Goal: Task Accomplishment & Management: Use online tool/utility

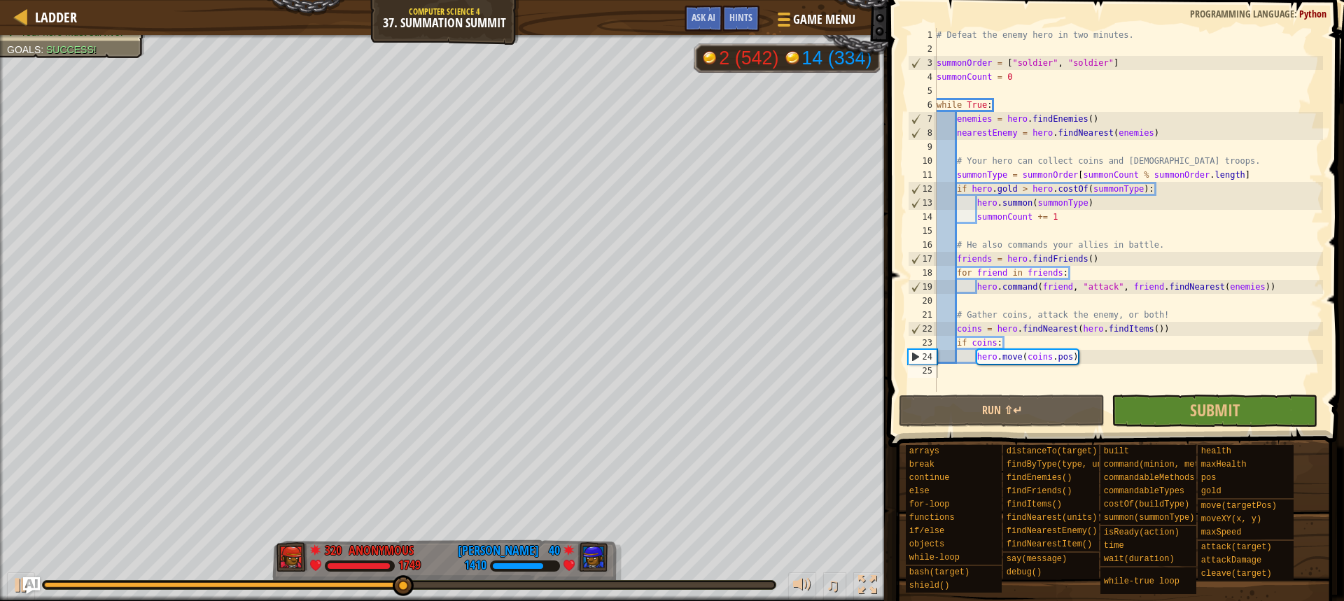
click at [646, 579] on div "♫" at bounding box center [444, 582] width 888 height 42
click at [653, 585] on div at bounding box center [409, 586] width 730 height 6
click at [15, 578] on div at bounding box center [21, 585] width 18 height 18
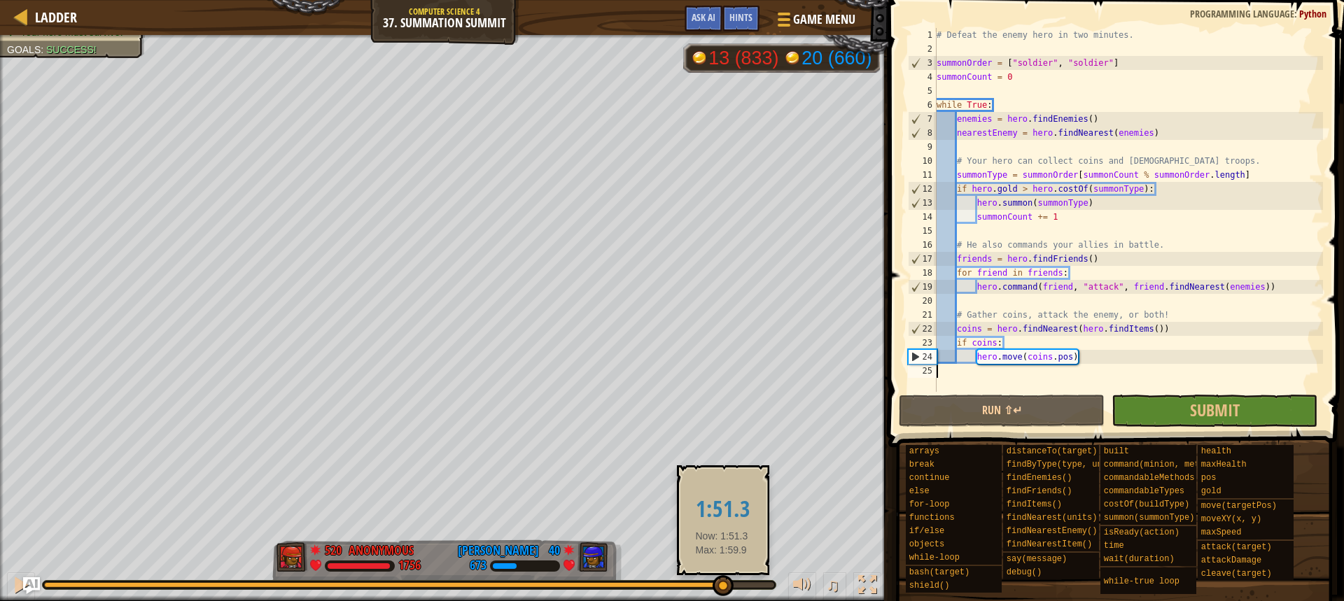
drag, startPoint x: 665, startPoint y: 590, endPoint x: 722, endPoint y: 582, distance: 57.3
click at [722, 582] on div at bounding box center [723, 586] width 21 height 21
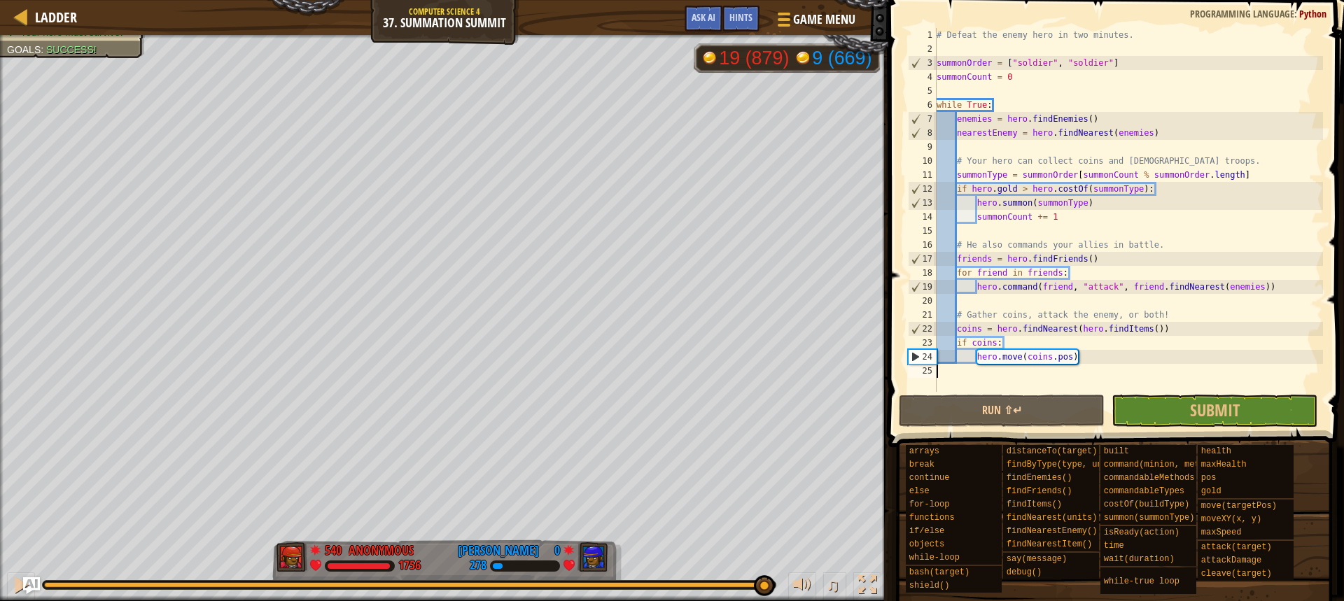
drag, startPoint x: 722, startPoint y: 582, endPoint x: 763, endPoint y: 573, distance: 42.2
click at [763, 573] on div "♫" at bounding box center [444, 582] width 888 height 42
click at [39, 20] on span "Ladder" at bounding box center [56, 17] width 42 height 19
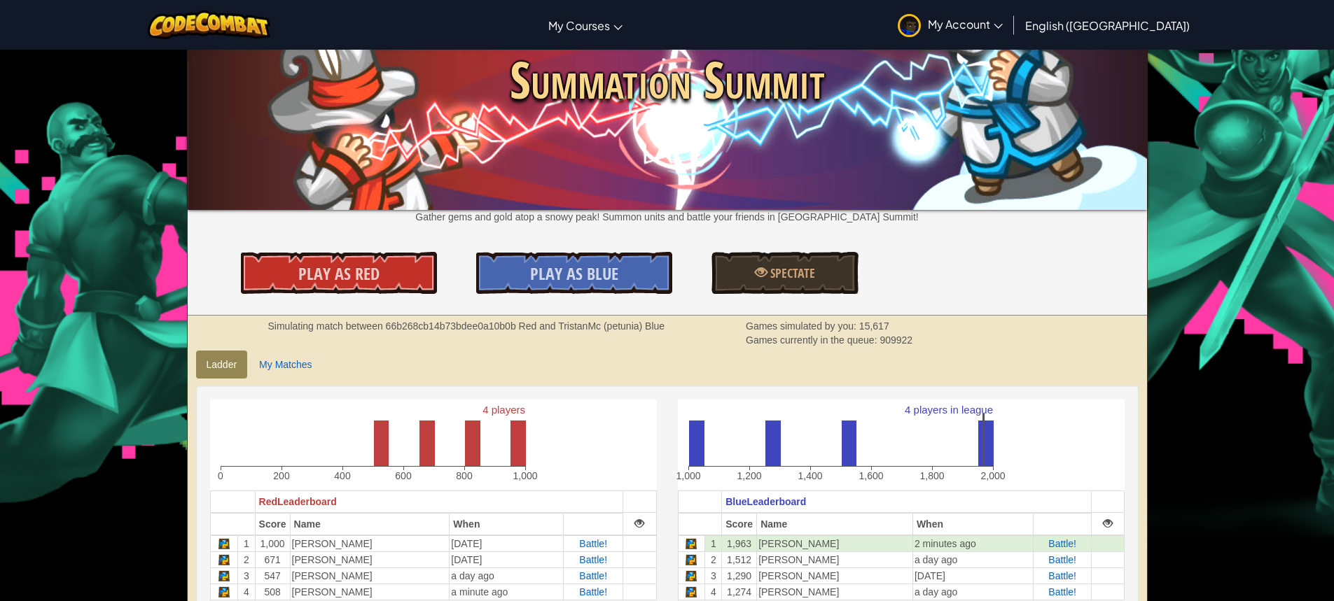
scroll to position [140, 0]
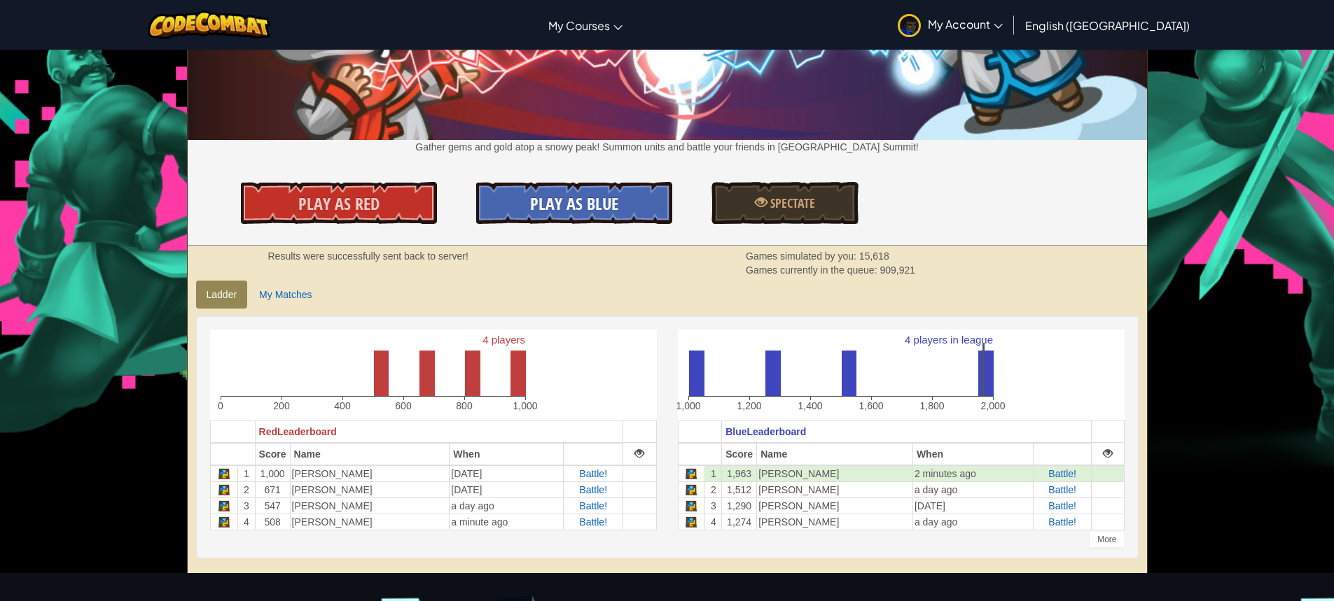
click at [523, 186] on link "Play As Blue" at bounding box center [574, 203] width 196 height 42
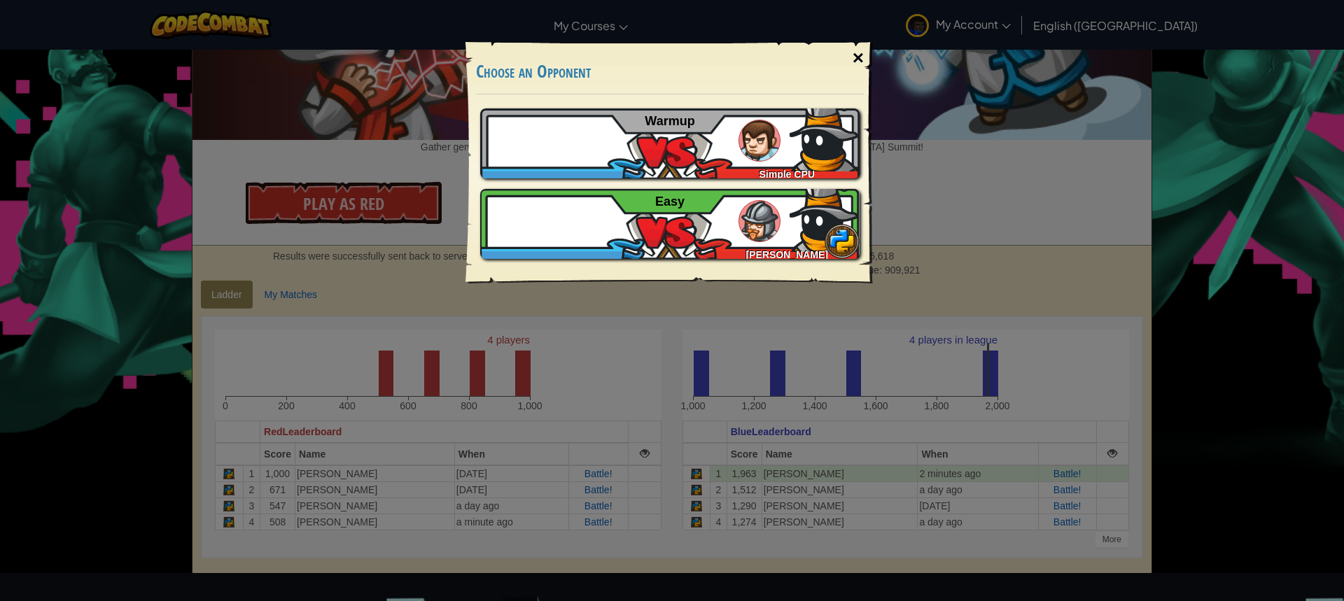
click at [857, 53] on div "×" at bounding box center [858, 58] width 32 height 41
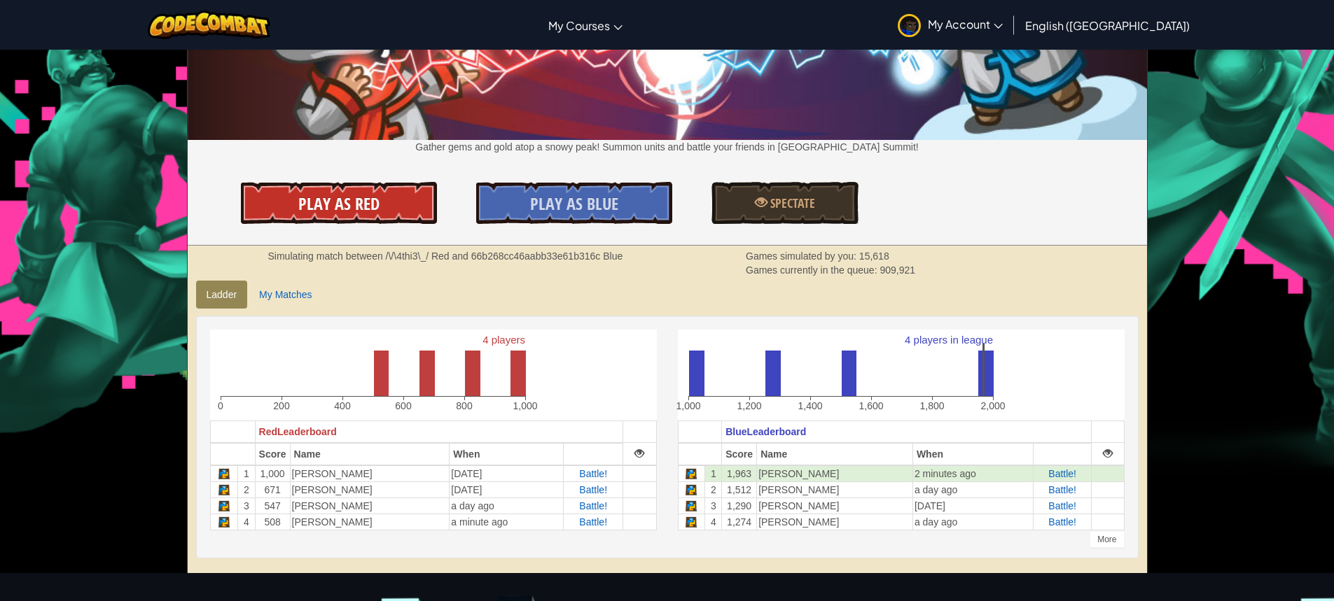
click at [375, 194] on span "Play As Red" at bounding box center [338, 204] width 81 height 22
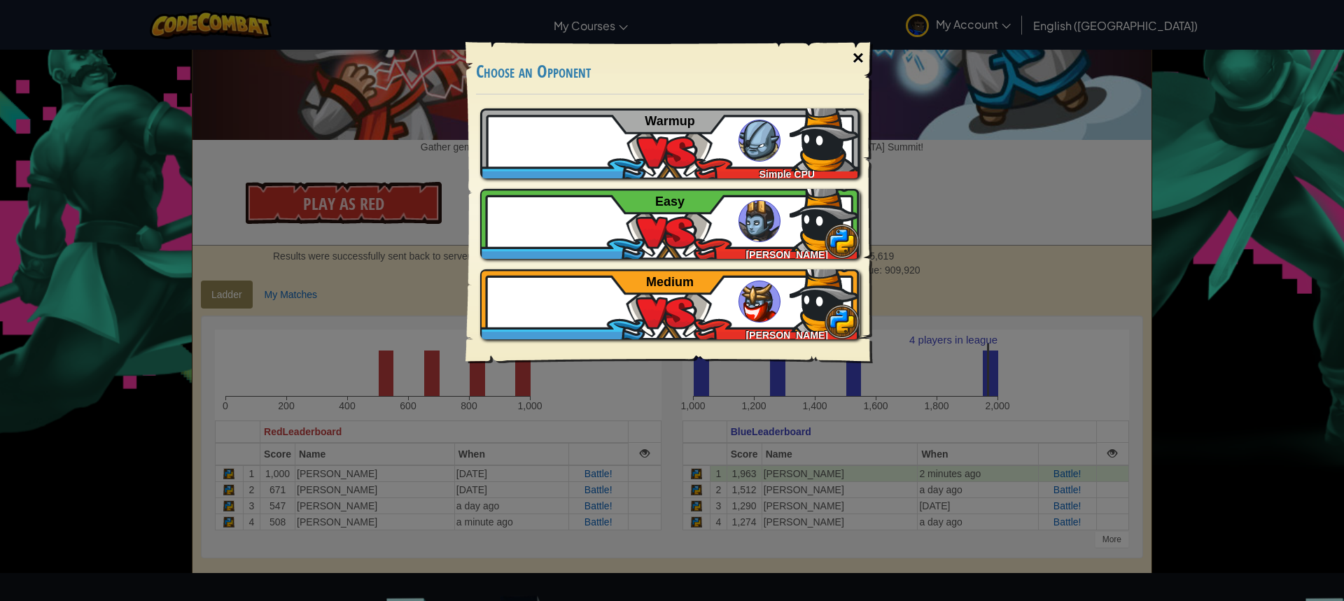
click at [852, 64] on div "×" at bounding box center [858, 58] width 32 height 41
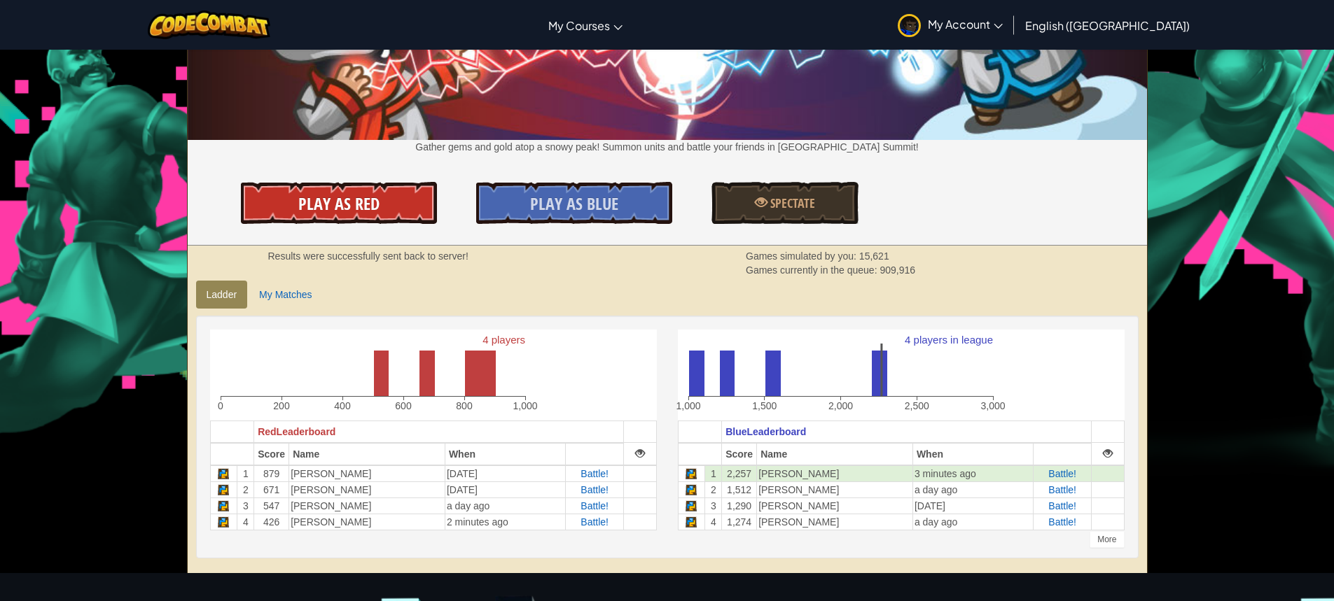
click at [393, 204] on link "Play As Red" at bounding box center [339, 203] width 196 height 42
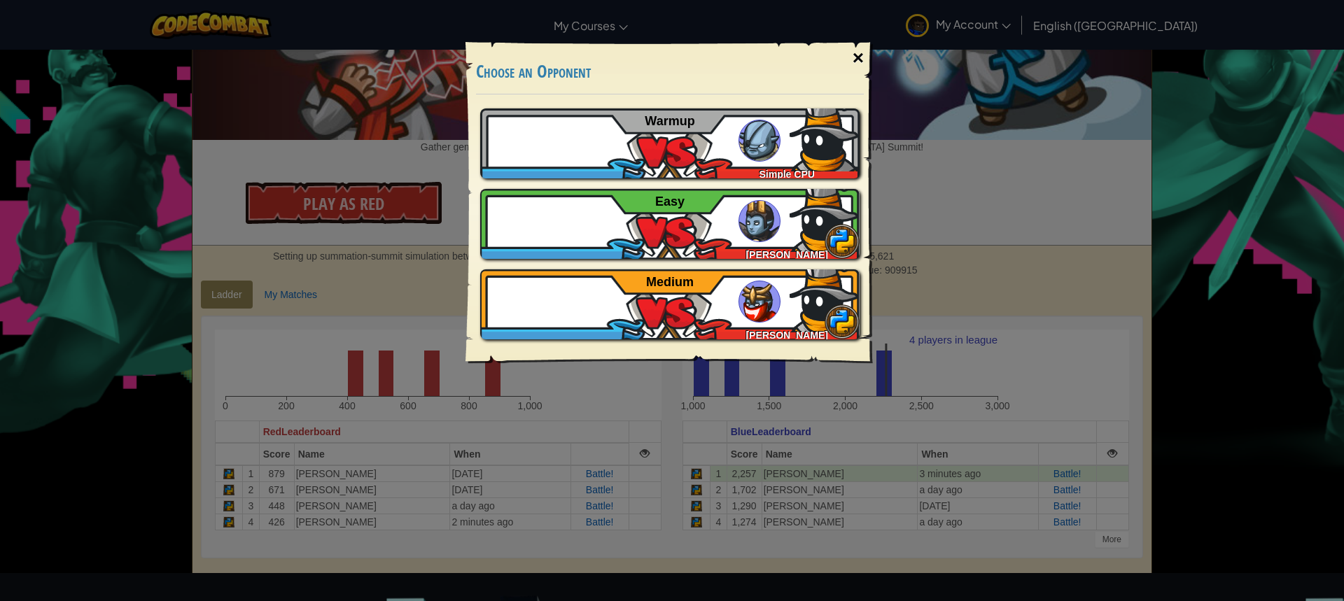
click at [851, 60] on div "×" at bounding box center [858, 58] width 32 height 41
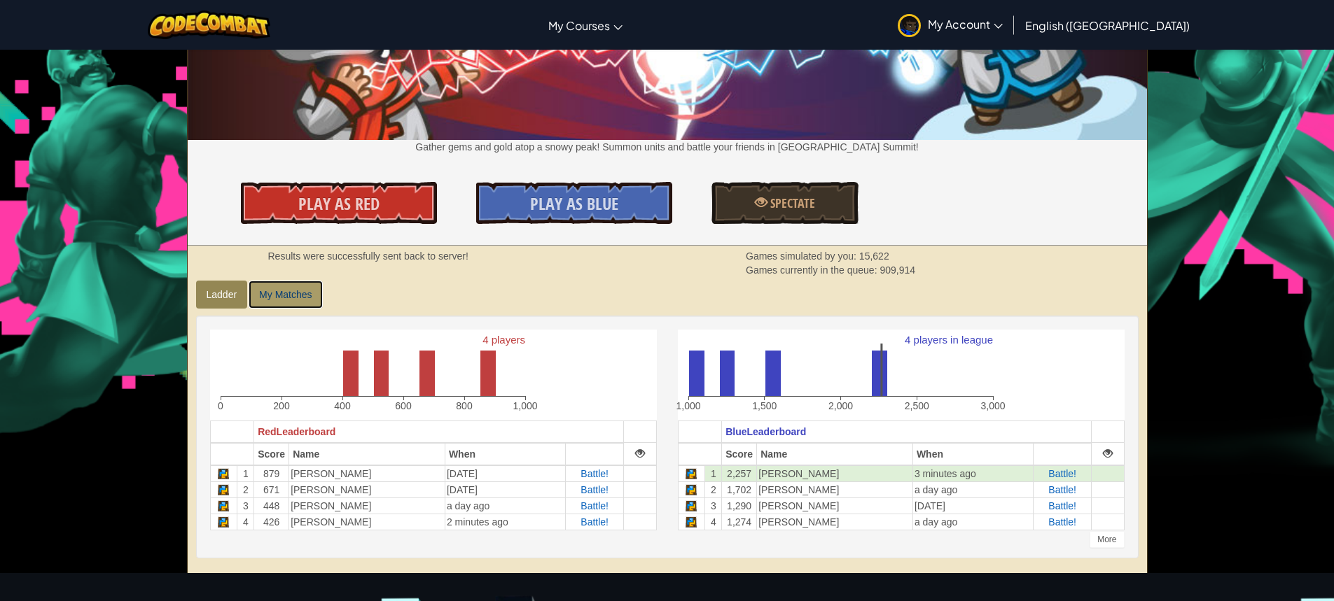
click at [299, 282] on link "My Matches" at bounding box center [286, 295] width 74 height 28
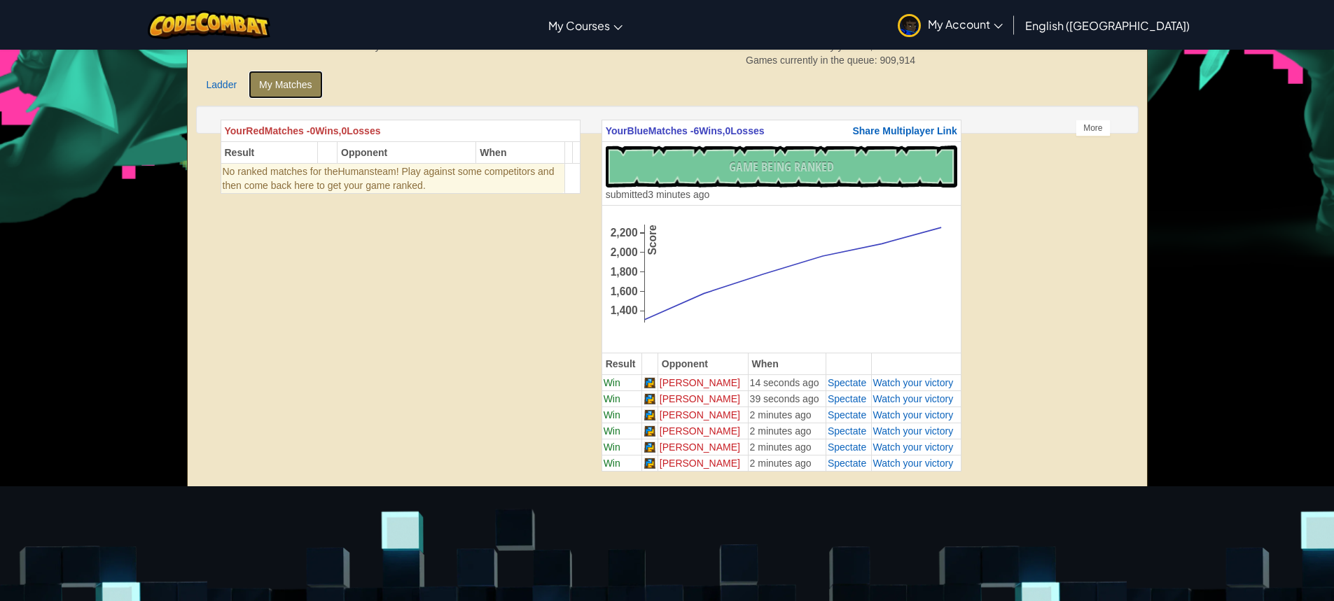
scroll to position [210, 0]
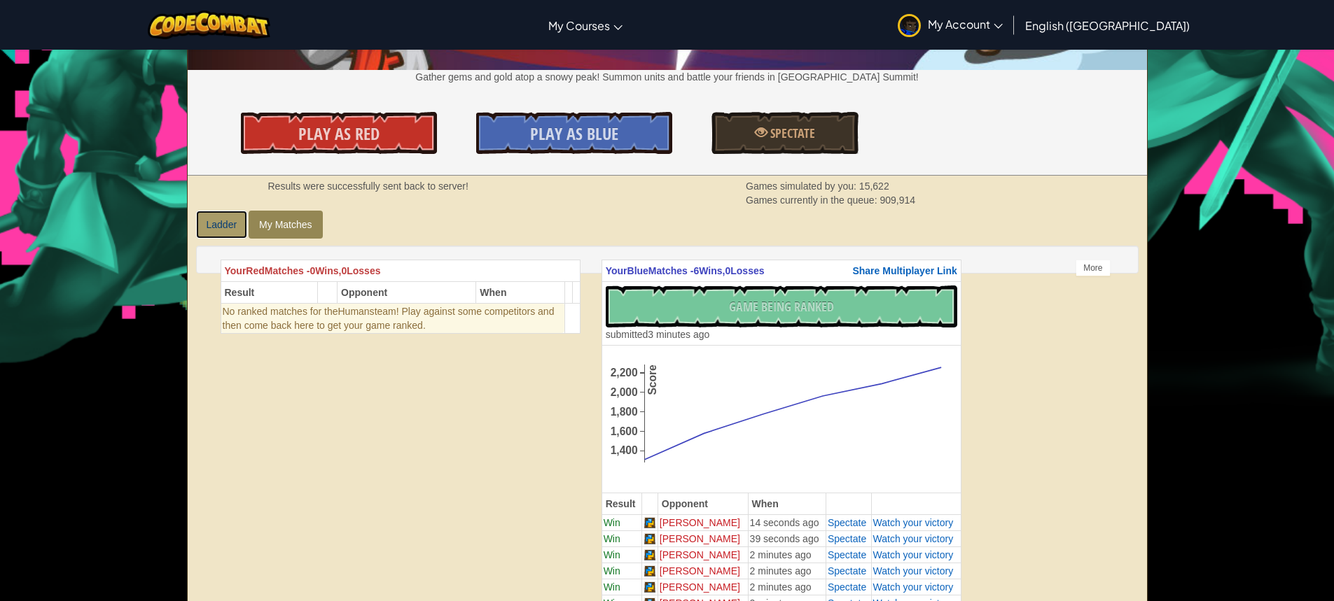
click at [225, 228] on link "Ladder" at bounding box center [222, 225] width 52 height 28
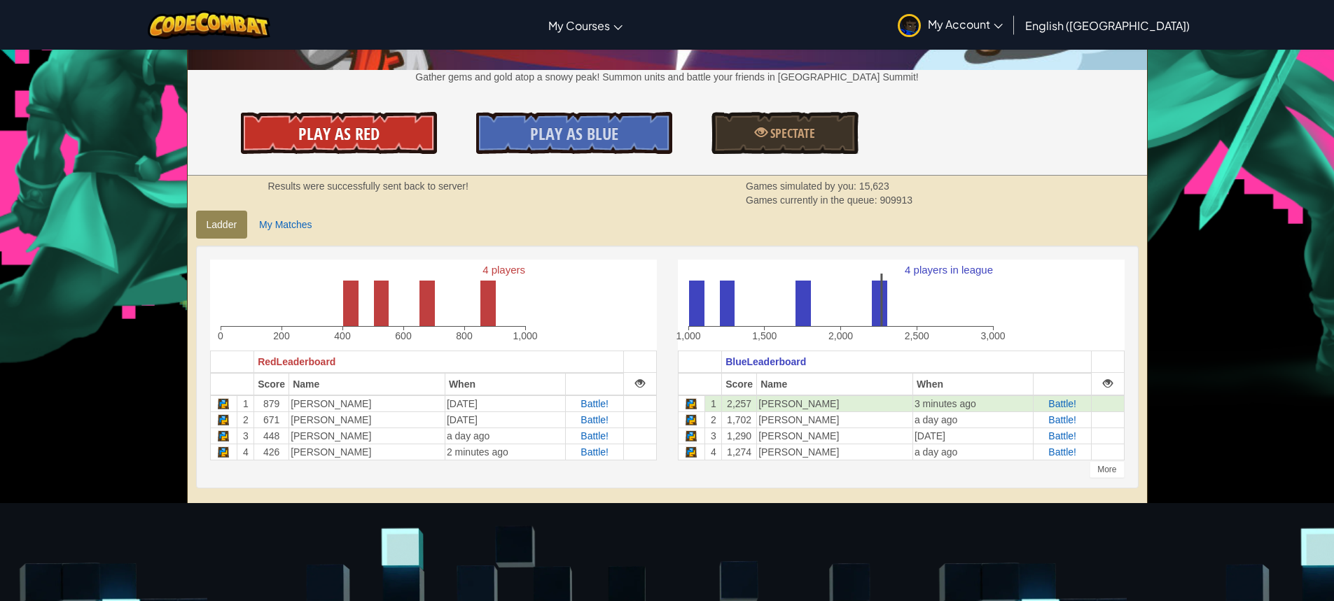
click at [357, 146] on link "Play As Red" at bounding box center [339, 133] width 196 height 42
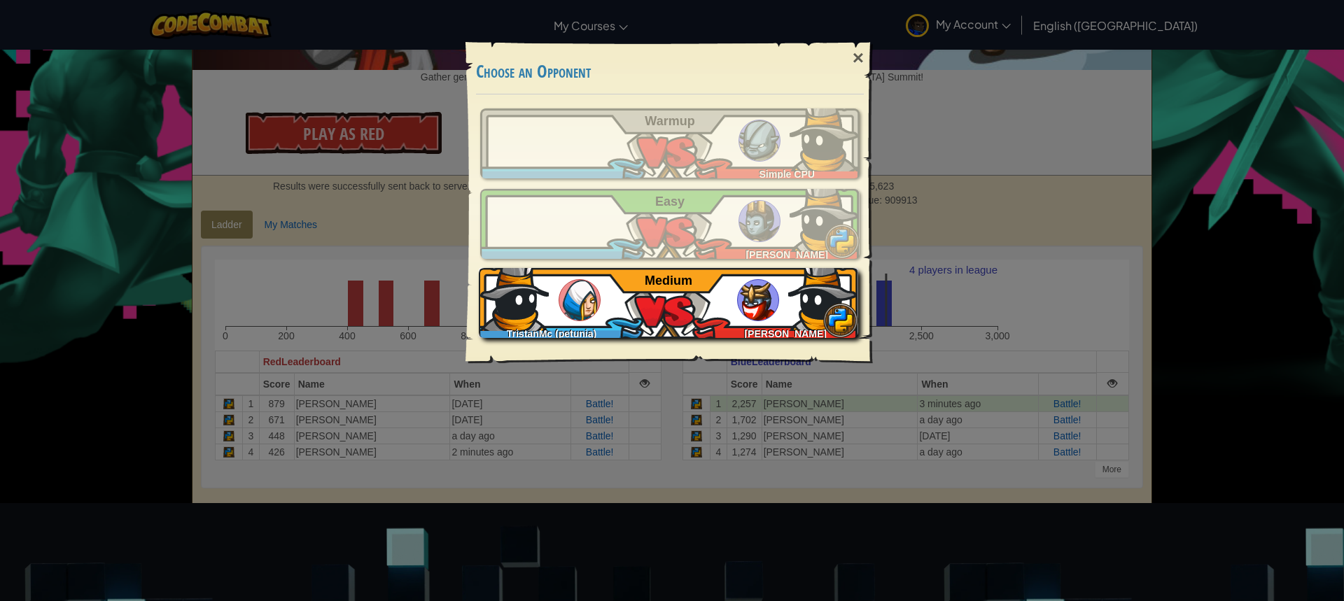
click at [560, 283] on div "TristanMc (petunia) Sebastian Jonas Medium" at bounding box center [668, 303] width 379 height 70
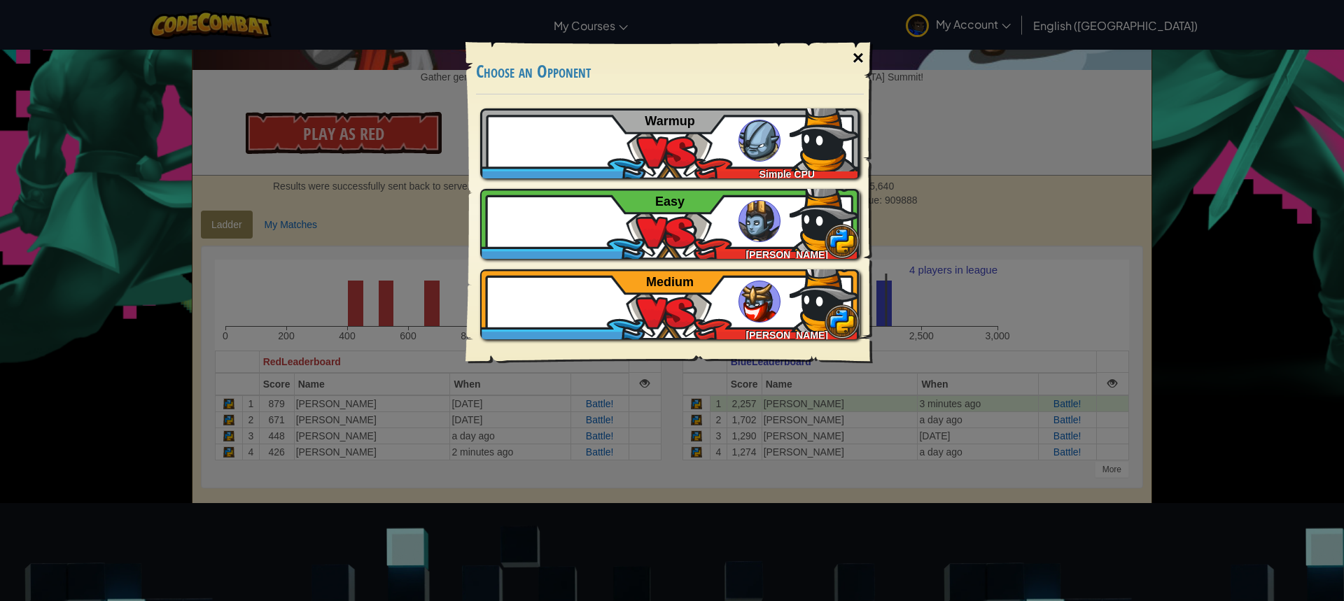
click at [849, 48] on div "×" at bounding box center [858, 58] width 32 height 41
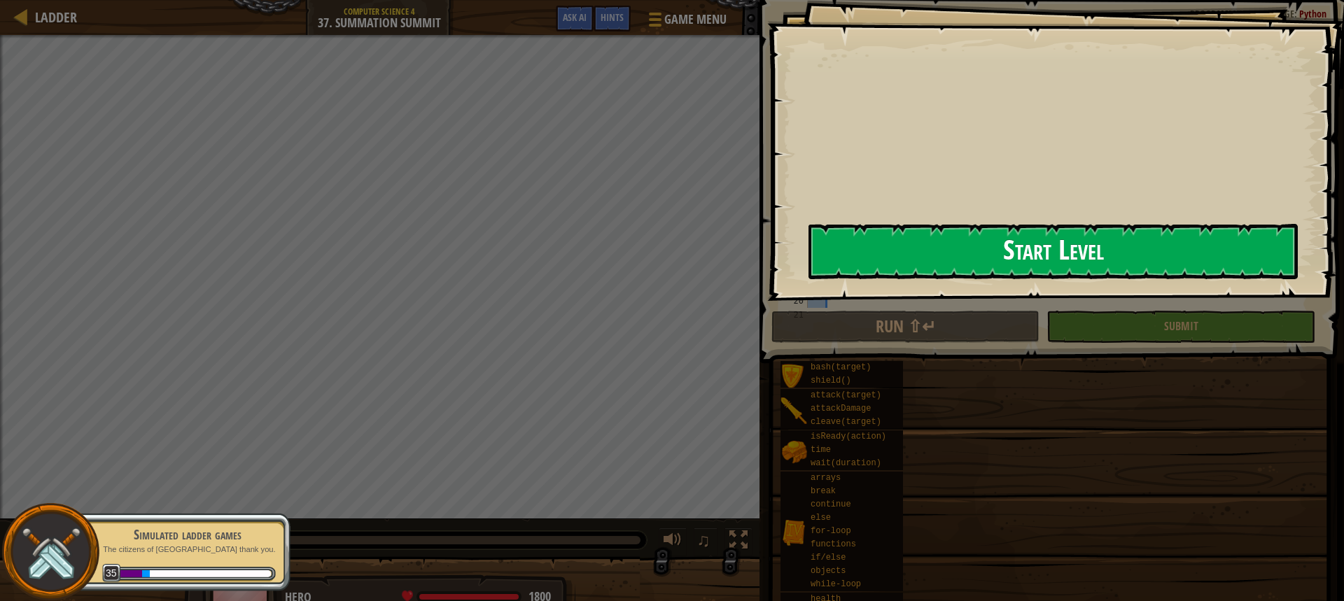
click at [769, 288] on div "Goals Start Level Error loading from server. Try refreshing the page. You'll ne…" at bounding box center [1055, 150] width 577 height 301
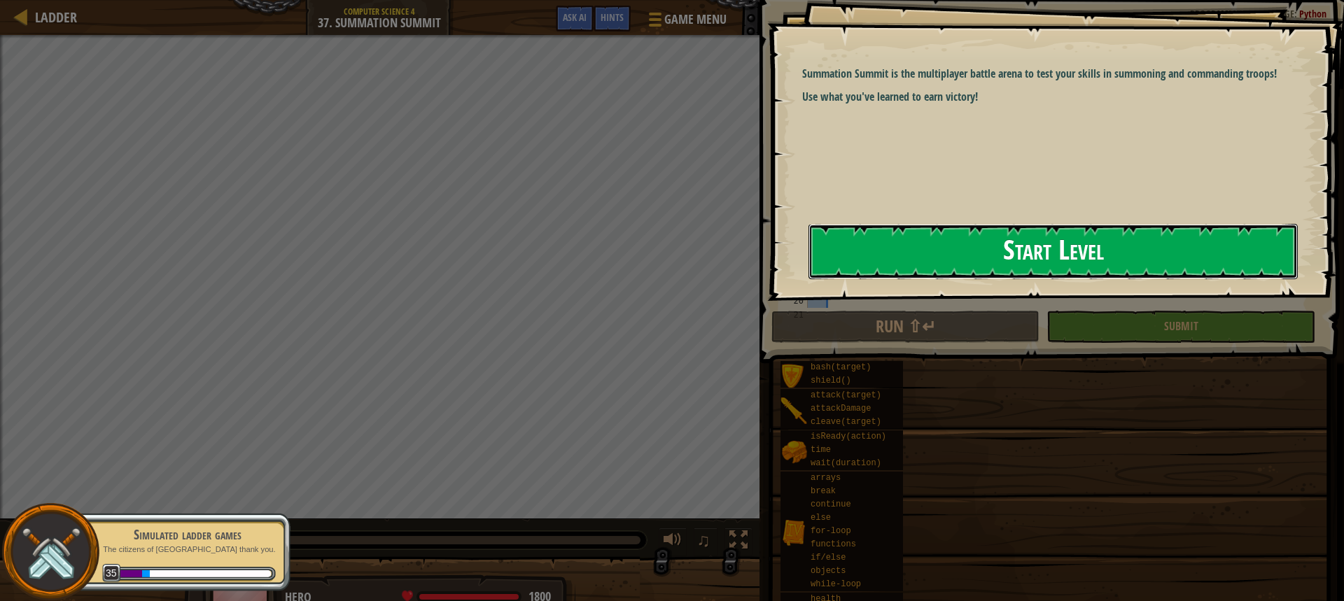
click at [863, 242] on button "Start Level" at bounding box center [1053, 251] width 489 height 55
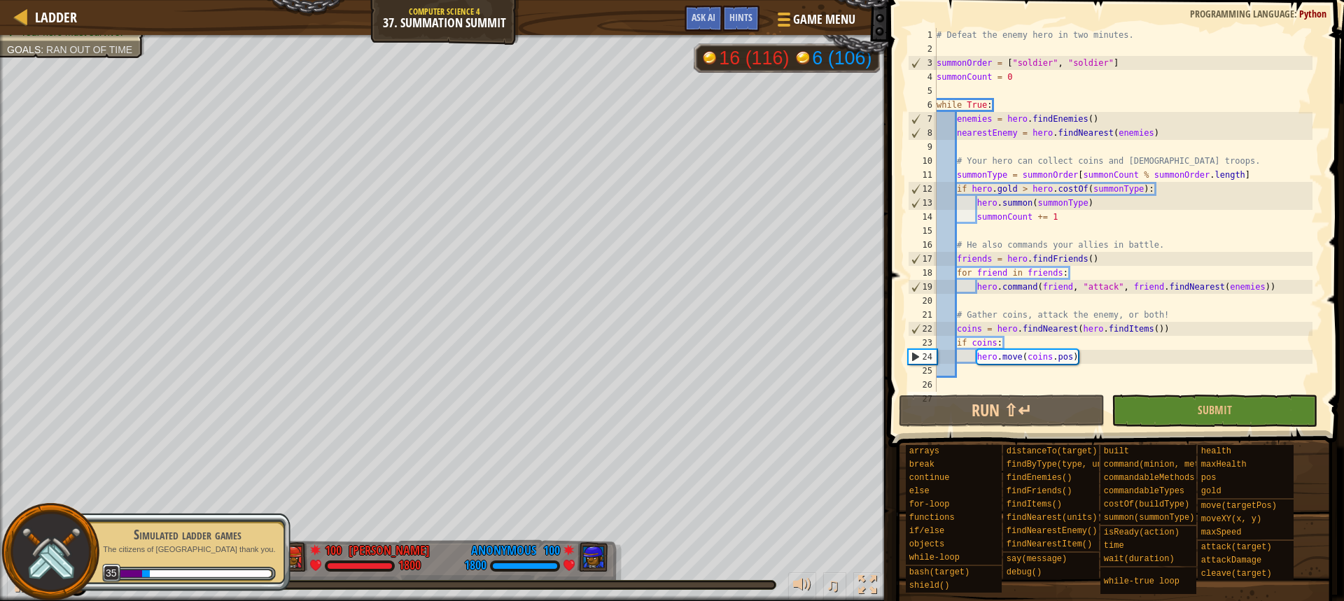
click at [1029, 429] on span at bounding box center [1117, 203] width 467 height 489
click at [1022, 409] on button "Run ⇧↵" at bounding box center [1002, 411] width 206 height 32
click at [16, 586] on div at bounding box center [50, 552] width 98 height 98
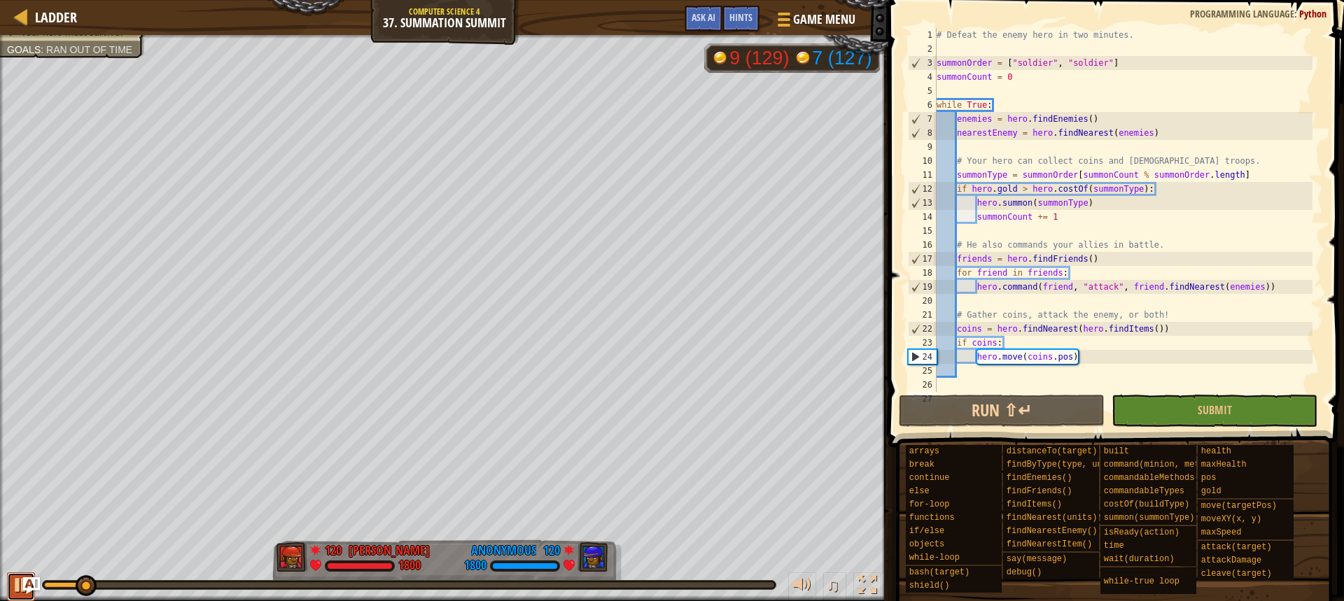
click at [16, 588] on div at bounding box center [21, 585] width 18 height 18
click at [1096, 232] on div "# Defeat the enemy hero in two minutes. summonOrder = [ "soldier" , "soldier" ]…" at bounding box center [1123, 224] width 379 height 392
click at [1047, 74] on div "# Defeat the enemy hero in two minutes. summonOrder = [ "soldier" , "soldier" ]…" at bounding box center [1123, 224] width 379 height 392
type textarea "summonCount = 0"
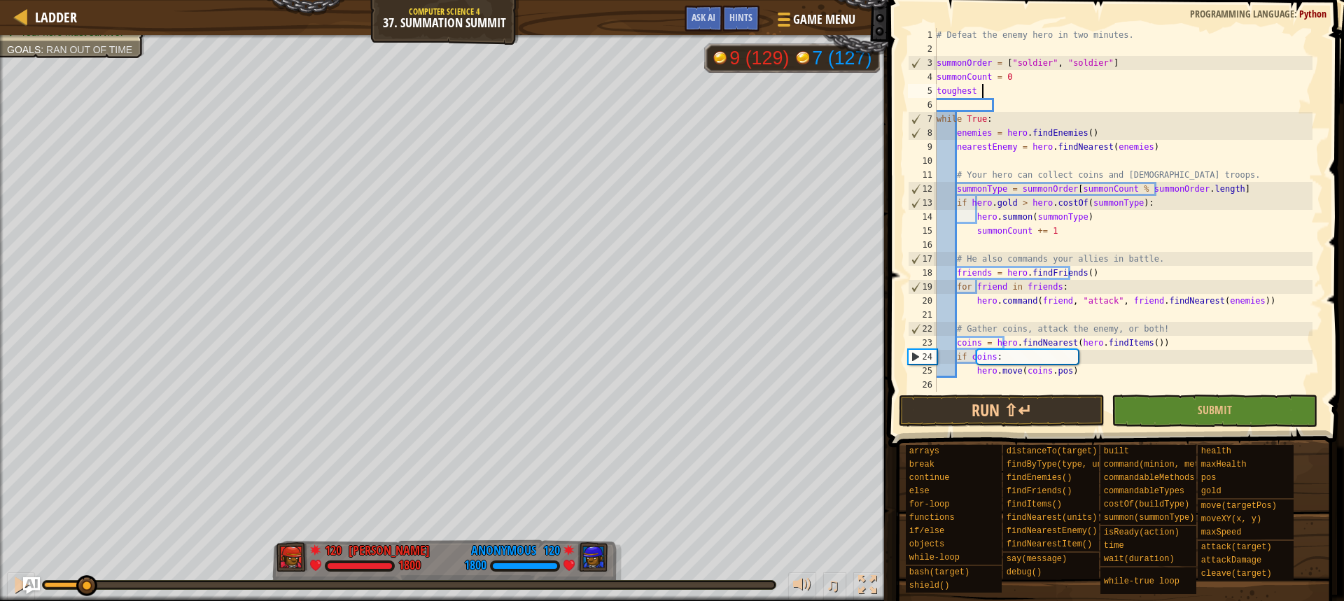
scroll to position [6, 4]
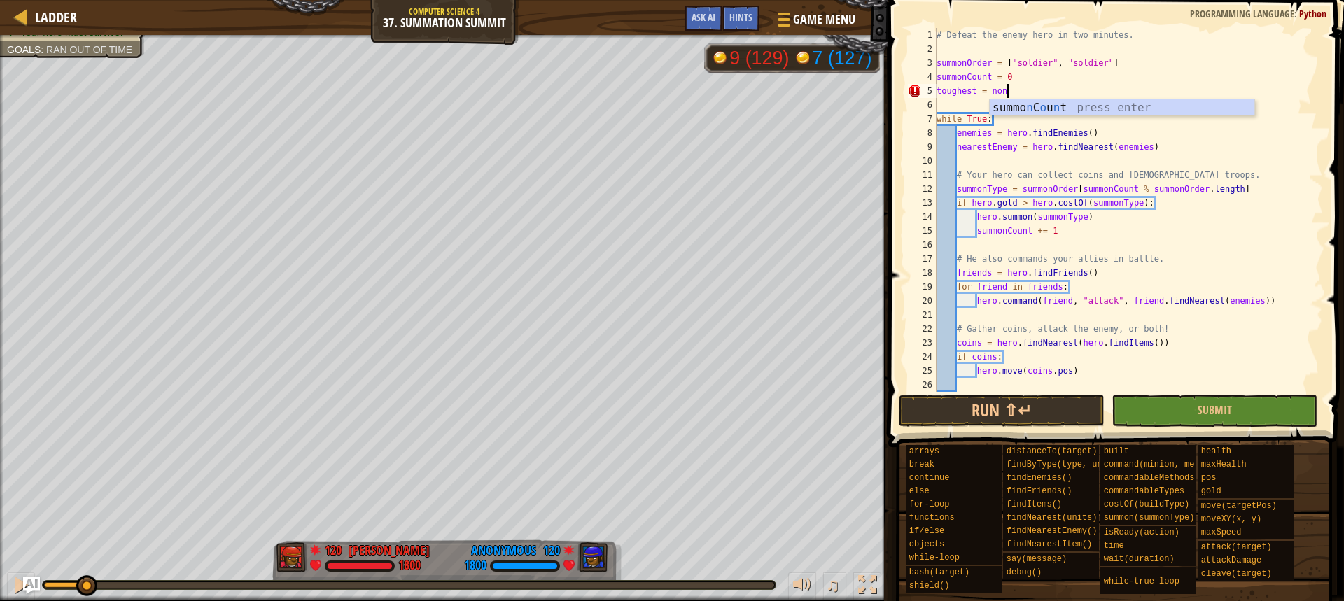
type textarea "toughest = none"
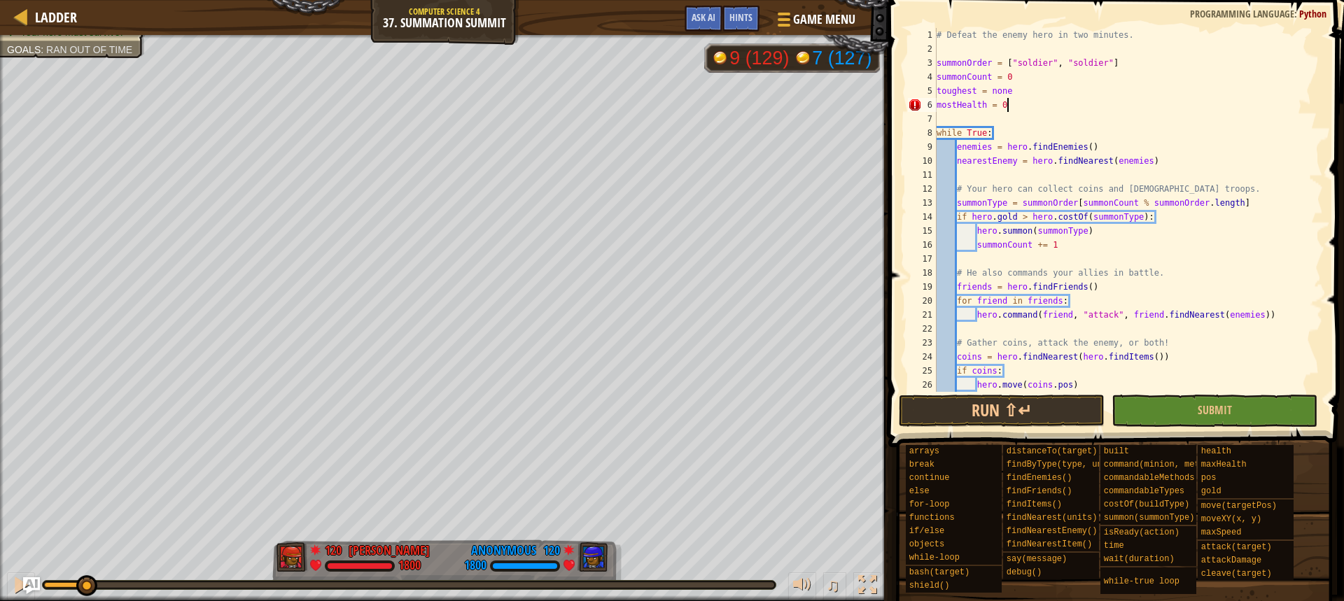
scroll to position [6, 5]
click at [1082, 300] on div "# Defeat the enemy hero in two minutes. summonOrder = [ "soldier" , "soldier" ]…" at bounding box center [1123, 224] width 379 height 392
type textarea "for friend in friends:"
click at [1117, 254] on div "# Defeat the enemy hero in two minutes. summonOrder = [ "soldier" , "soldier" ]…" at bounding box center [1123, 224] width 379 height 392
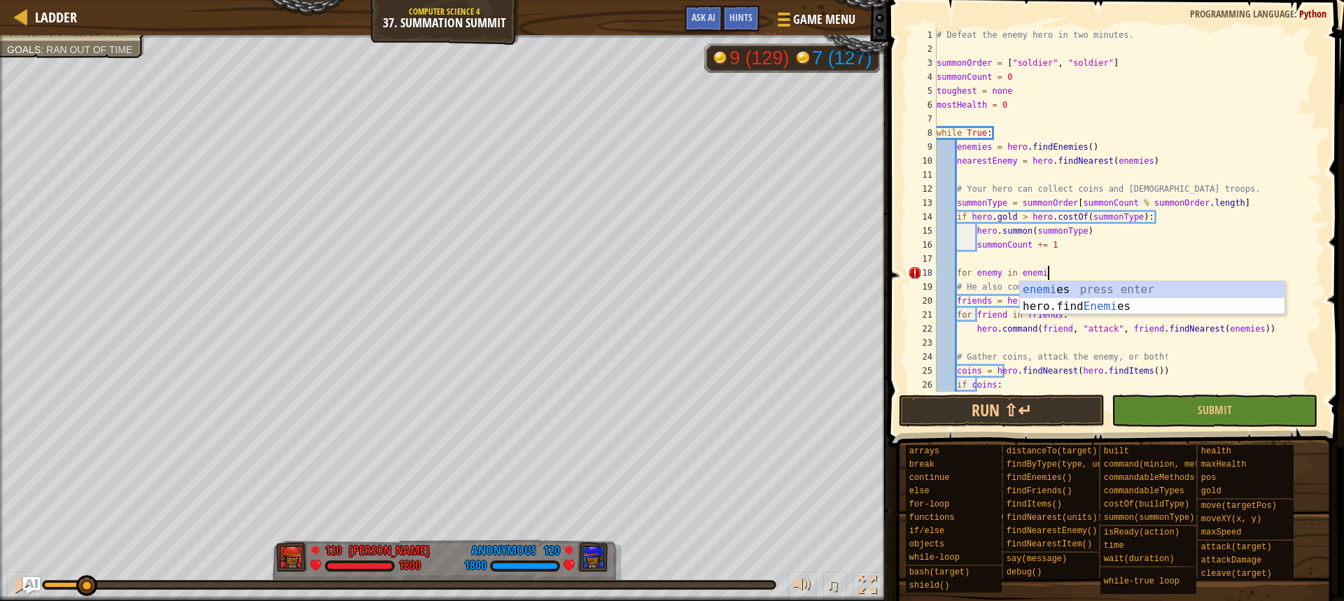
scroll to position [6, 9]
type textarea "for enemy in enemies:"
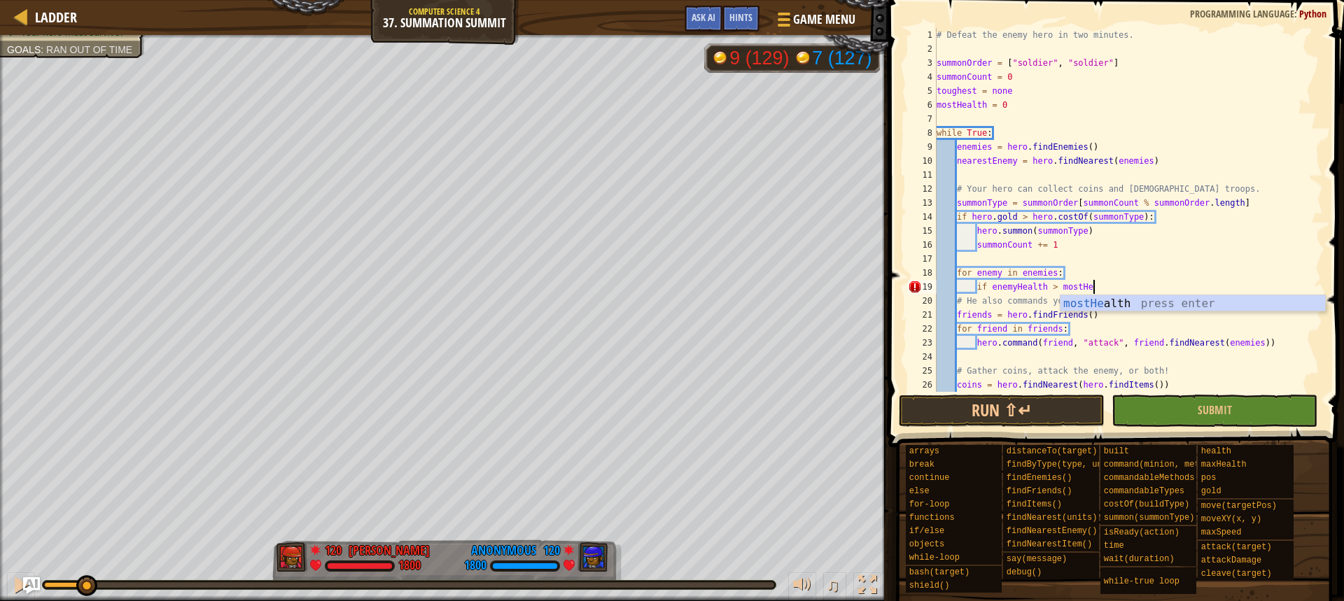
scroll to position [6, 13]
click at [1081, 300] on div "mostHeal th press enter" at bounding box center [1193, 320] width 265 height 50
type textarea "if enemyHealth > mostHealth:"
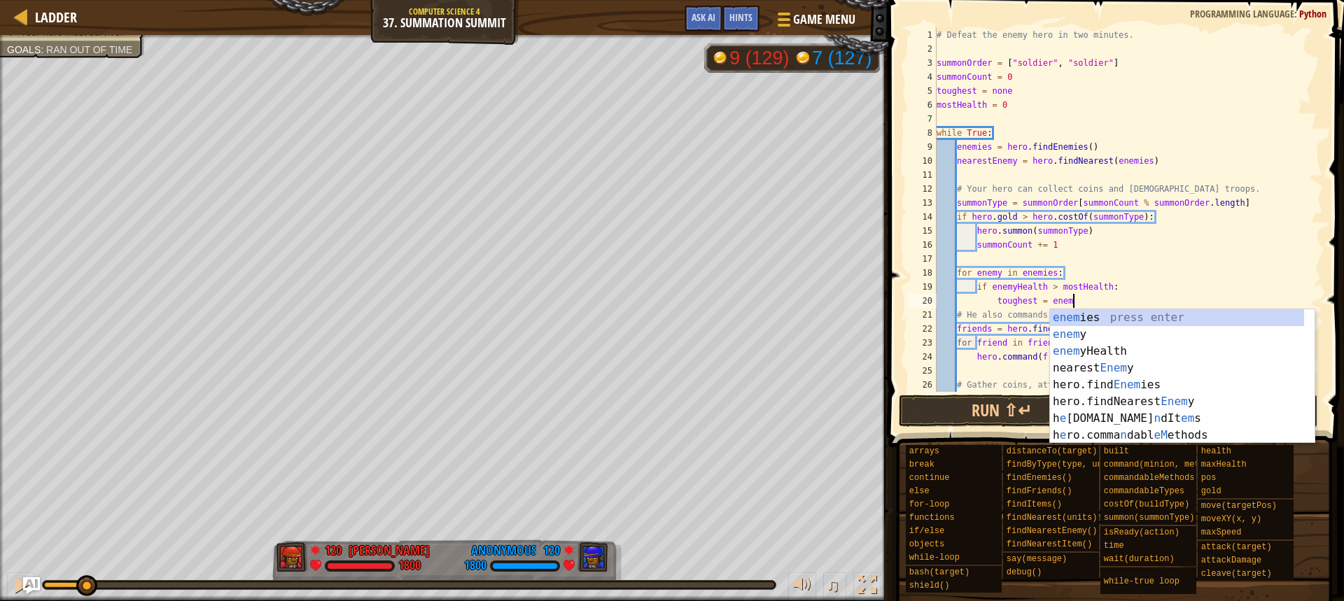
type textarea "toughest = enemy"
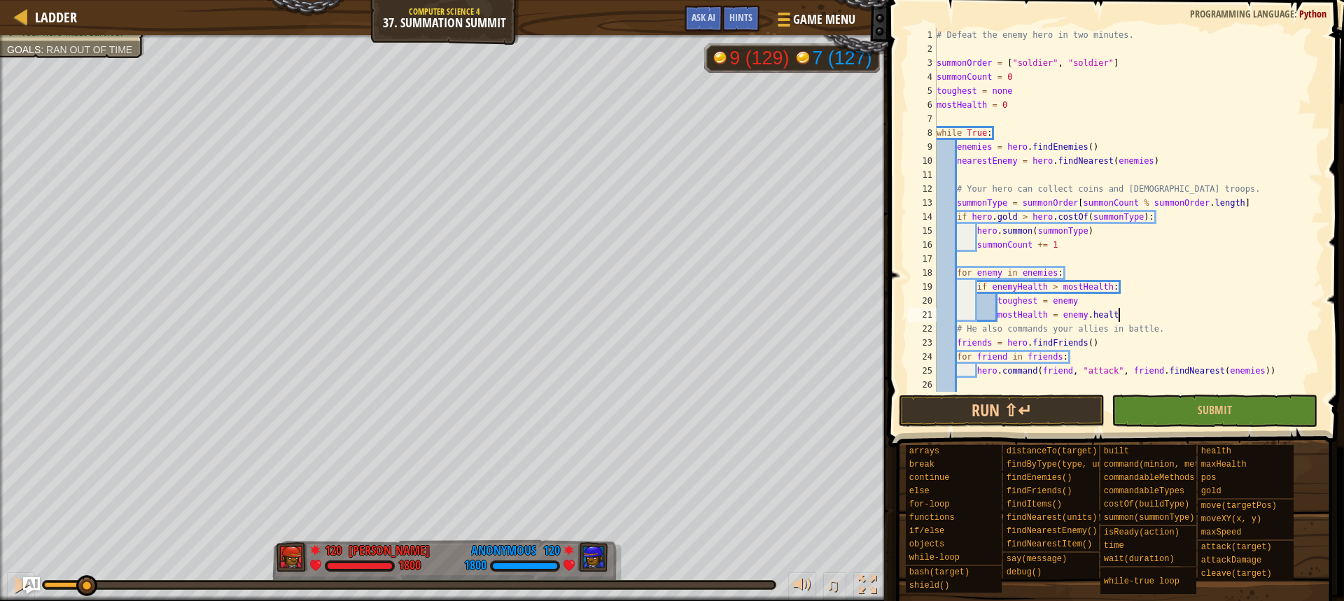
scroll to position [6, 15]
click at [1073, 357] on div "# Defeat the enemy hero in two minutes. summonOrder = [ "soldier" , "soldier" ]…" at bounding box center [1123, 224] width 379 height 392
type textarea "for friend in friends:"
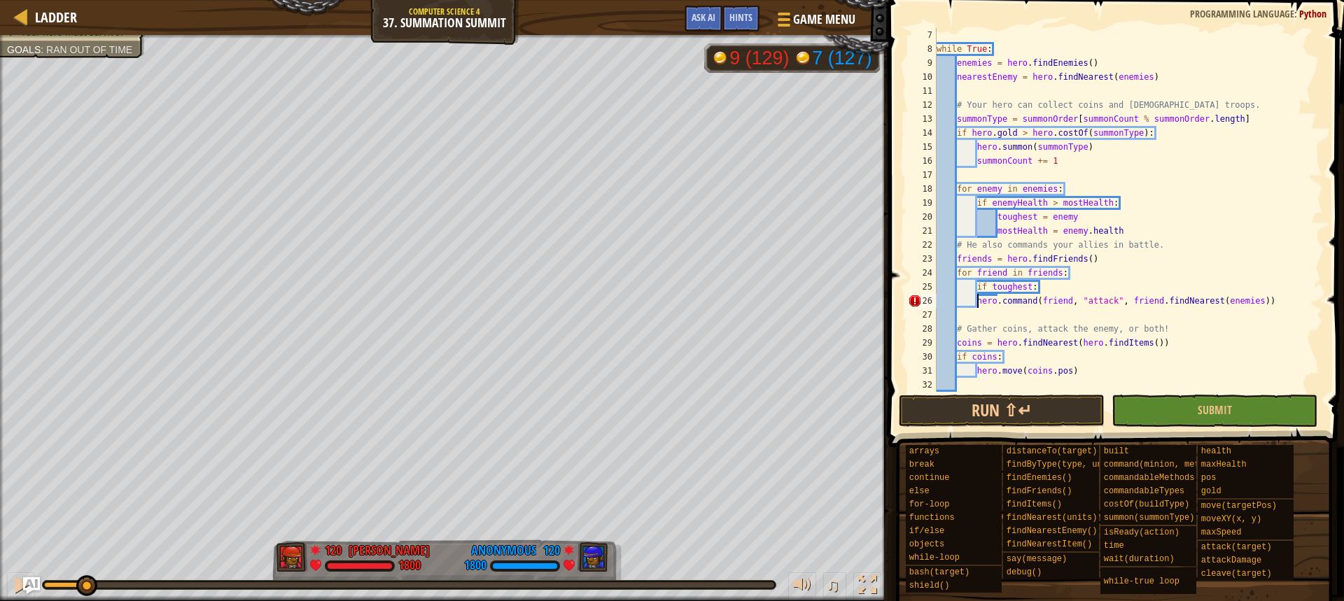
click at [976, 303] on div "while True : enemies = hero . [GEOGRAPHIC_DATA] ( ) nearestEnemy = hero . findN…" at bounding box center [1123, 224] width 379 height 392
click at [980, 403] on button "Run ⇧↵" at bounding box center [1002, 411] width 206 height 32
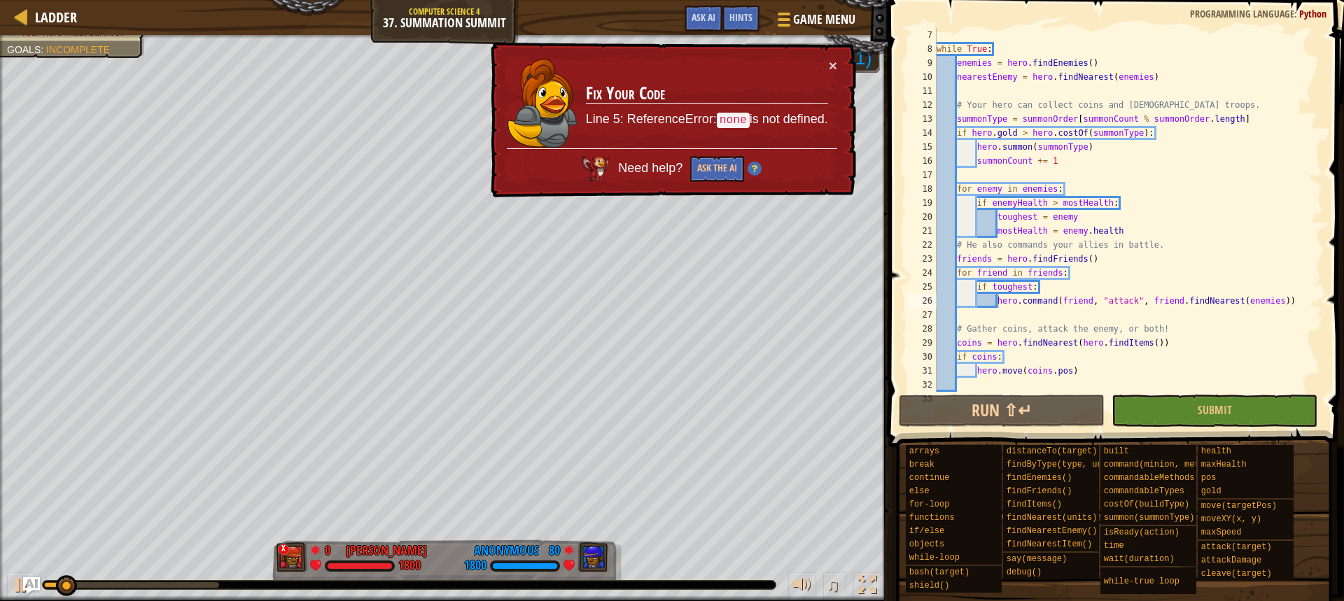
click at [753, 170] on img at bounding box center [755, 169] width 14 height 14
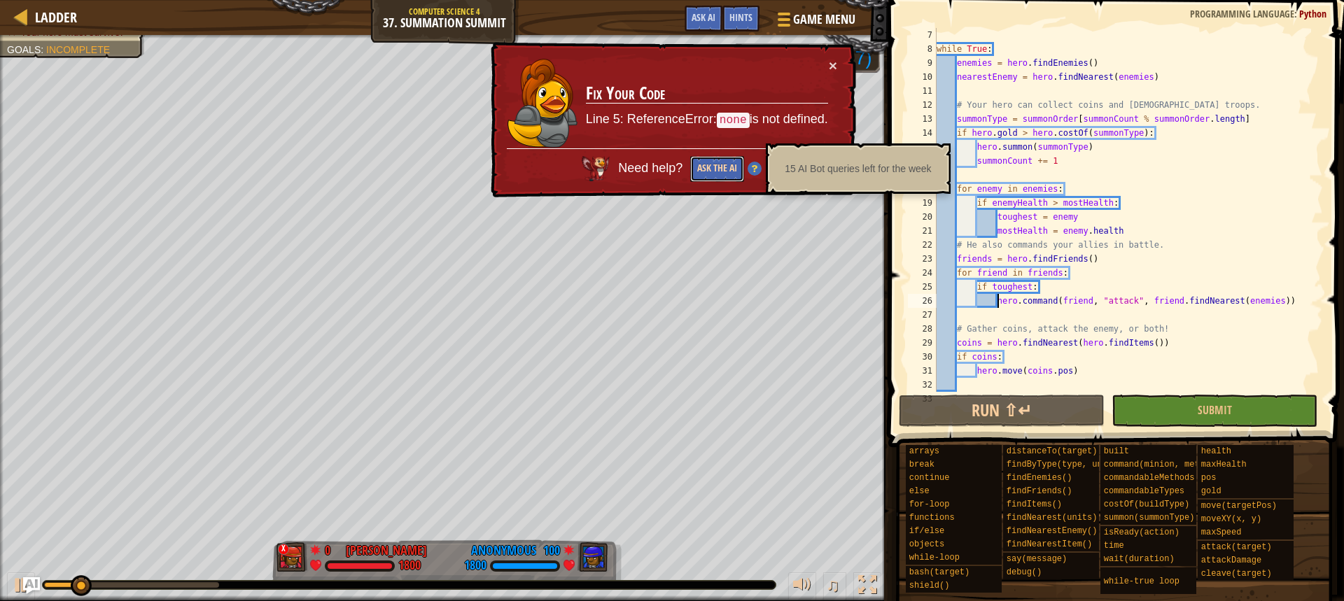
click at [717, 169] on button "Ask the AI" at bounding box center [717, 169] width 54 height 26
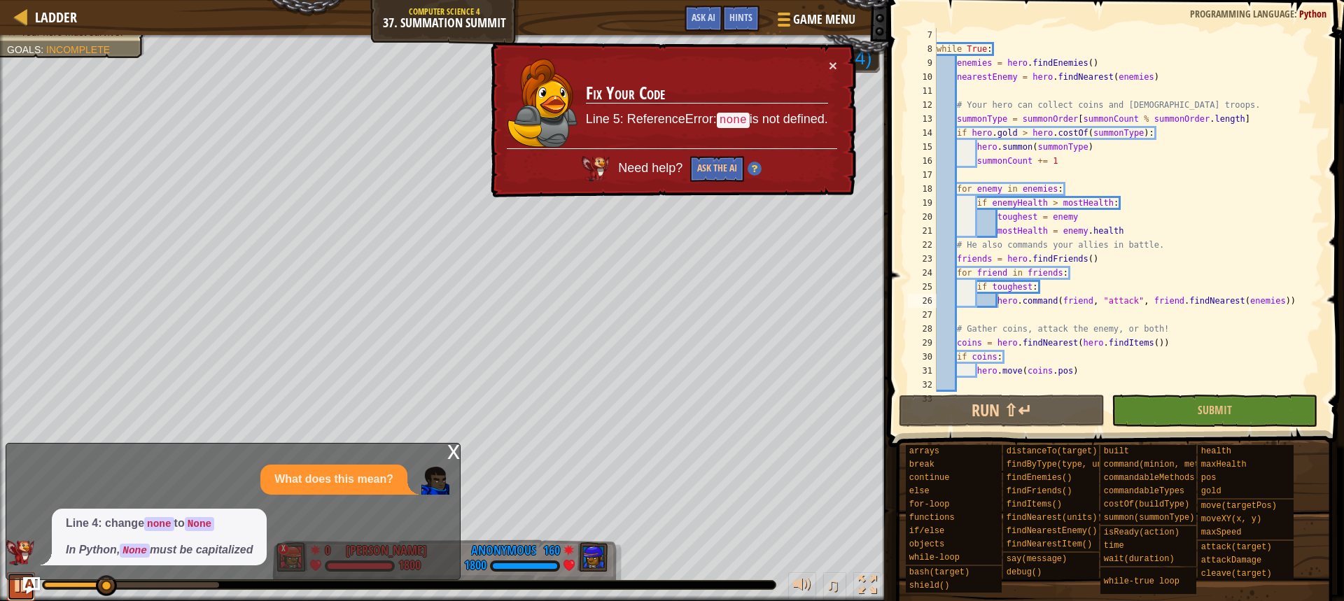
click at [15, 585] on div at bounding box center [21, 585] width 18 height 18
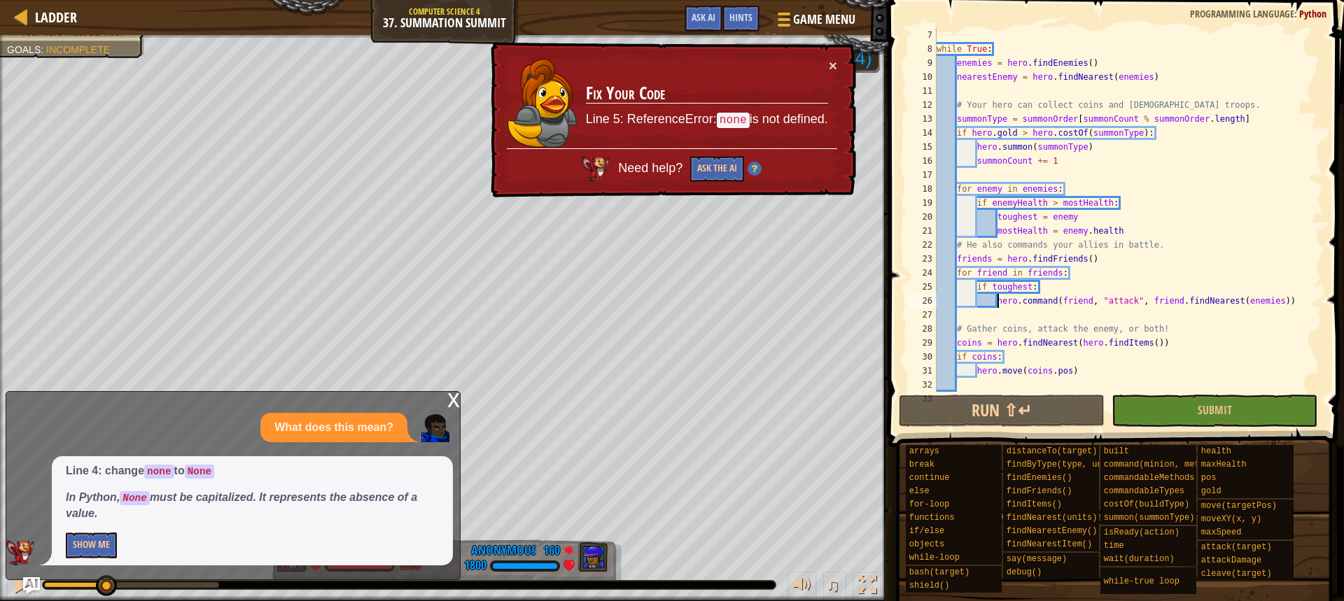
scroll to position [0, 0]
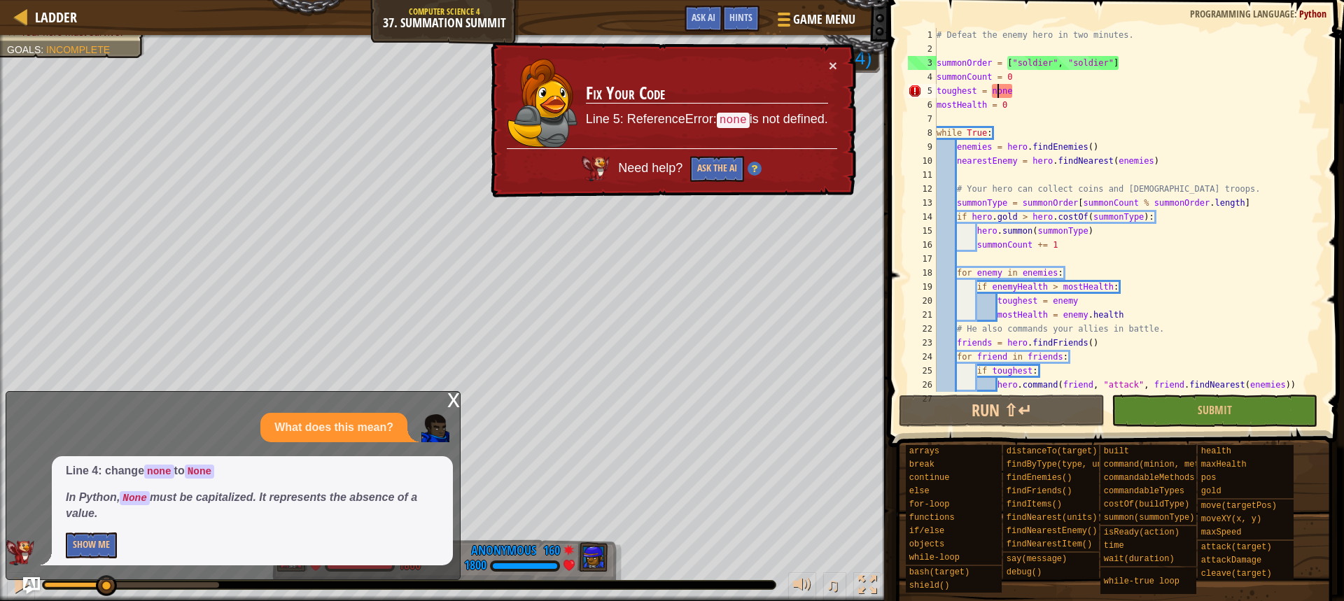
click at [997, 94] on div "# Defeat the enemy hero in two minutes. summonOrder = [ "soldier" , "soldier" ]…" at bounding box center [1123, 224] width 379 height 392
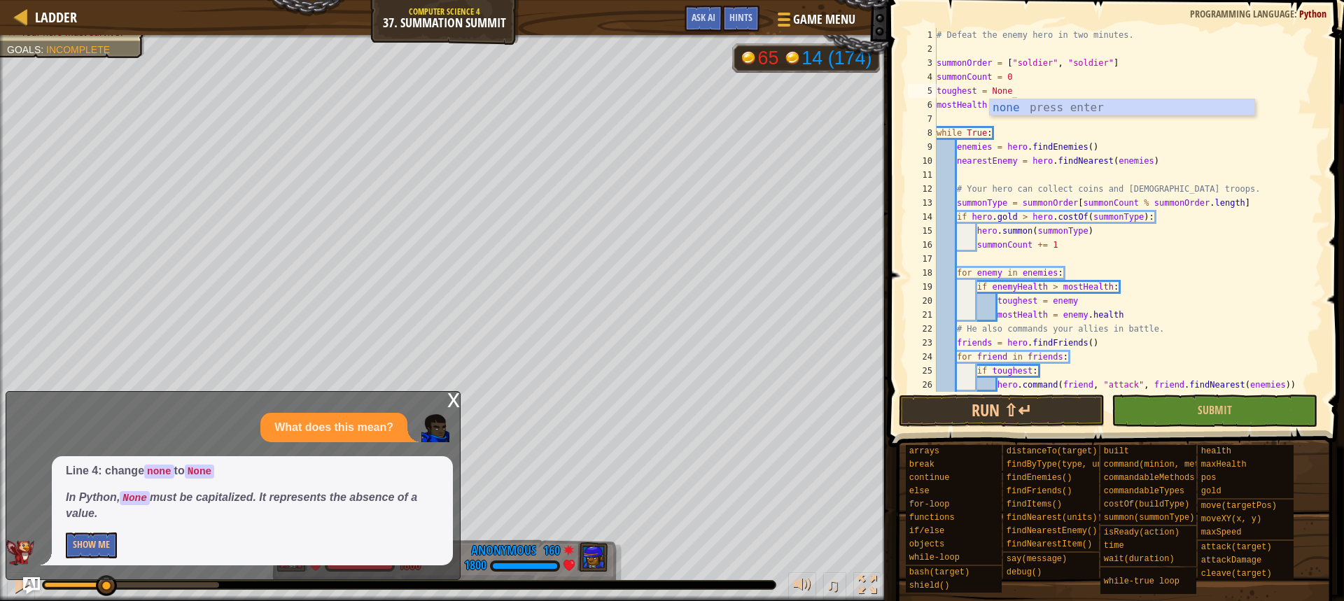
scroll to position [6, 6]
click at [1038, 399] on button "Run ⇧↵" at bounding box center [1002, 411] width 206 height 32
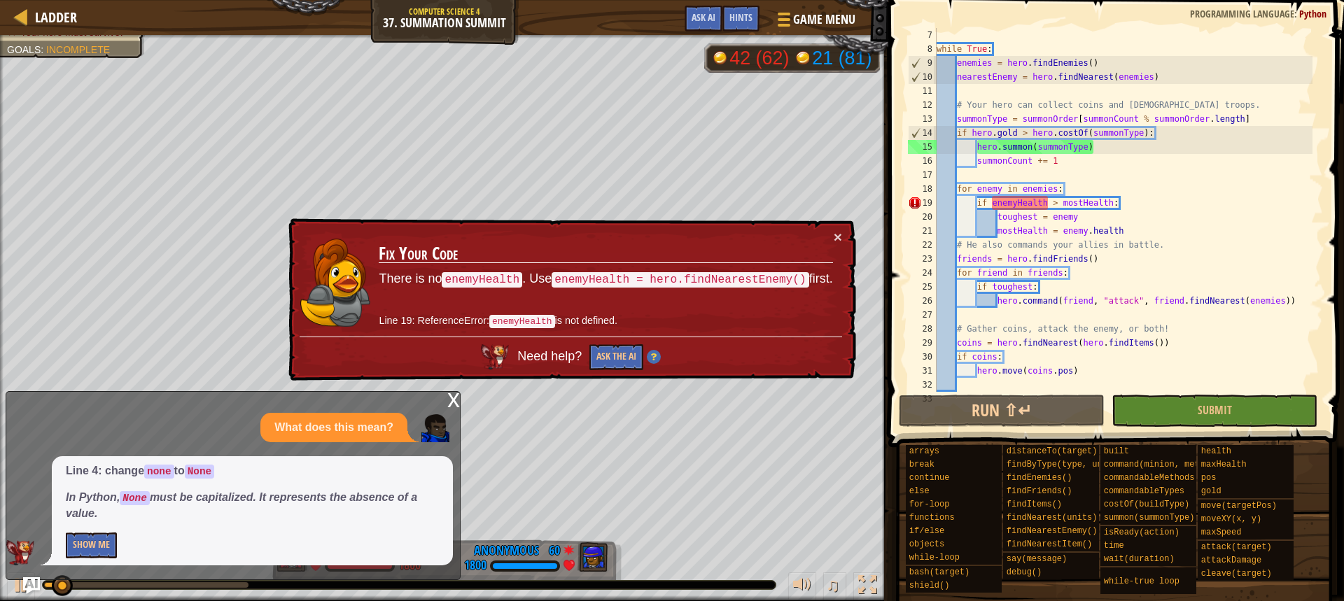
scroll to position [112, 0]
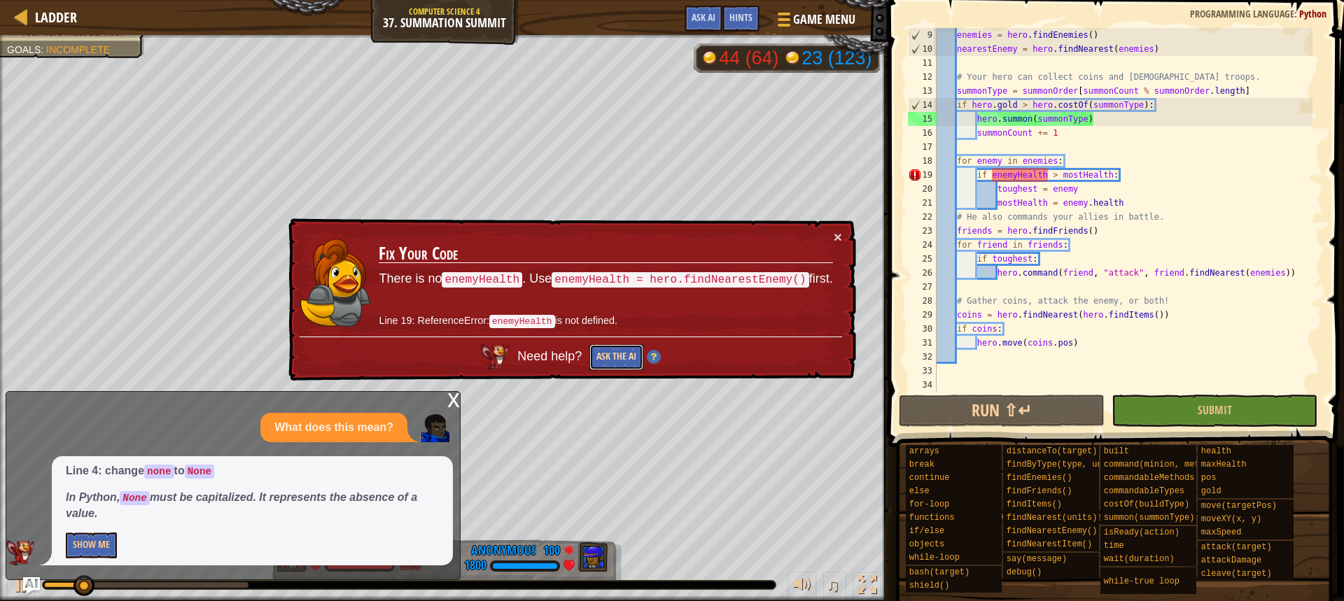
click at [621, 353] on button "Ask the AI" at bounding box center [617, 357] width 54 height 26
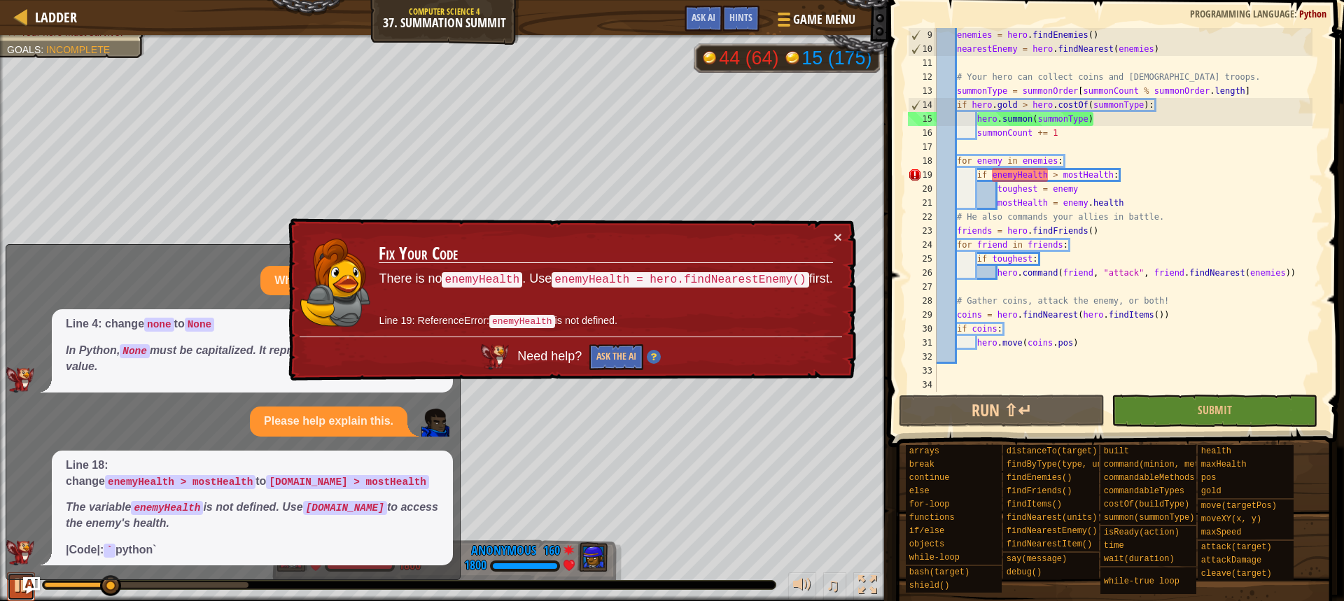
click at [18, 584] on div at bounding box center [21, 585] width 18 height 18
click at [1016, 172] on div "enemies = hero . [GEOGRAPHIC_DATA] ( ) nearestEnemy = hero . findNearest ( enem…" at bounding box center [1123, 224] width 379 height 392
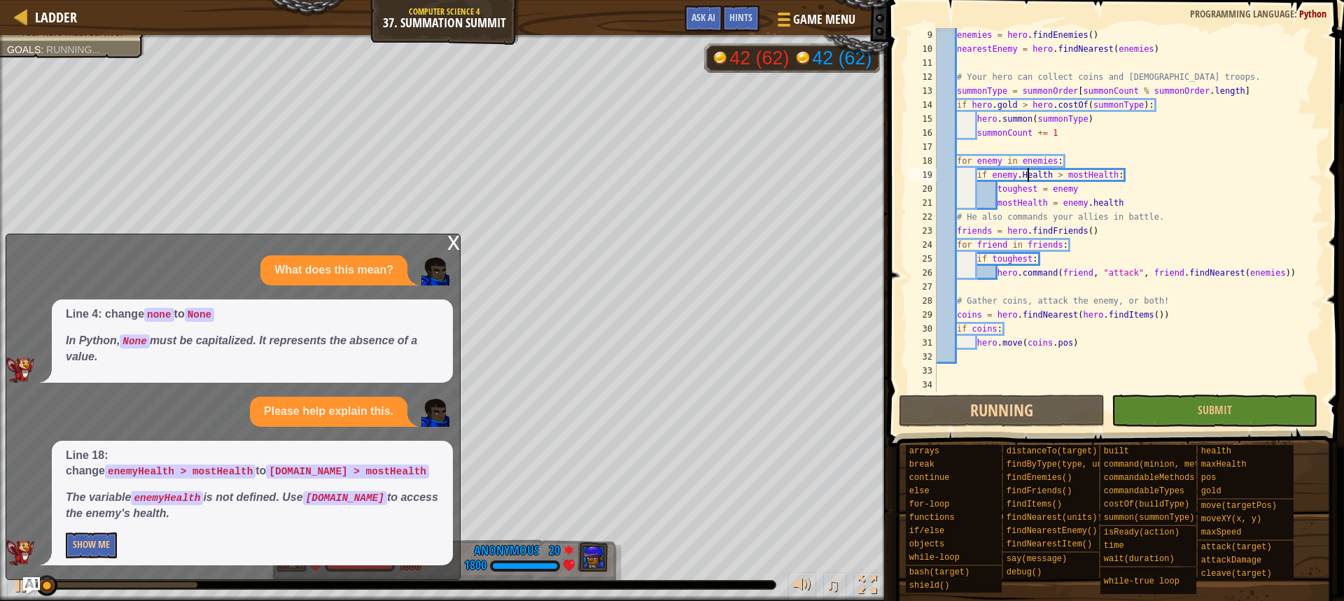
click at [1030, 171] on div "enemies = hero . [GEOGRAPHIC_DATA] ( ) nearestEnemy = hero . findNearest ( enem…" at bounding box center [1123, 224] width 379 height 392
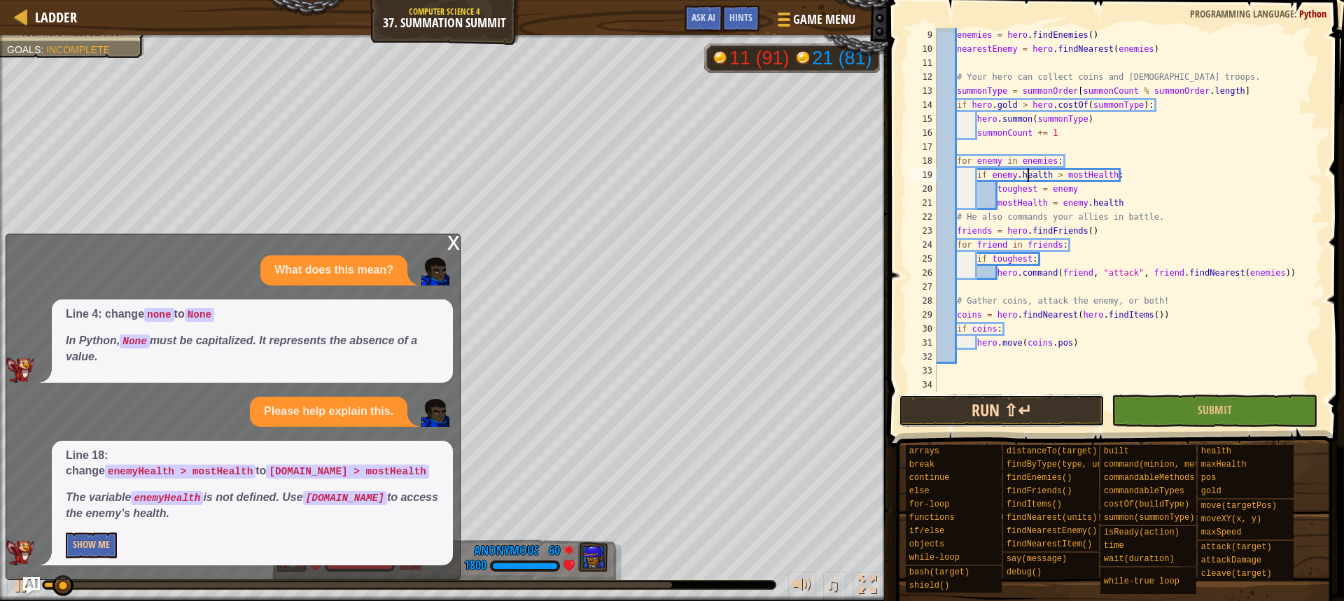
click at [1031, 415] on button "Run ⇧↵" at bounding box center [1002, 411] width 206 height 32
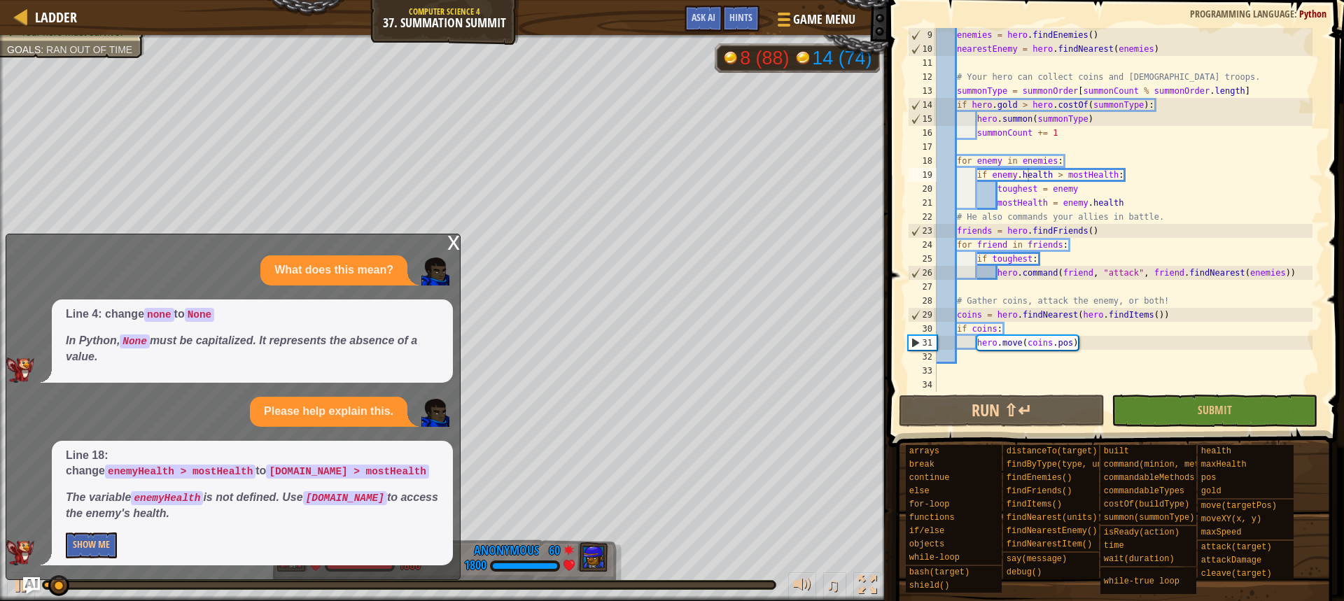
click at [454, 245] on div "x" at bounding box center [453, 242] width 13 height 14
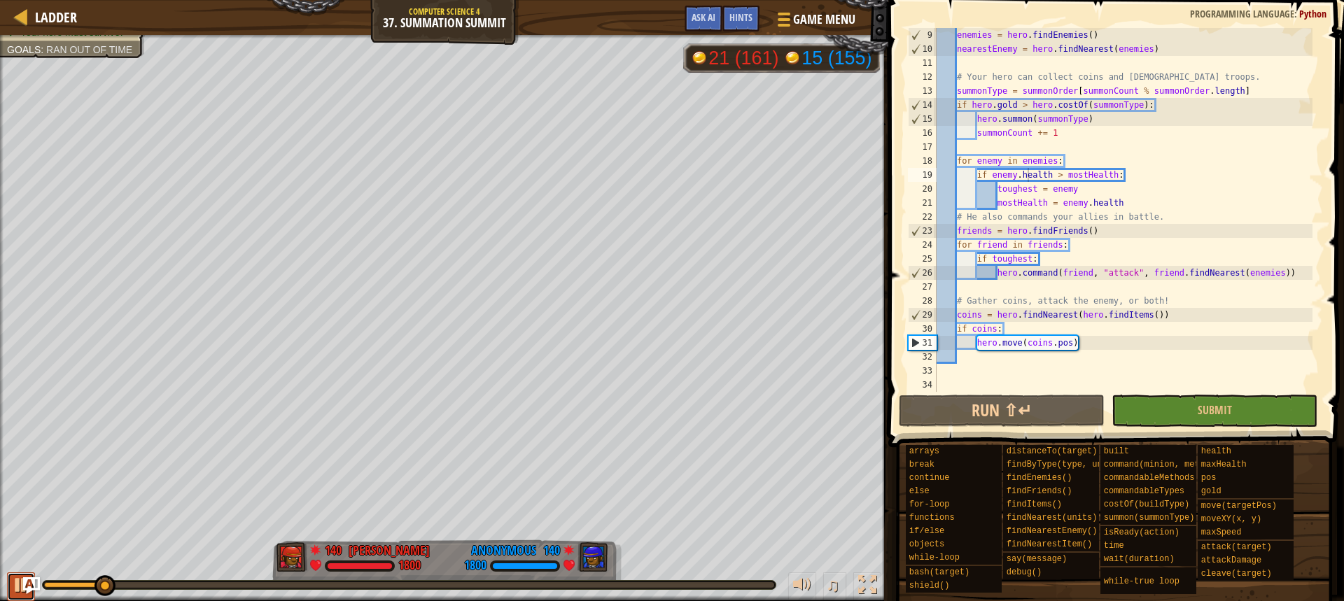
click at [11, 578] on button at bounding box center [21, 587] width 28 height 29
drag, startPoint x: 1043, startPoint y: 253, endPoint x: 977, endPoint y: 254, distance: 65.8
click at [977, 254] on div "enemies = hero . [GEOGRAPHIC_DATA] ( ) nearestEnemy = hero . findNearest ( enem…" at bounding box center [1123, 224] width 379 height 392
type textarea "if toughest:"
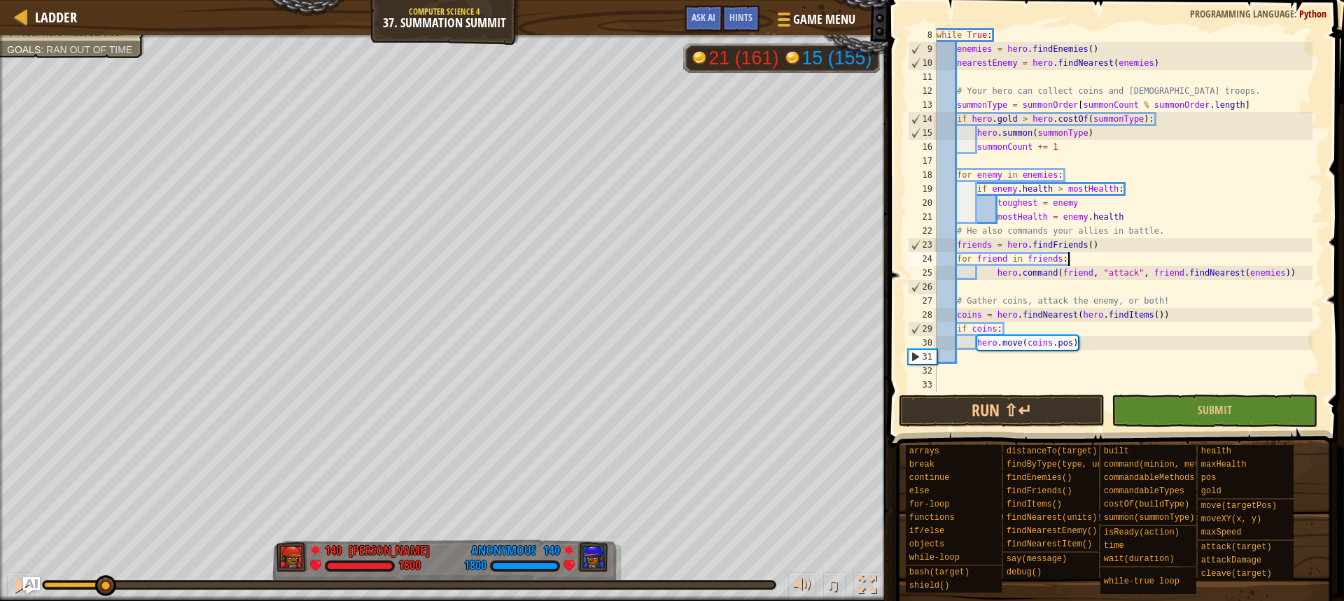
scroll to position [98, 0]
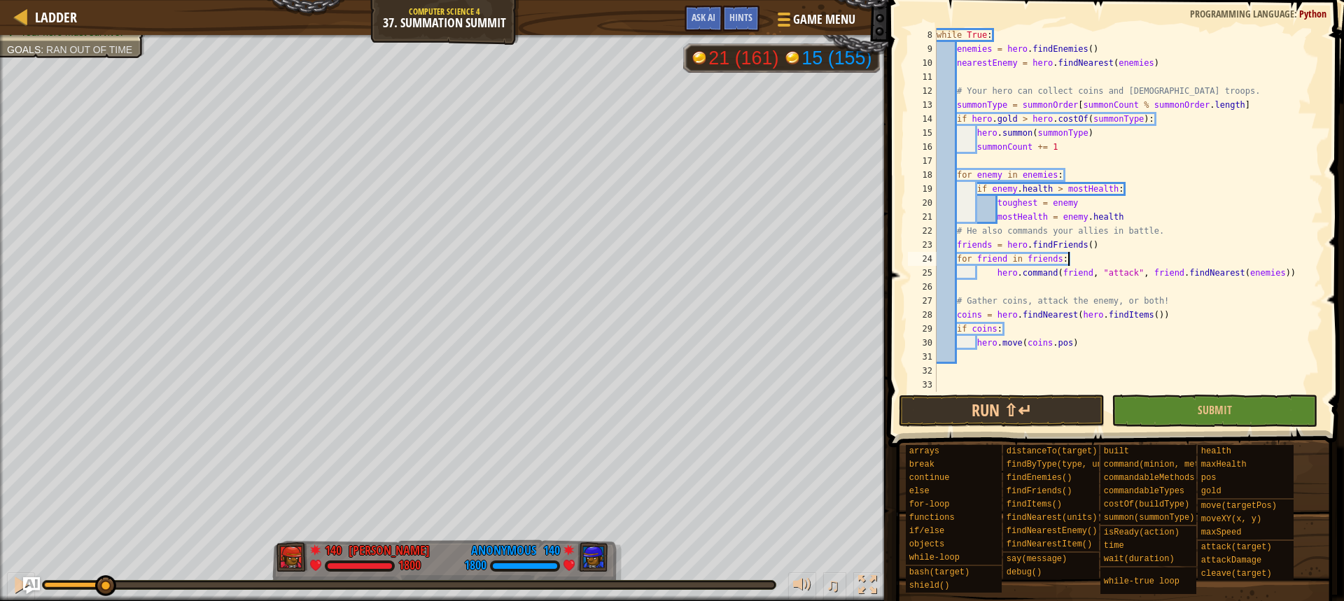
click at [1109, 245] on div "while True : enemies = hero . [GEOGRAPHIC_DATA] ( ) nearestEnemy = hero . findN…" at bounding box center [1123, 224] width 379 height 392
type textarea "friends = hero.findFriends()"
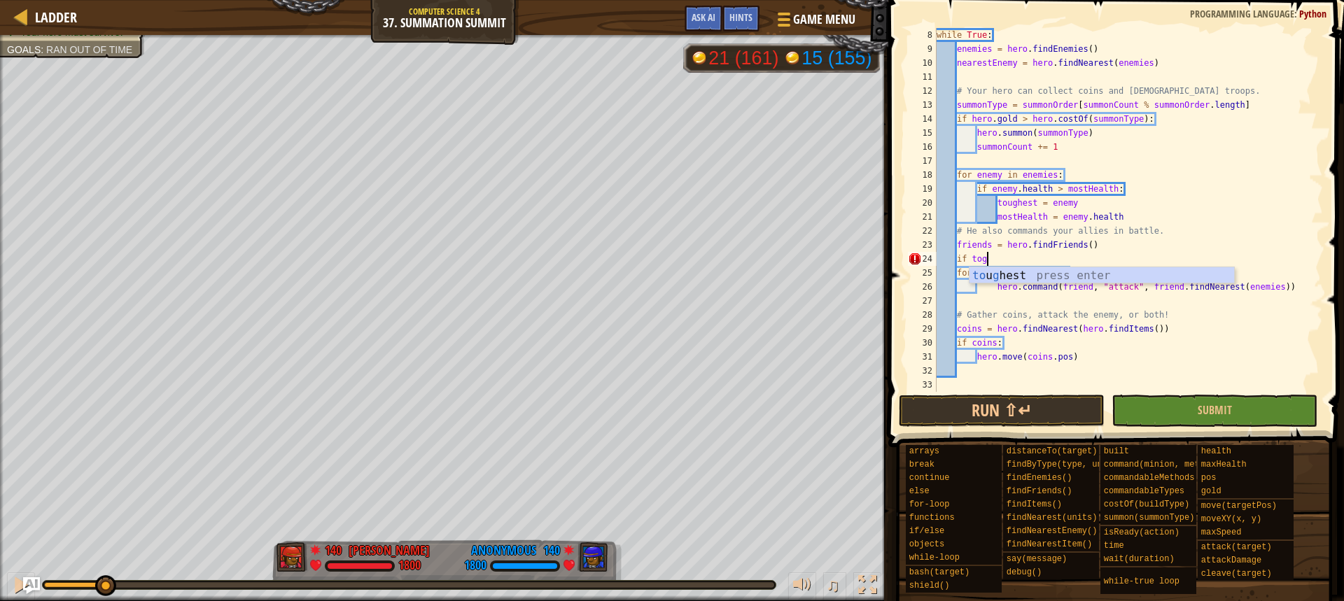
scroll to position [6, 3]
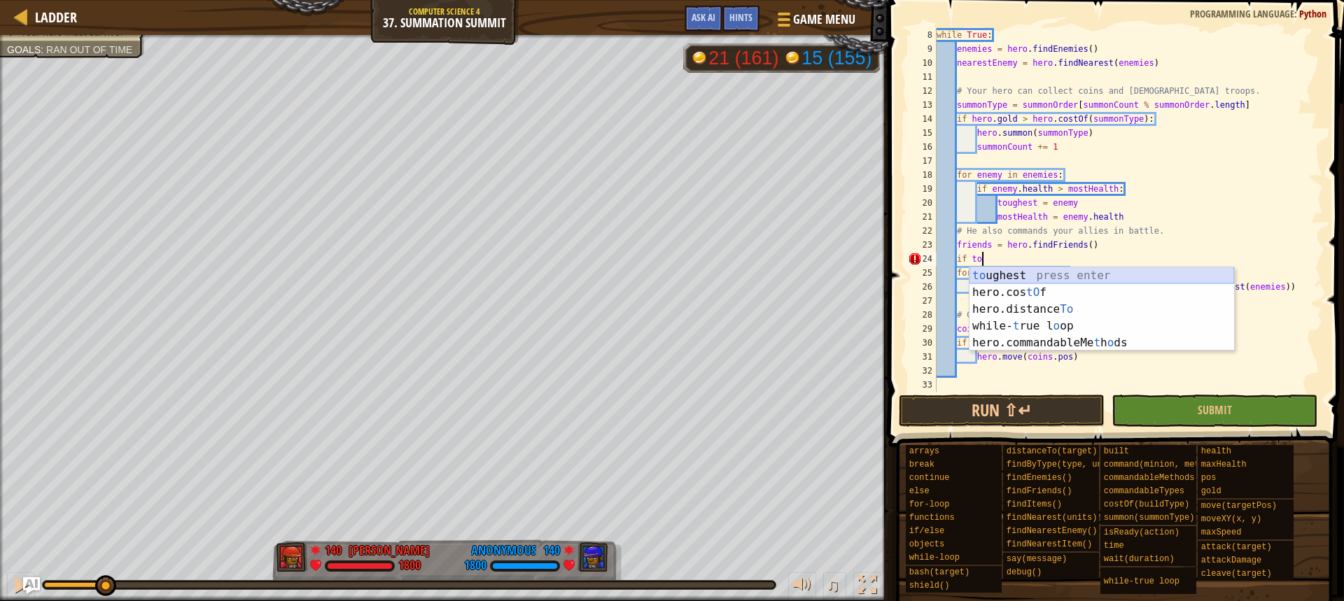
click at [1035, 275] on div "to ughest press enter hero.cos tO f press enter hero.distance To press enter wh…" at bounding box center [1102, 326] width 265 height 118
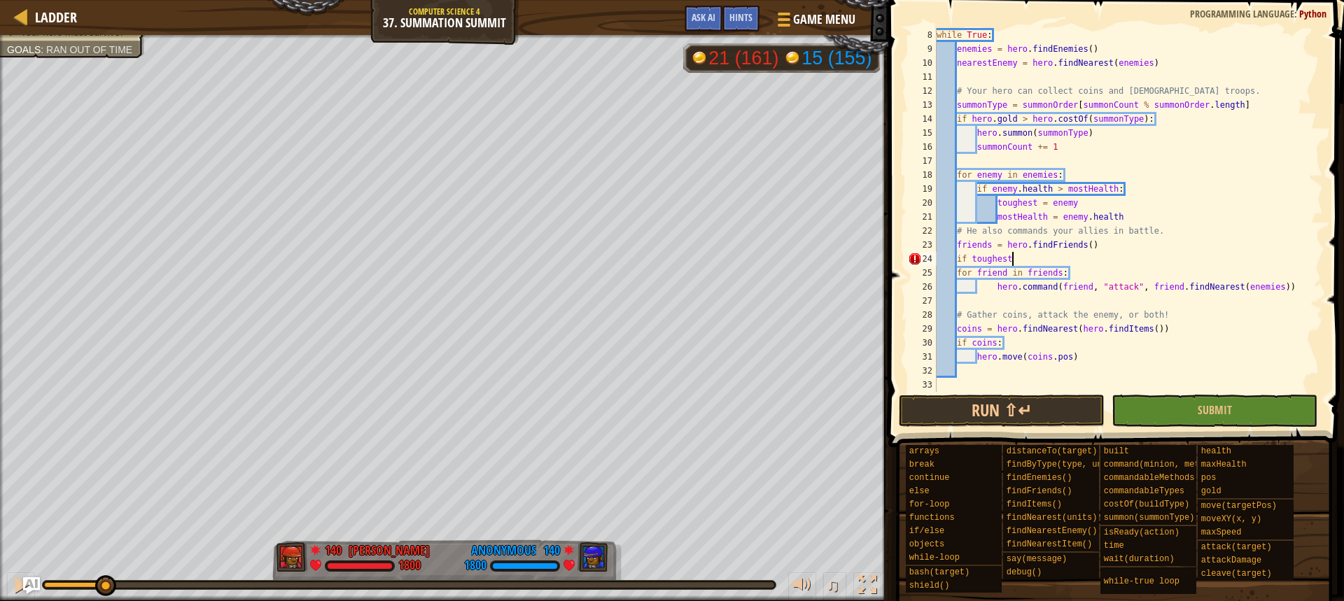
scroll to position [6, 6]
click at [996, 286] on div "while True : enemies = hero . [GEOGRAPHIC_DATA] ( ) nearestEnemy = hero . findN…" at bounding box center [1123, 224] width 379 height 392
click at [958, 270] on div "while True : enemies = hero . [GEOGRAPHIC_DATA] ( ) nearestEnemy = hero . findN…" at bounding box center [1123, 224] width 379 height 392
click at [992, 414] on button "Run ⇧↵" at bounding box center [1002, 411] width 206 height 32
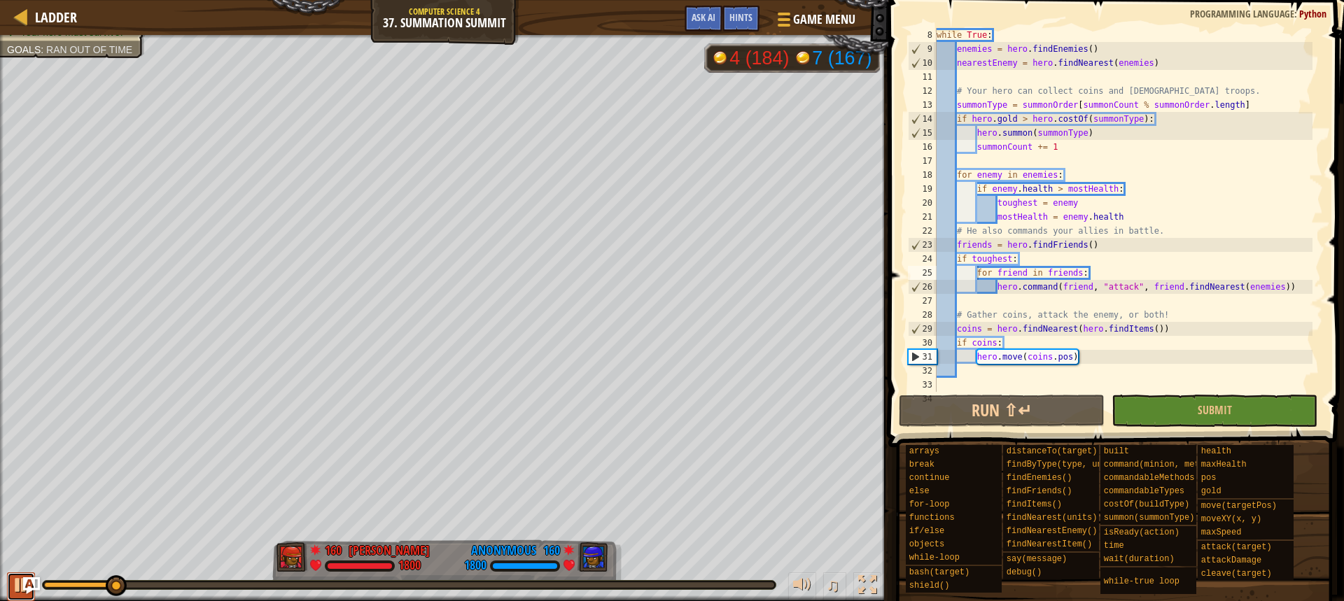
click at [14, 579] on div at bounding box center [21, 585] width 18 height 18
click at [1288, 286] on div "while True : enemies = hero . [GEOGRAPHIC_DATA] ( ) nearestEnemy = hero . findN…" at bounding box center [1123, 224] width 379 height 392
type textarea "hero.command(friend, "attack", friend.findNearest(enemies))"
drag, startPoint x: 1302, startPoint y: 288, endPoint x: 1175, endPoint y: 286, distance: 126.8
click at [1008, 289] on div "while True : enemies = hero . [GEOGRAPHIC_DATA] ( ) nearestEnemy = hero . findN…" at bounding box center [1123, 224] width 379 height 392
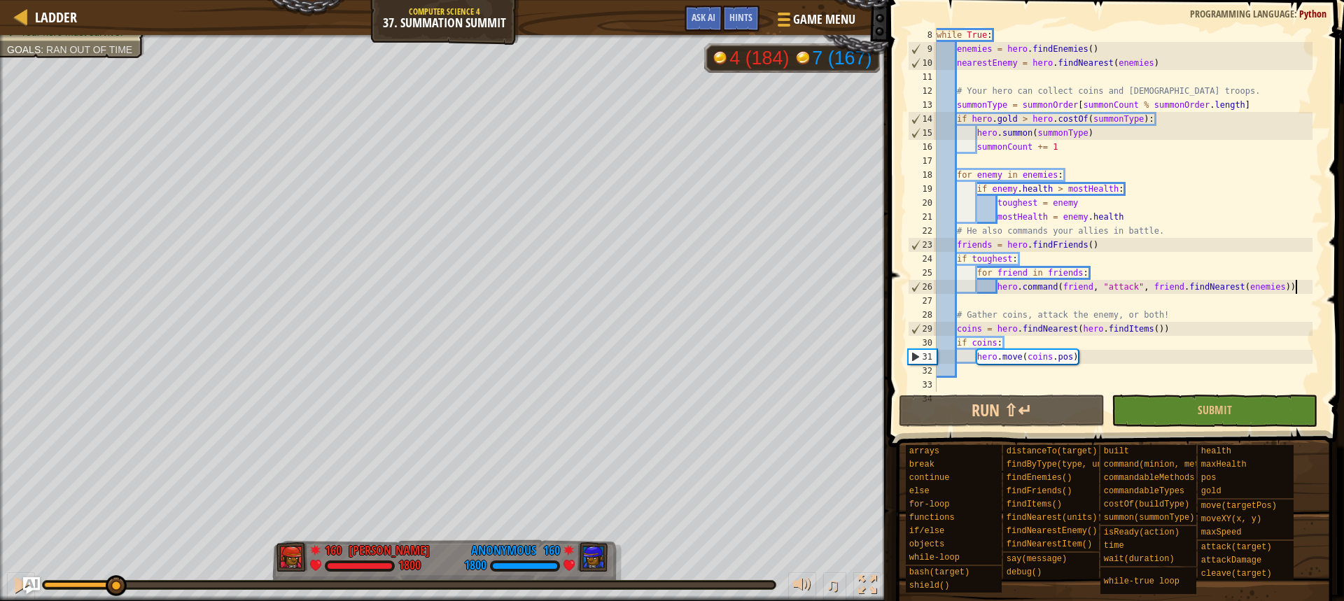
click at [1306, 288] on div "while True : enemies = hero . [GEOGRAPHIC_DATA] ( ) nearestEnemy = hero . findN…" at bounding box center [1123, 224] width 379 height 392
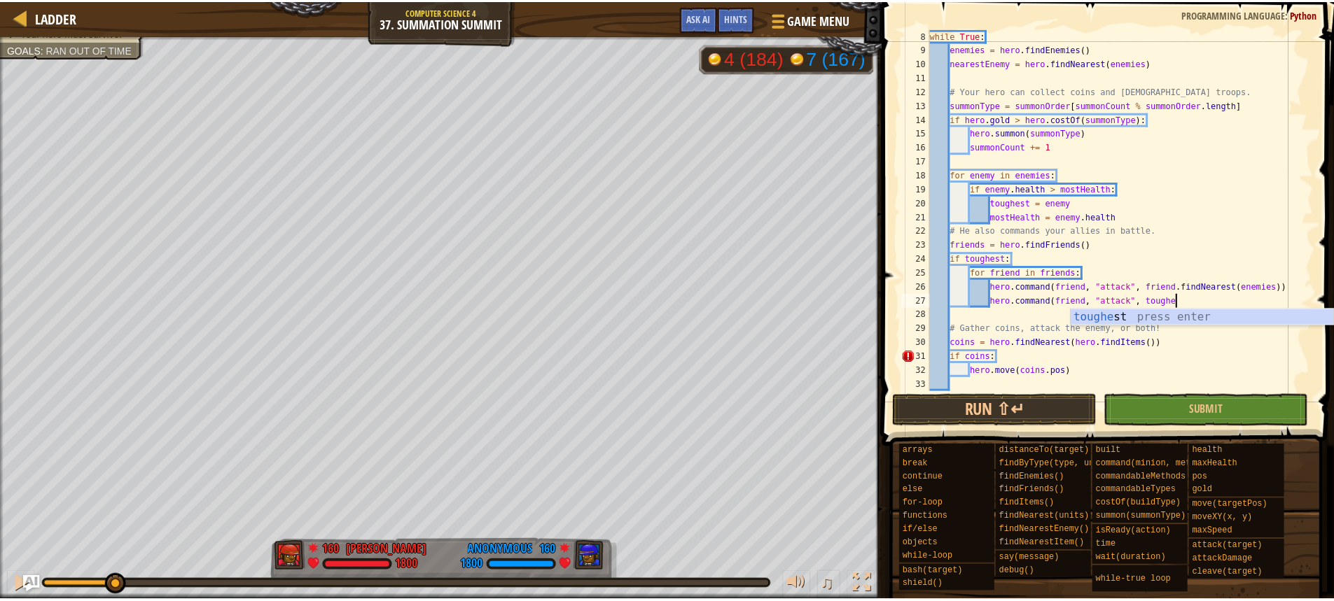
scroll to position [6, 21]
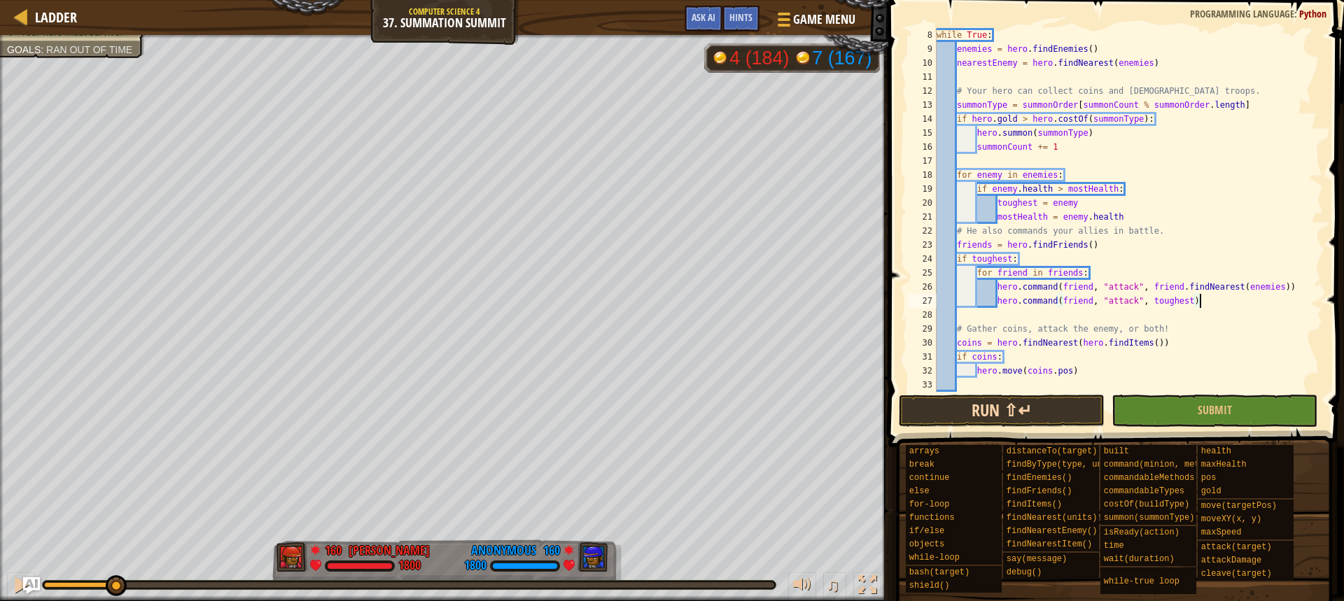
type textarea "hero.command(friend, "attack", toughest)"
click at [1040, 408] on button "Run ⇧↵" at bounding box center [1002, 411] width 206 height 32
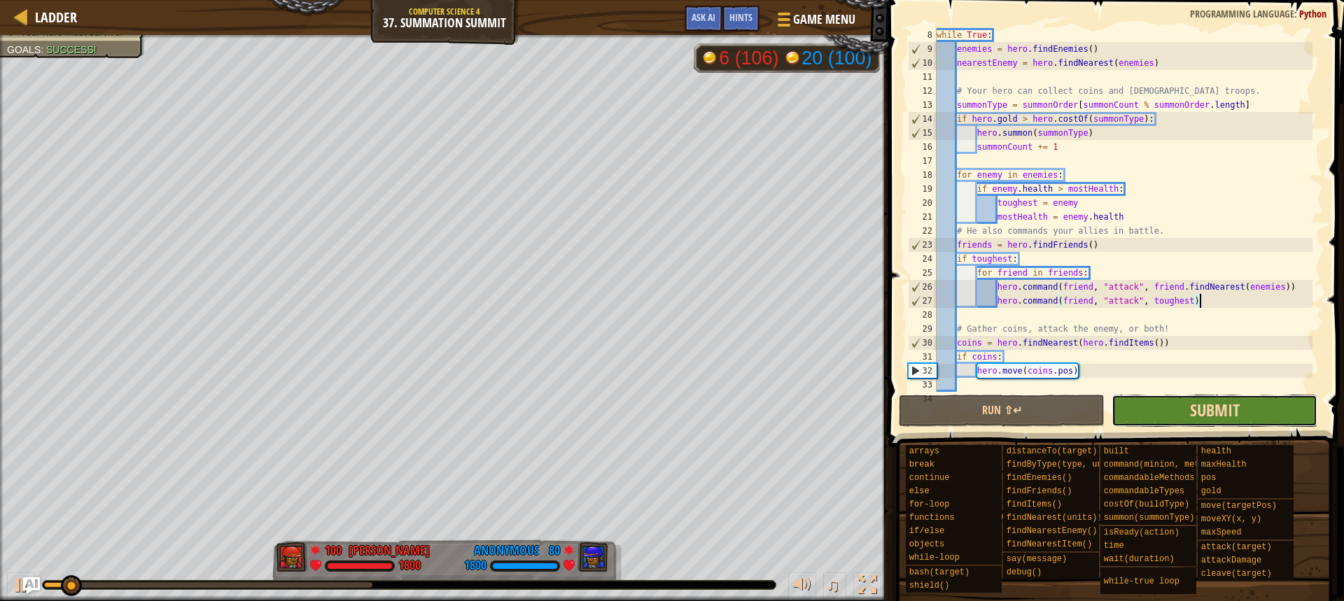
click at [1204, 405] on span "Submit" at bounding box center [1215, 410] width 50 height 22
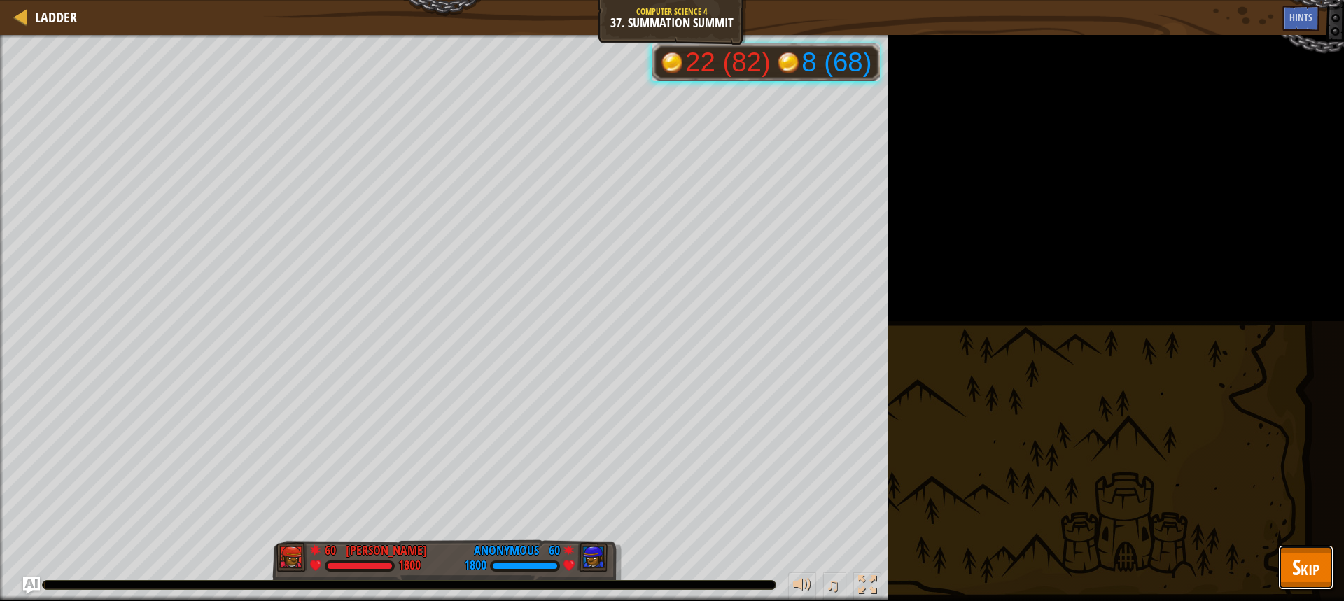
click at [1317, 559] on span "Skip" at bounding box center [1305, 567] width 27 height 29
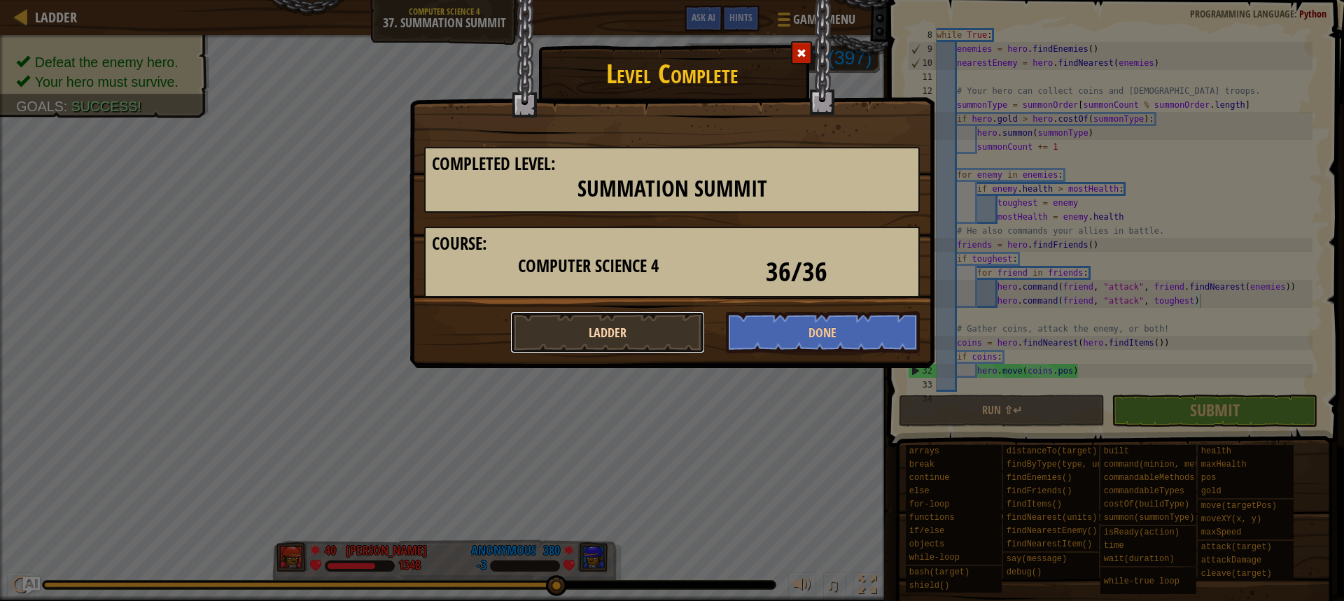
click at [672, 326] on button "Ladder" at bounding box center [607, 333] width 195 height 42
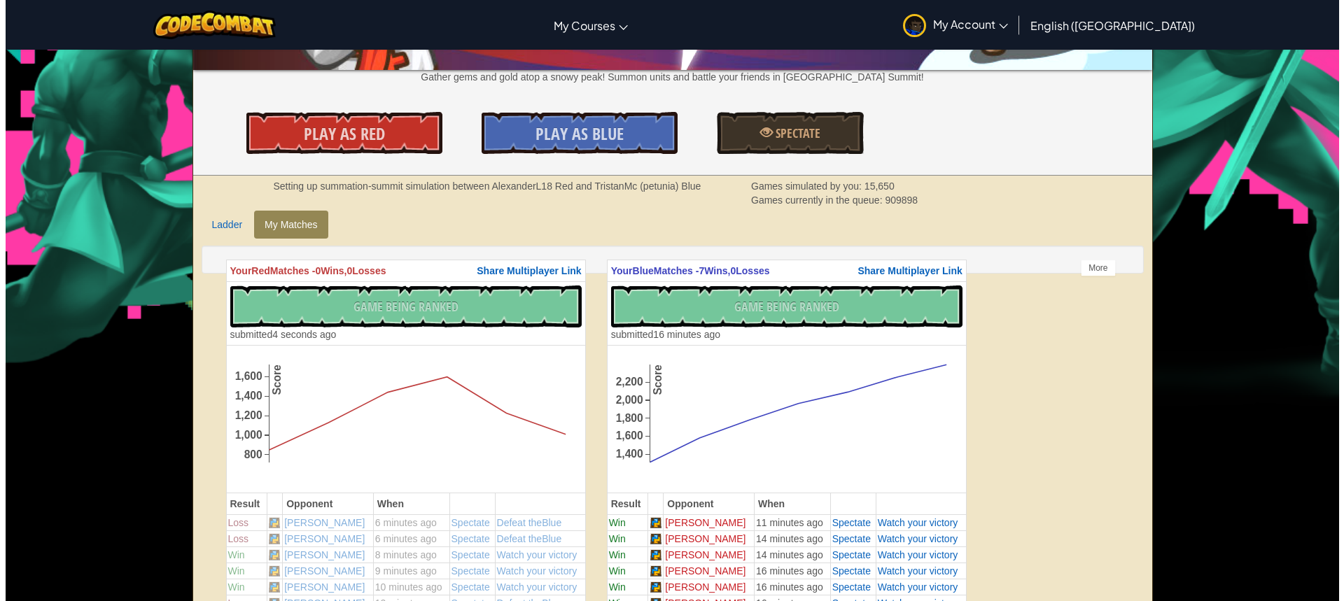
scroll to position [280, 0]
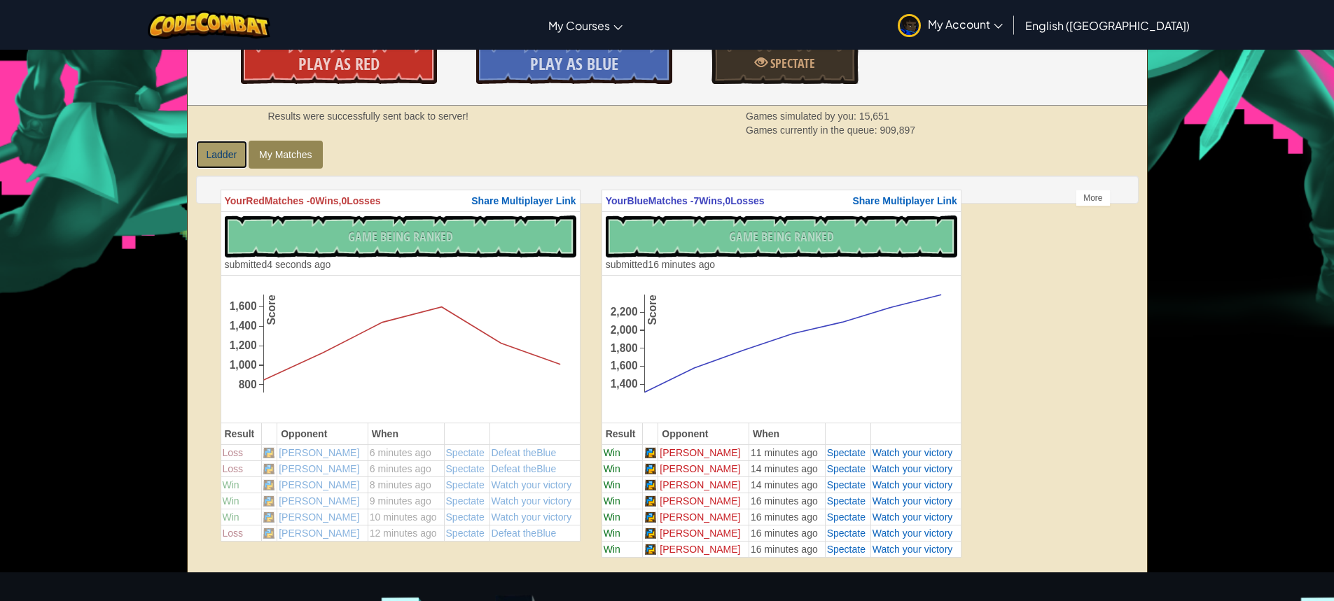
click at [224, 159] on link "Ladder" at bounding box center [222, 155] width 52 height 28
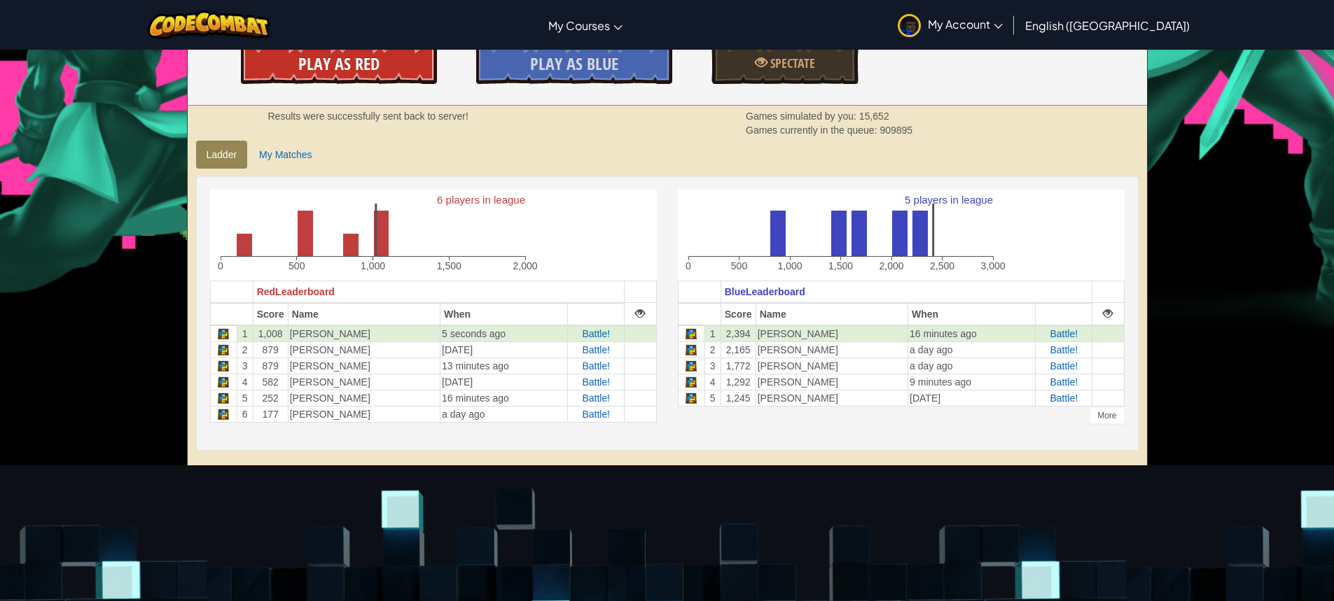
click at [388, 66] on link "Play As Red" at bounding box center [339, 63] width 196 height 42
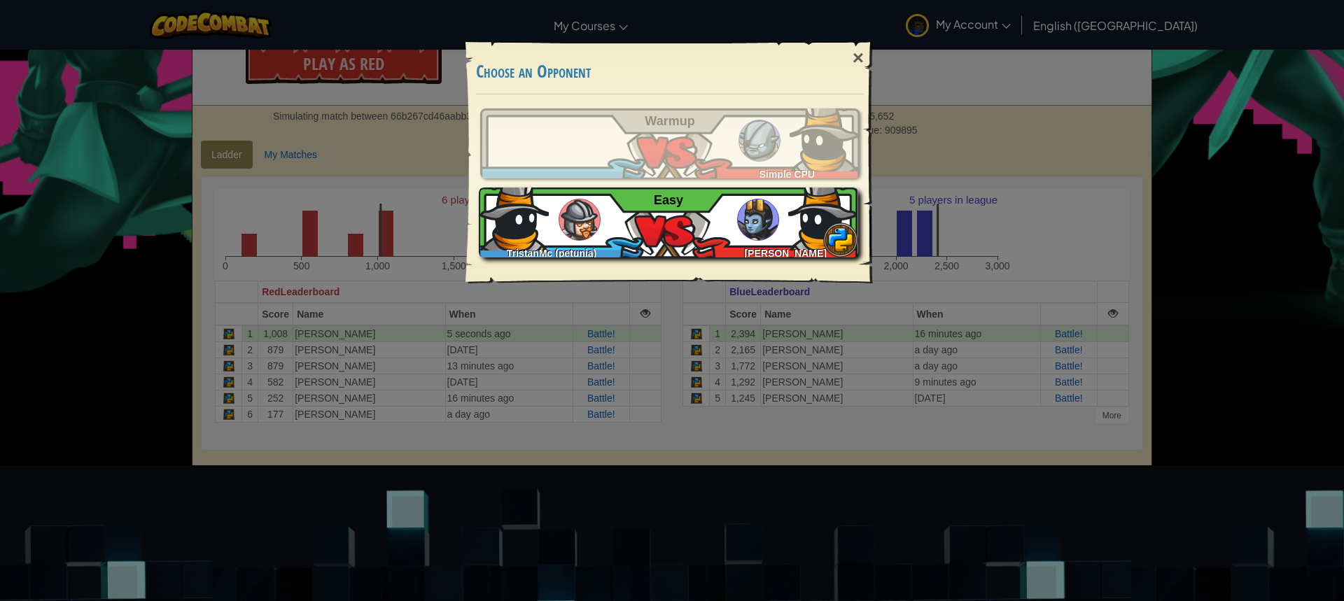
click at [644, 197] on div "TristanMc (petunia) [PERSON_NAME] Easy" at bounding box center [668, 223] width 379 height 70
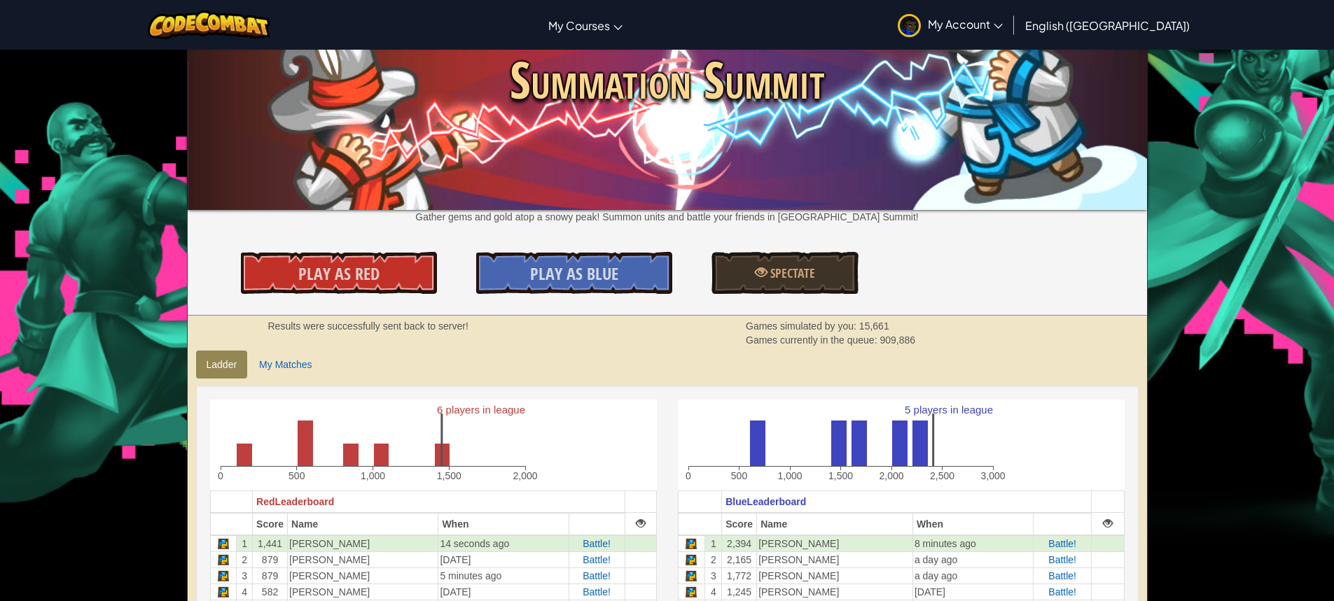
scroll to position [140, 0]
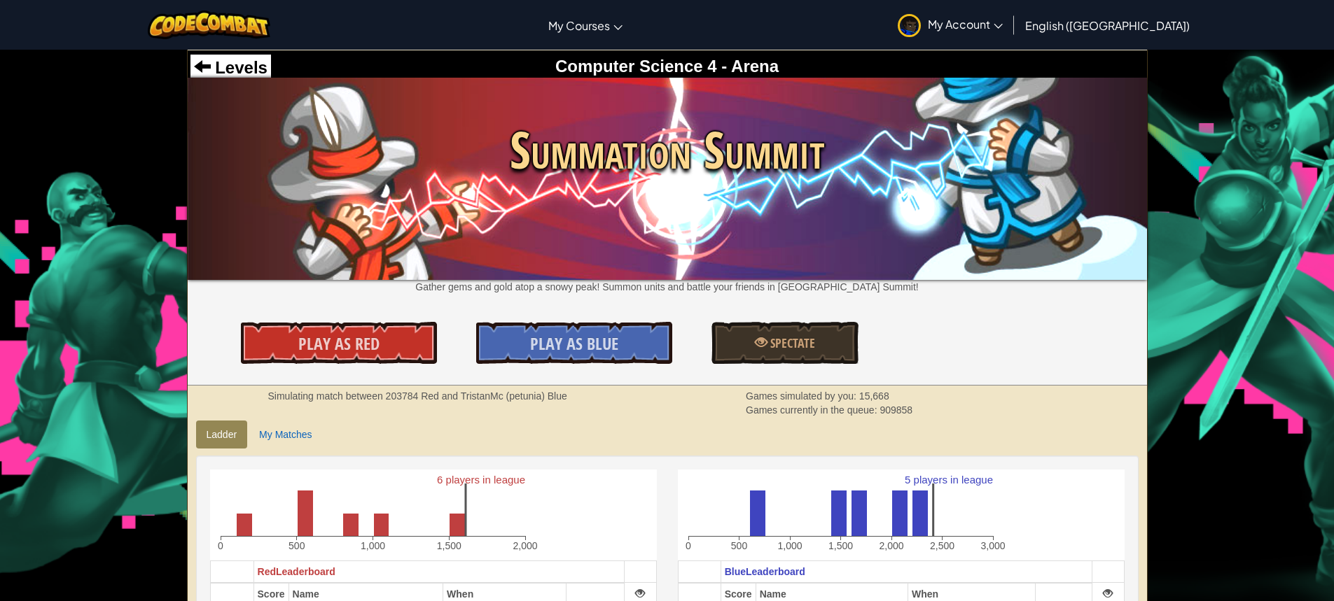
scroll to position [140, 0]
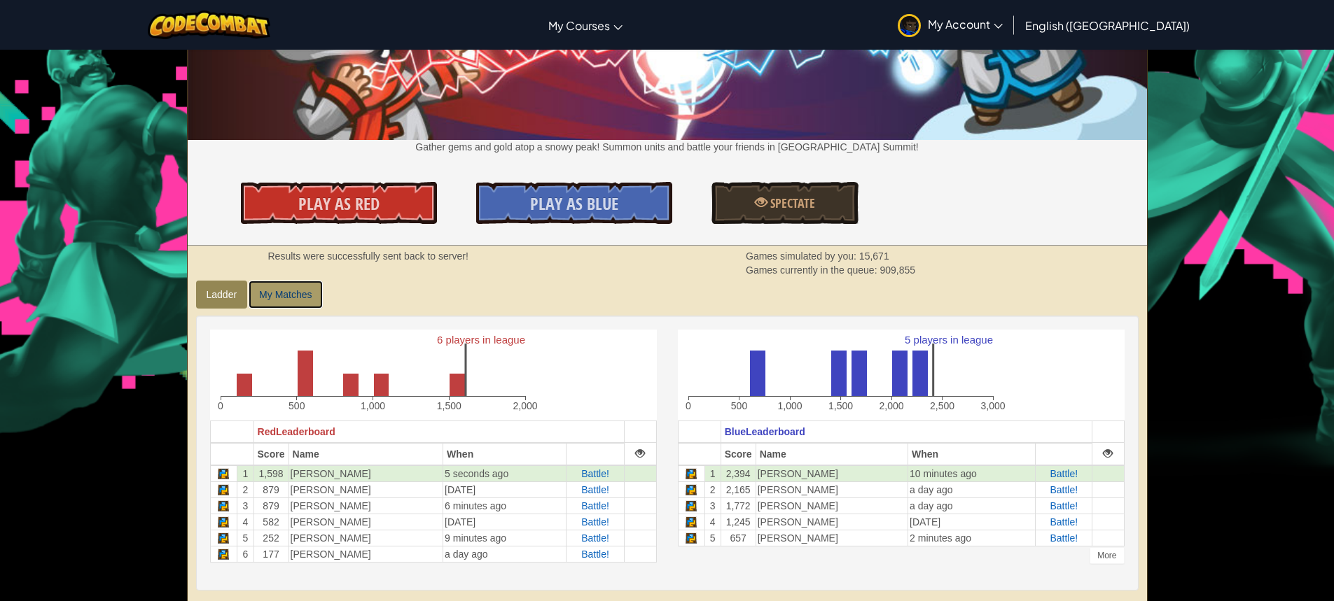
click at [287, 307] on link "My Matches" at bounding box center [286, 295] width 74 height 28
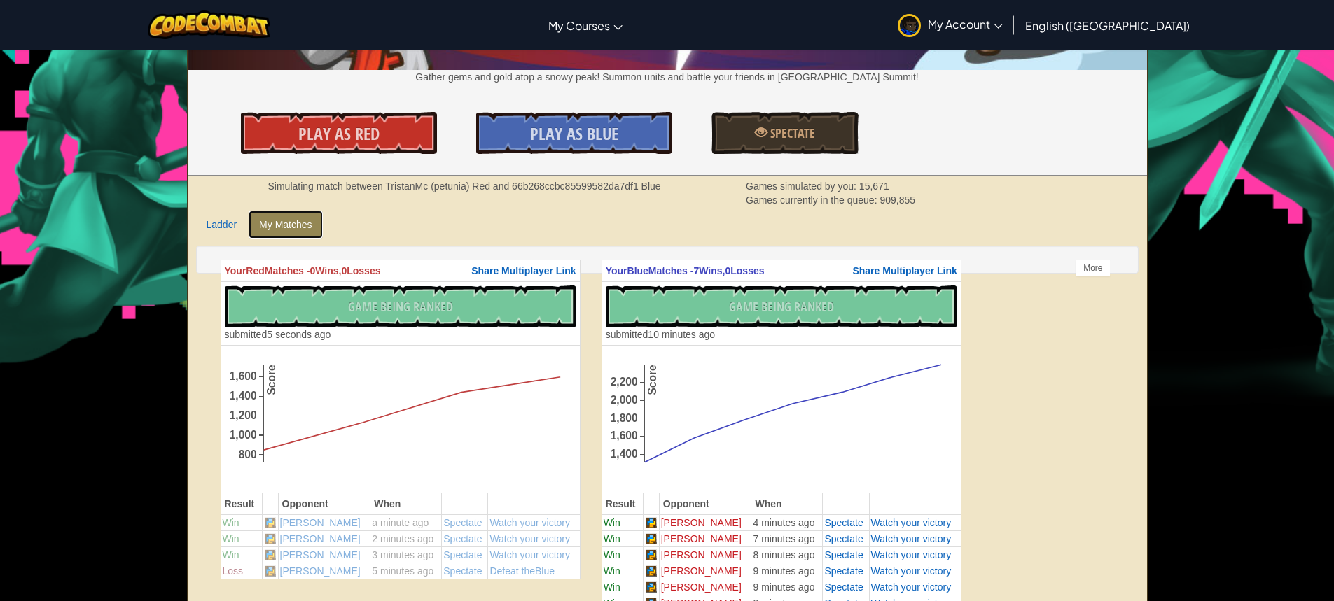
scroll to position [280, 0]
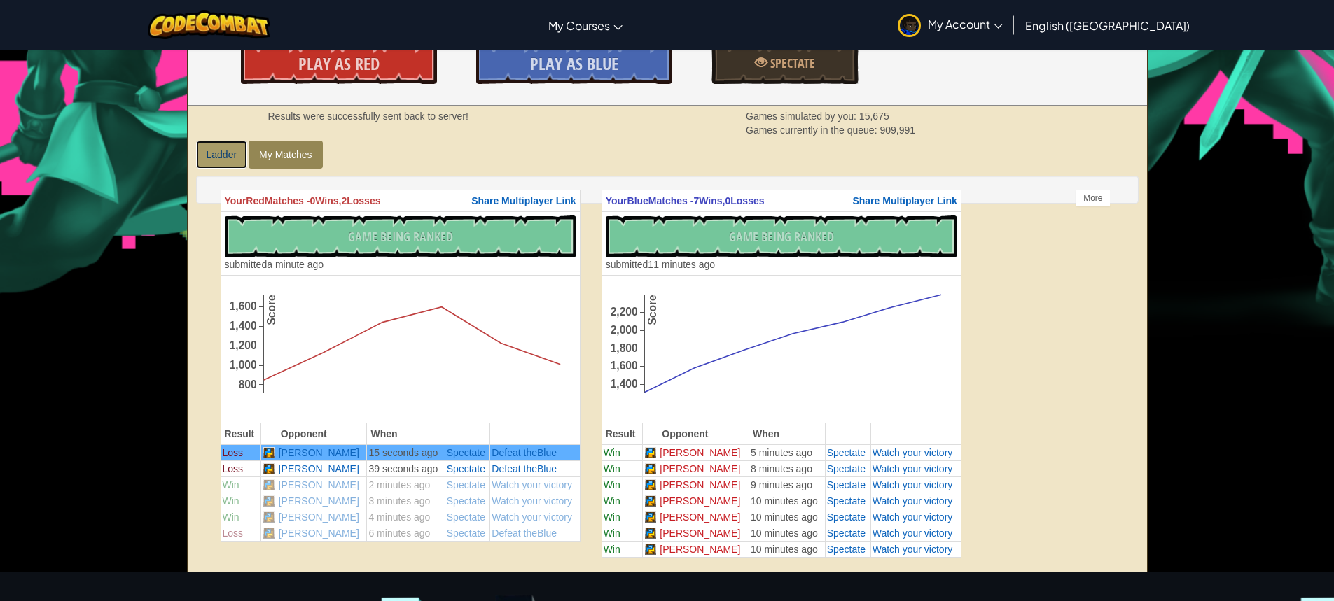
click at [198, 164] on link "Ladder" at bounding box center [222, 155] width 52 height 28
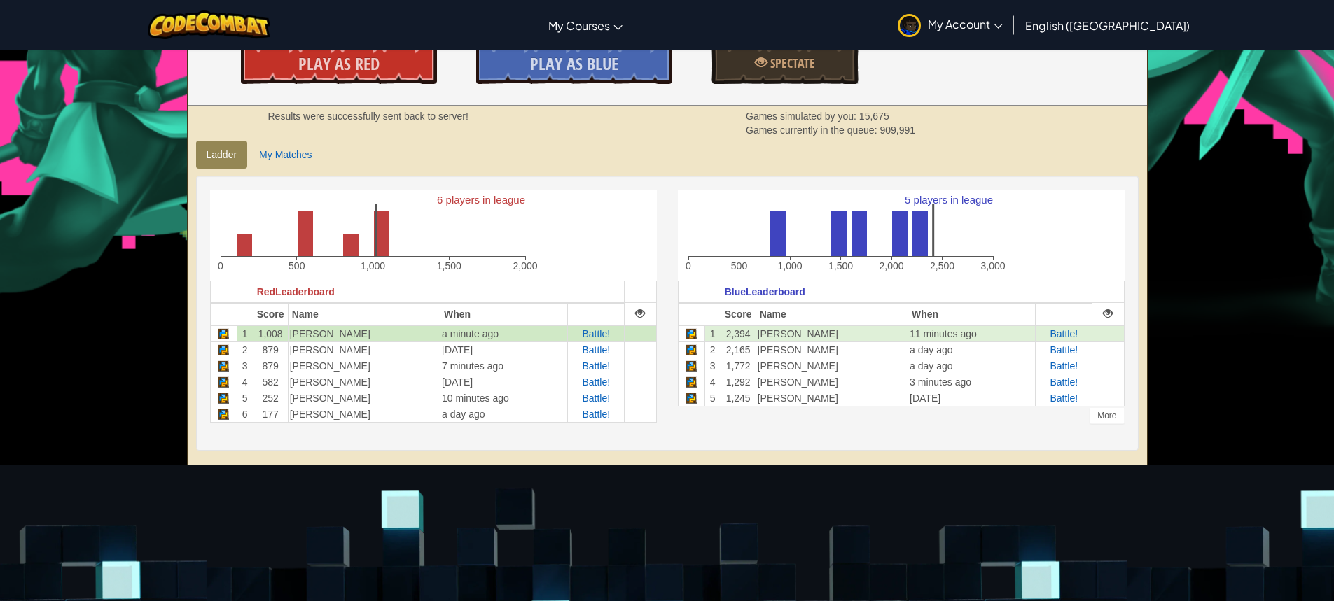
click at [400, 331] on td "[PERSON_NAME]" at bounding box center [364, 334] width 152 height 17
click at [1057, 377] on span "Battle!" at bounding box center [1064, 382] width 28 height 11
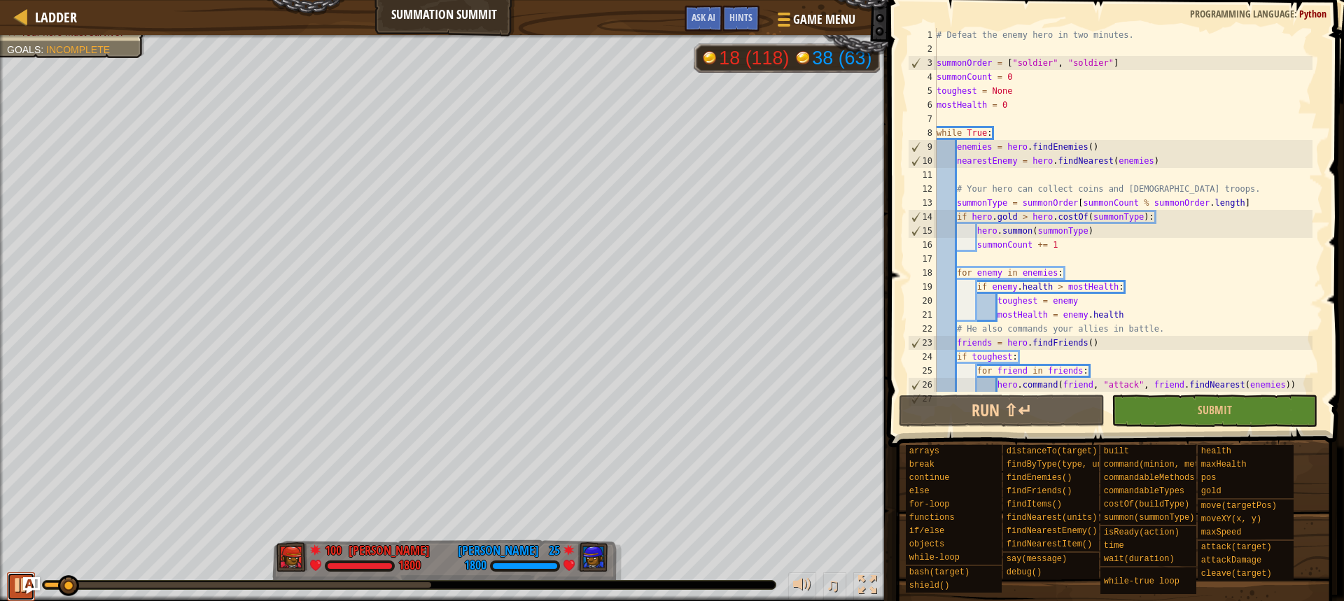
click at [13, 584] on div at bounding box center [21, 585] width 18 height 18
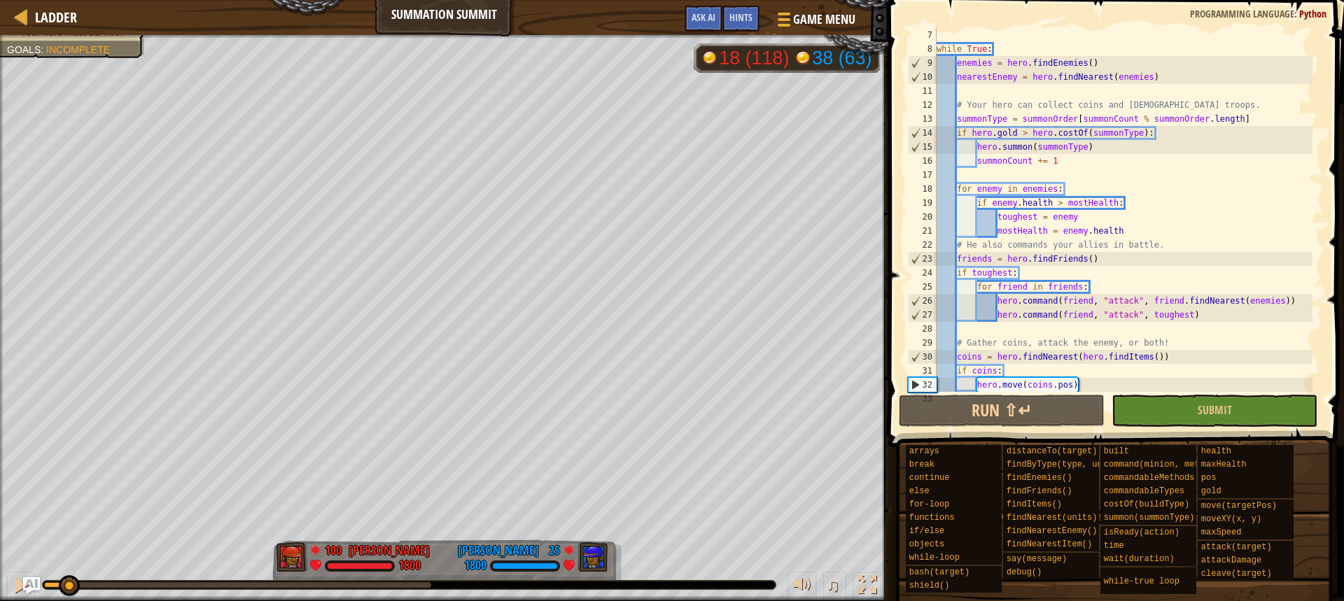
scroll to position [84, 0]
click at [1082, 162] on div "while True : enemies = hero . findEnemies ( ) nearestEnemy = hero . findNearest…" at bounding box center [1123, 224] width 379 height 392
drag, startPoint x: 1088, startPoint y: 144, endPoint x: 1037, endPoint y: 146, distance: 51.1
click at [1037, 146] on div "while True : enemies = hero . findEnemies ( ) nearestEnemy = hero . findNearest…" at bounding box center [1123, 224] width 379 height 392
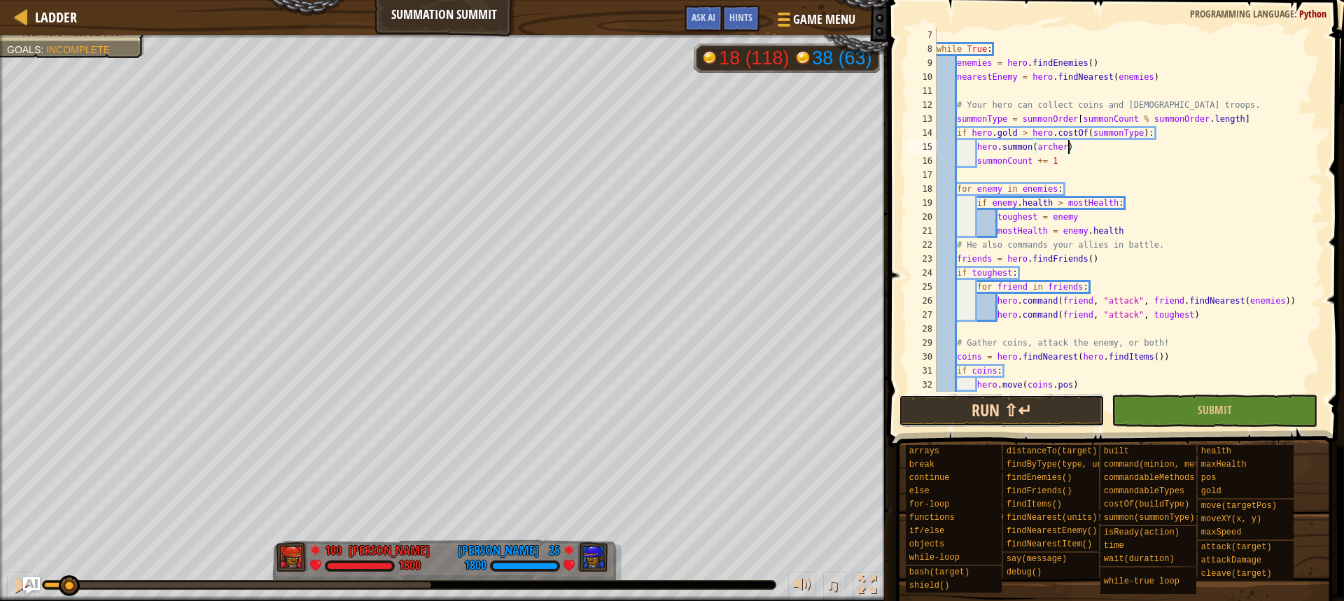
click at [1003, 403] on button "Run ⇧↵" at bounding box center [1002, 411] width 206 height 32
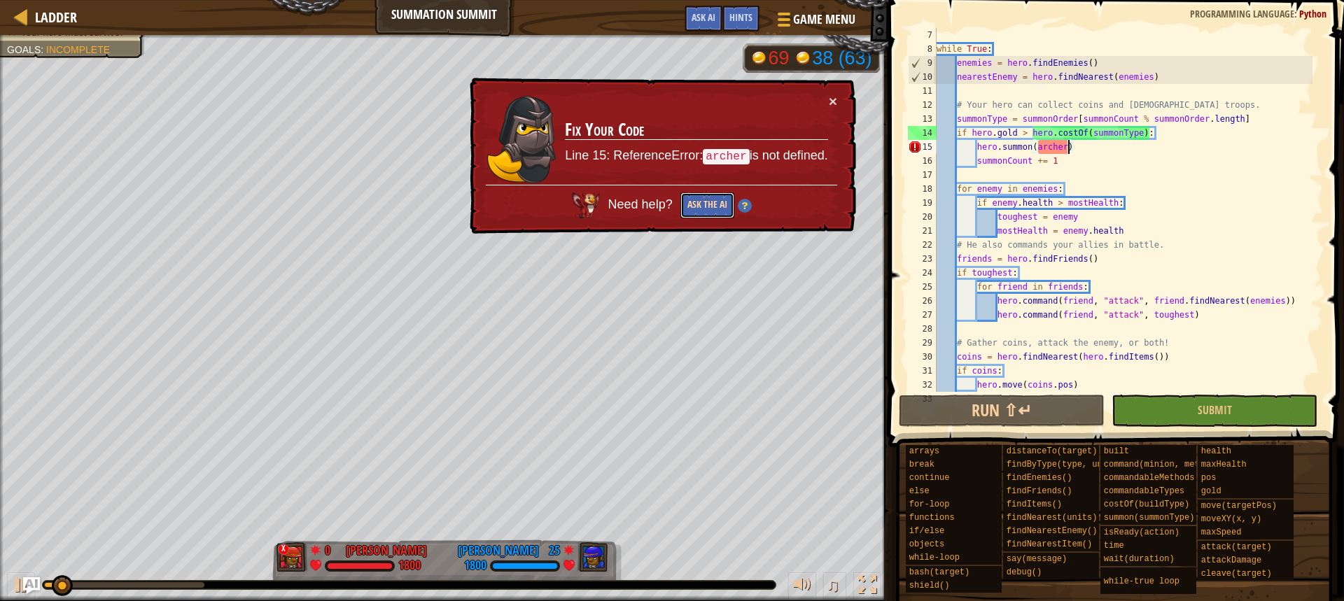
click at [699, 206] on button "Ask the AI" at bounding box center [708, 206] width 54 height 26
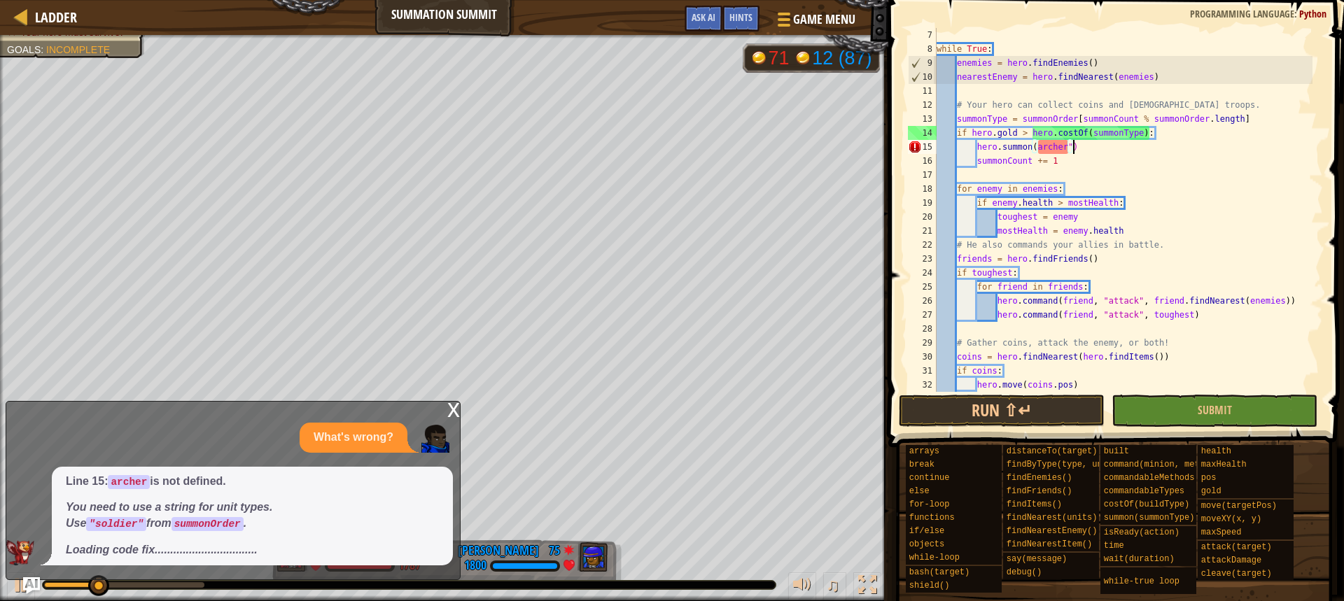
scroll to position [6, 11]
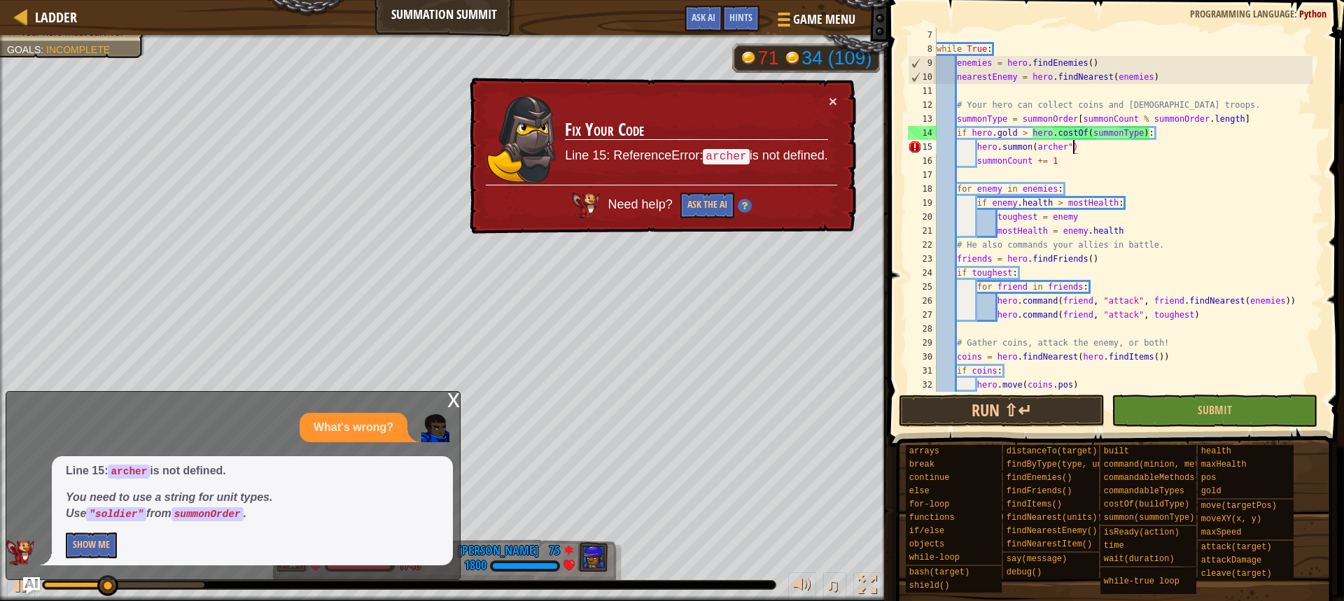
click at [1036, 146] on div "while True : enemies = hero . findEnemies ( ) nearestEnemy = hero . findNearest…" at bounding box center [1123, 224] width 379 height 392
click at [1037, 144] on div "while True : enemies = hero . findEnemies ( ) nearestEnemy = hero . findNearest…" at bounding box center [1123, 224] width 379 height 392
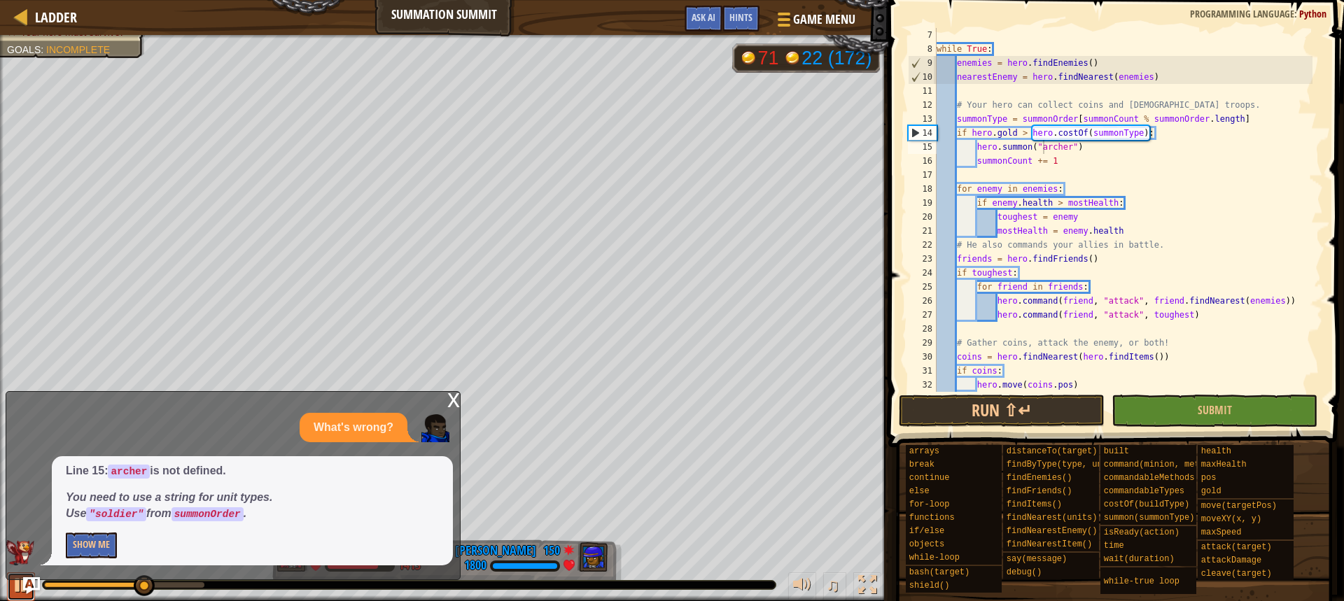
click at [11, 592] on button at bounding box center [21, 587] width 28 height 29
click at [11, 587] on button at bounding box center [21, 587] width 28 height 29
drag, startPoint x: 1010, startPoint y: 396, endPoint x: 1005, endPoint y: 402, distance: 8.0
click at [1007, 399] on button "Run ⇧↵" at bounding box center [1002, 411] width 206 height 32
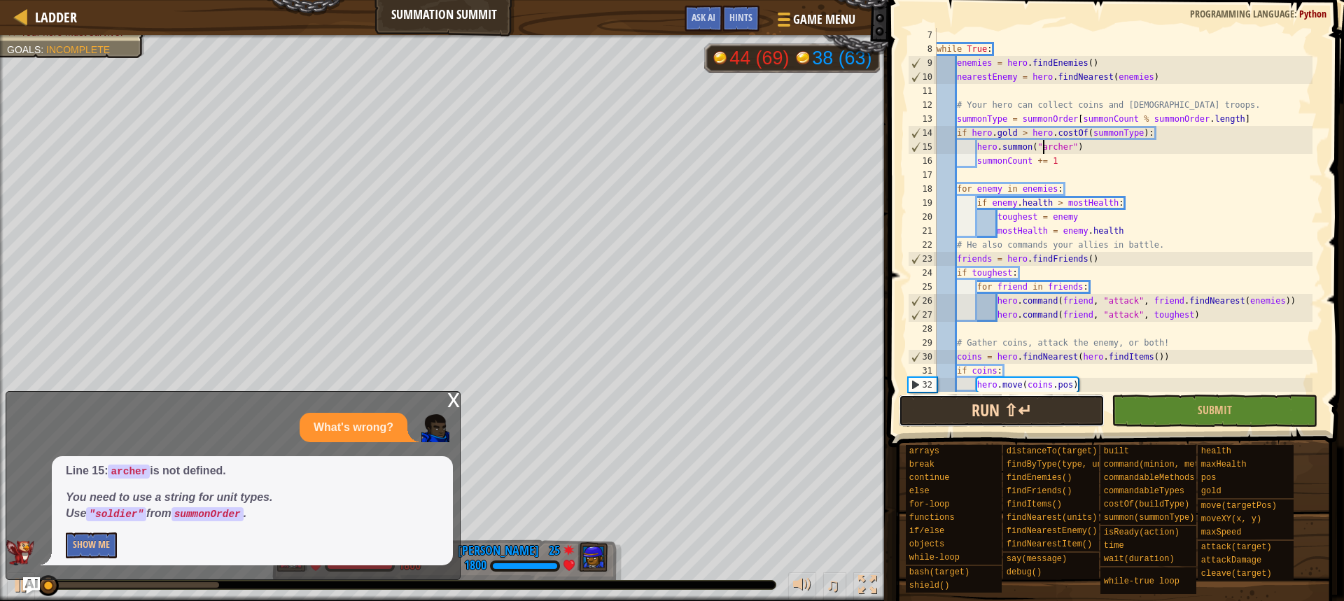
click at [1005, 402] on button "Run ⇧↵" at bounding box center [1002, 411] width 206 height 32
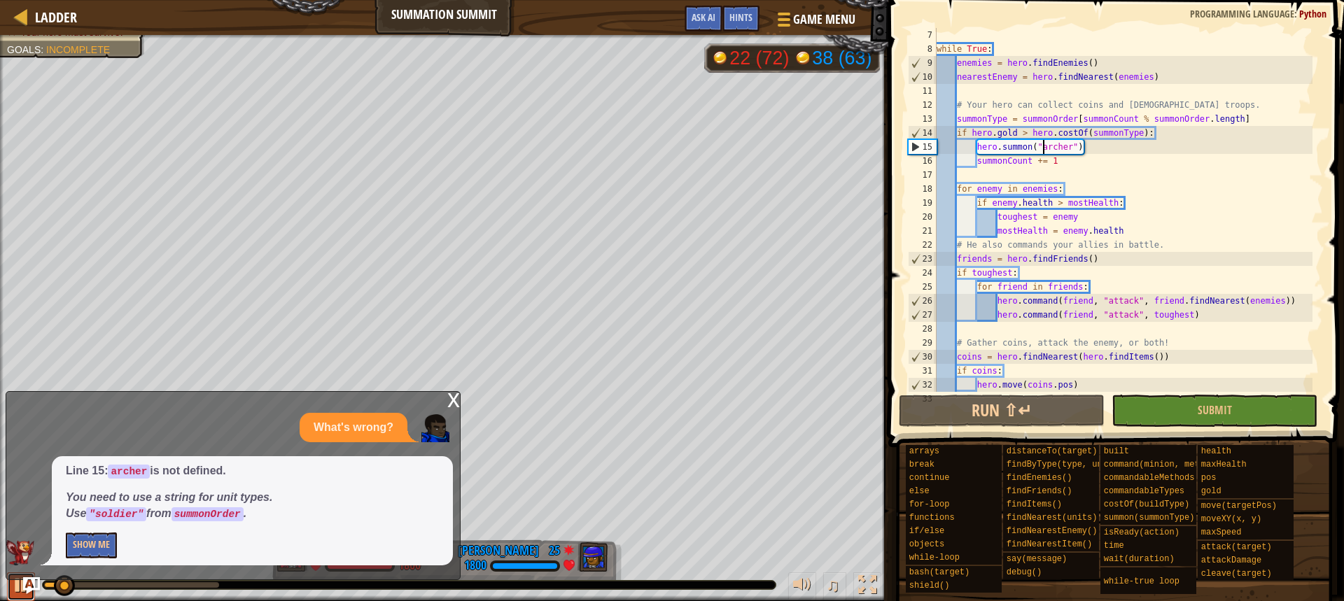
click at [20, 594] on div at bounding box center [21, 585] width 18 height 18
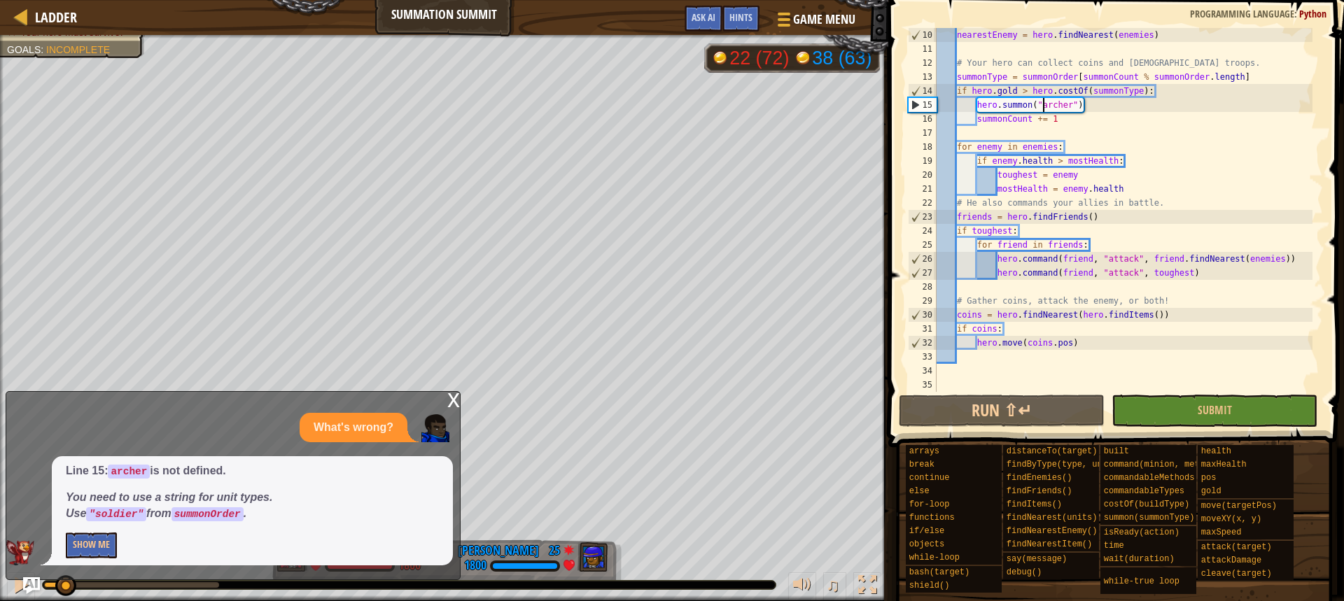
scroll to position [84, 0]
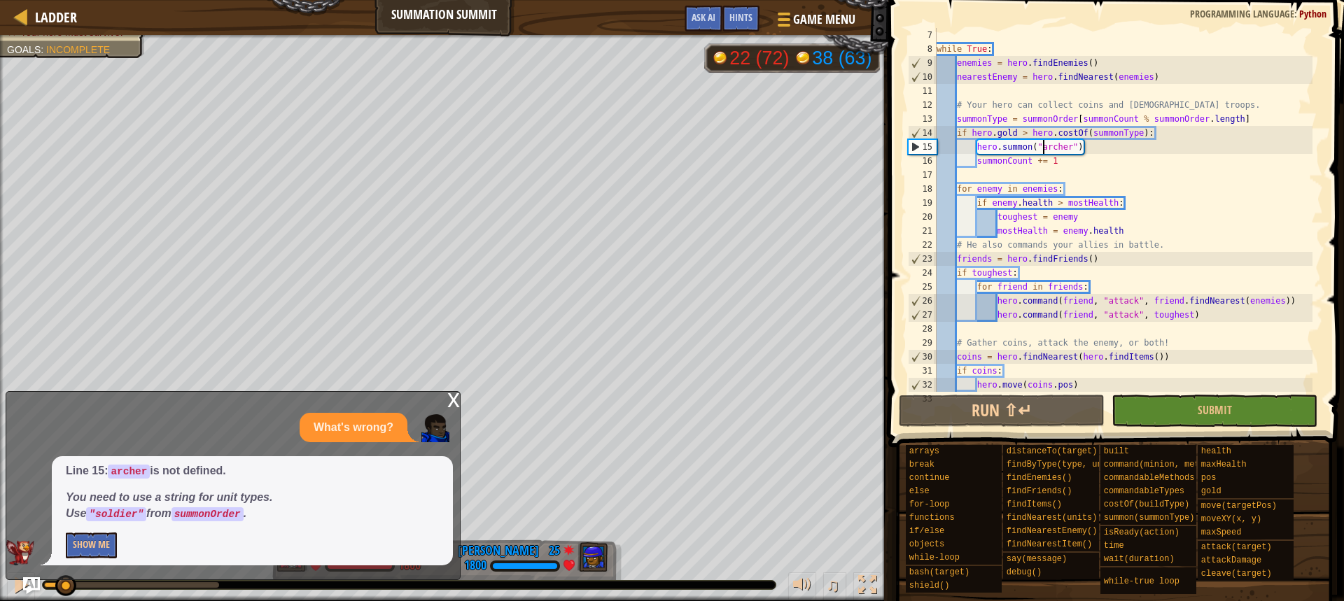
click at [1077, 144] on div "while True : enemies = hero . findEnemies ( ) nearestEnemy = hero . findNearest…" at bounding box center [1123, 224] width 379 height 392
click at [738, 29] on div "Hints" at bounding box center [741, 19] width 37 height 26
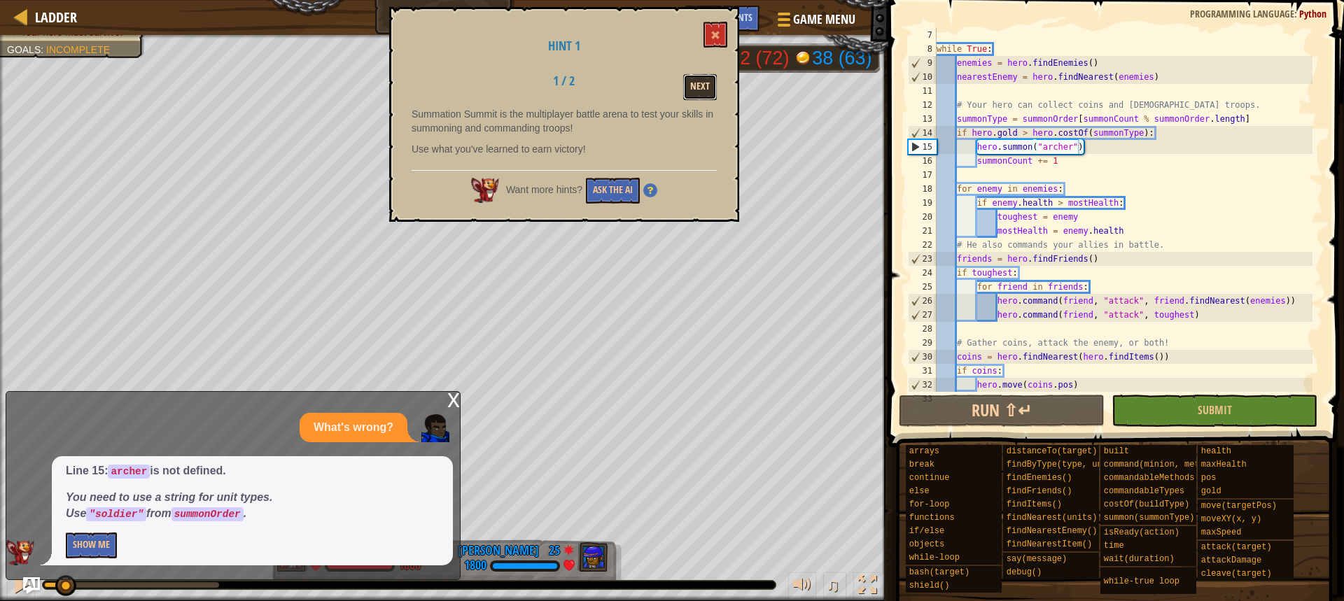
click at [685, 80] on button "Next" at bounding box center [700, 87] width 34 height 26
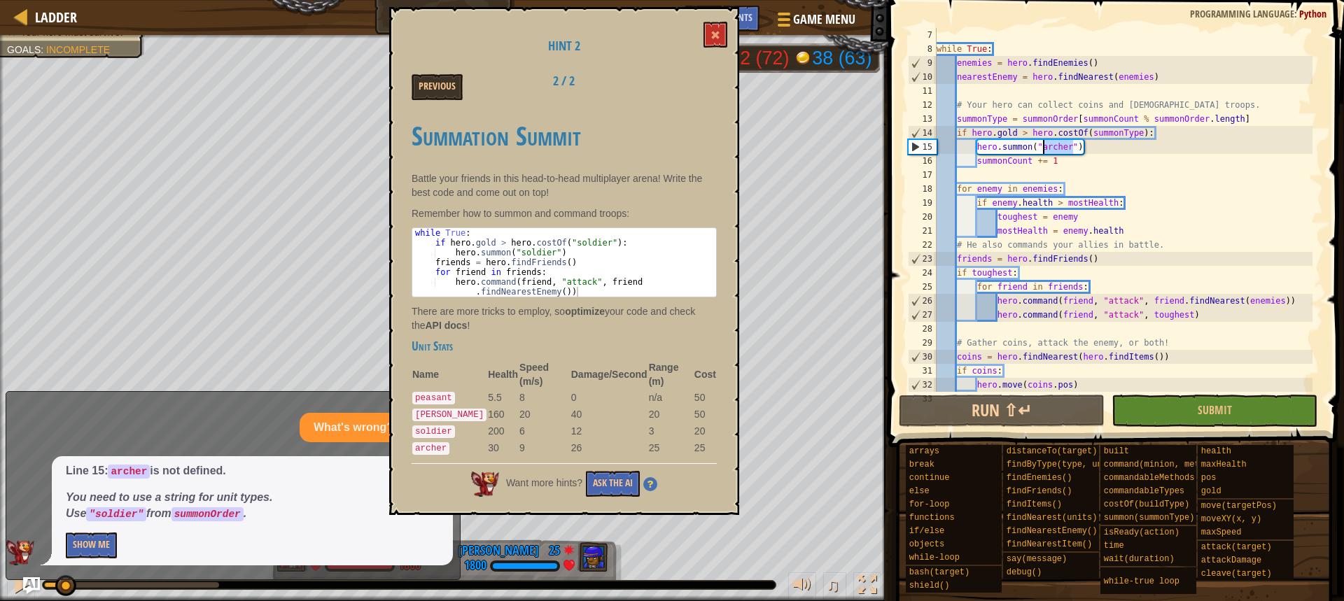
drag, startPoint x: 1071, startPoint y: 144, endPoint x: 1044, endPoint y: 151, distance: 28.2
click at [1044, 151] on div "while True : enemies = hero . findEnemies ( ) nearestEnemy = hero . findNearest…" at bounding box center [1123, 224] width 379 height 392
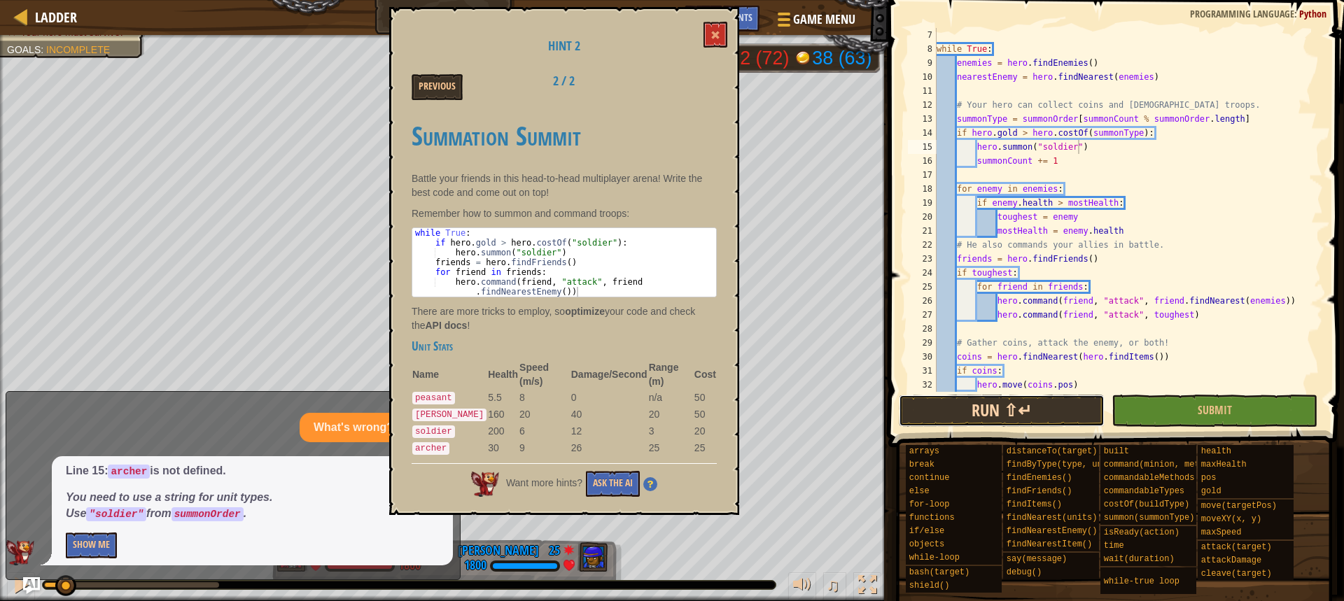
click at [980, 410] on button "Run ⇧↵" at bounding box center [1002, 411] width 206 height 32
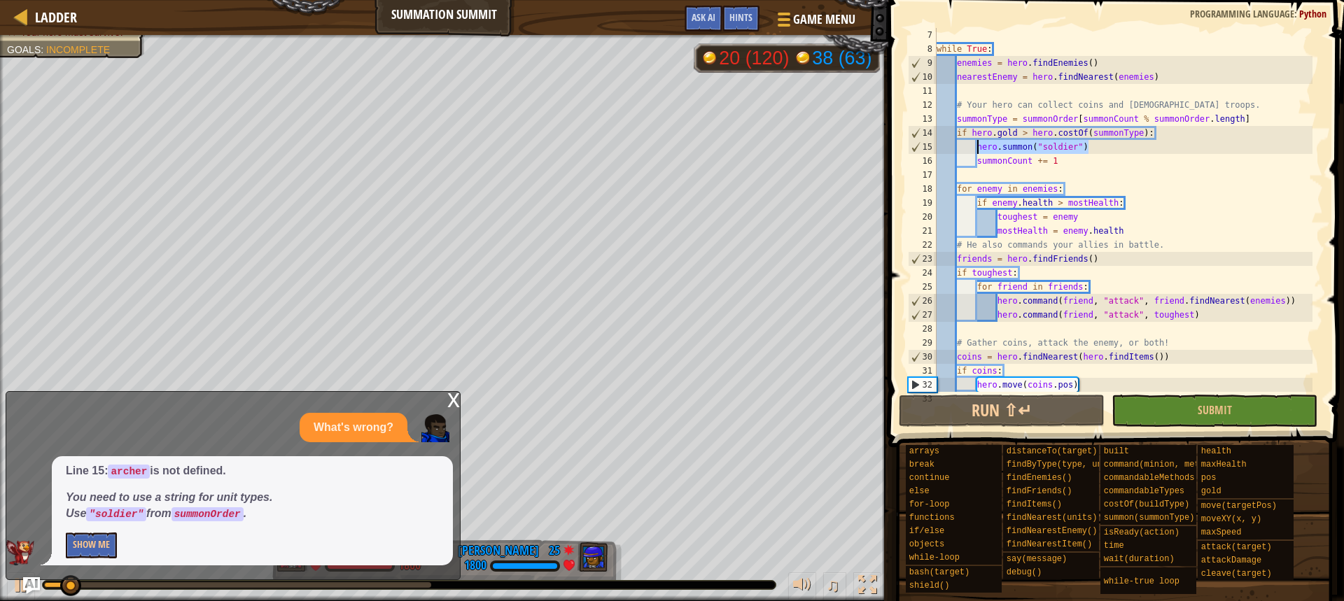
drag, startPoint x: 1092, startPoint y: 144, endPoint x: 975, endPoint y: 148, distance: 117.0
click at [975, 148] on div "while True : enemies = hero . findEnemies ( ) nearestEnemy = hero . findNearest…" at bounding box center [1123, 224] width 379 height 392
click at [18, 586] on div at bounding box center [21, 585] width 18 height 18
drag, startPoint x: 1096, startPoint y: 144, endPoint x: 976, endPoint y: 147, distance: 119.8
click at [976, 147] on div "while True : enemies = hero . findEnemies ( ) nearestEnemy = hero . findNearest…" at bounding box center [1123, 224] width 379 height 392
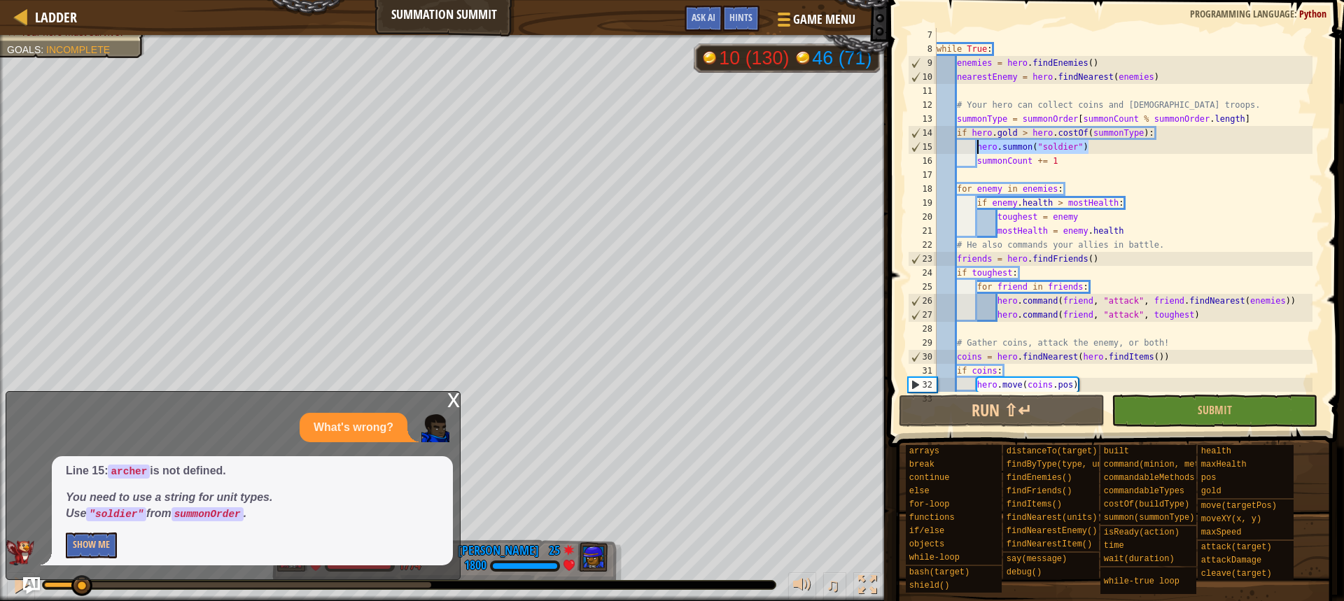
click at [1082, 144] on div "while True : enemies = hero . findEnemies ( ) nearestEnemy = hero . findNearest…" at bounding box center [1123, 210] width 379 height 364
drag, startPoint x: 1082, startPoint y: 144, endPoint x: 1038, endPoint y: 148, distance: 44.9
click at [1038, 148] on div "while True : enemies = hero . findEnemies ( ) nearestEnemy = hero . findNearest…" at bounding box center [1123, 224] width 379 height 392
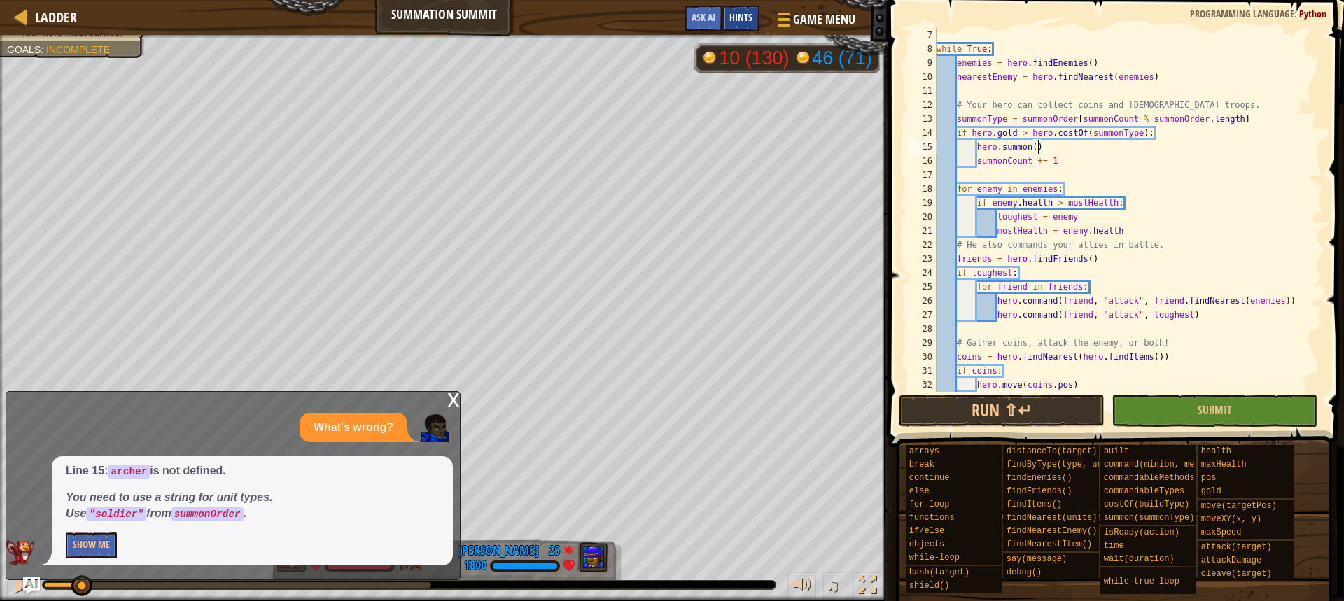
click at [741, 16] on span "Hints" at bounding box center [741, 17] width 23 height 13
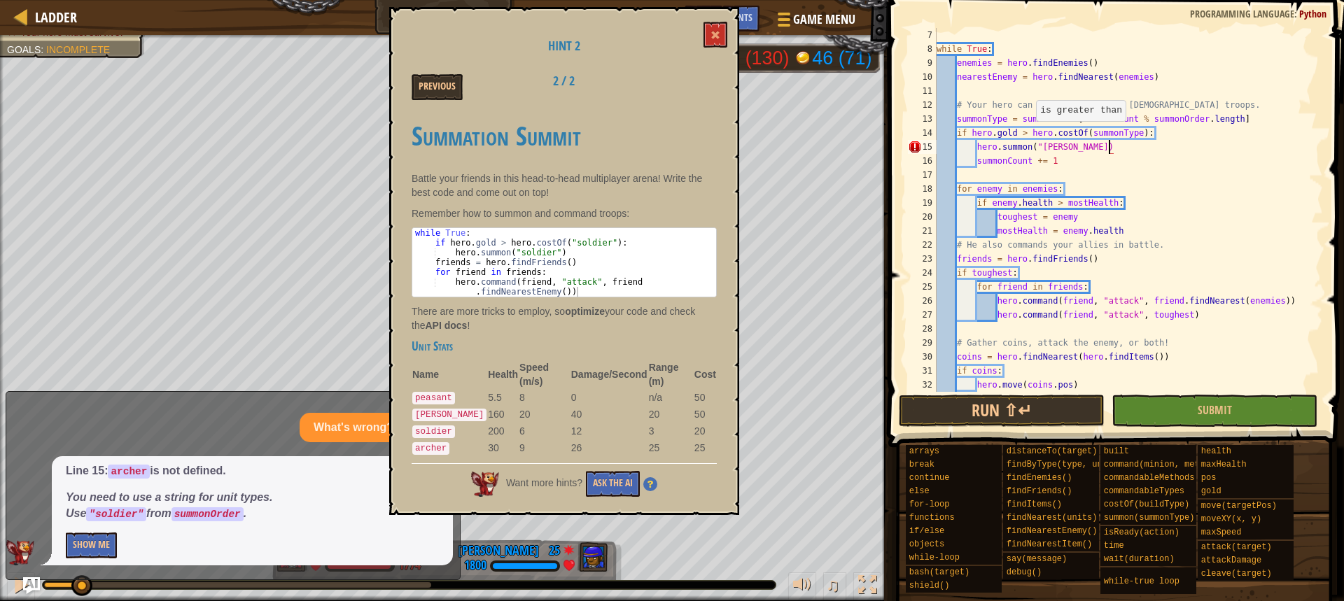
scroll to position [6, 15]
click at [1033, 414] on button "Run ⇧↵" at bounding box center [1002, 411] width 206 height 32
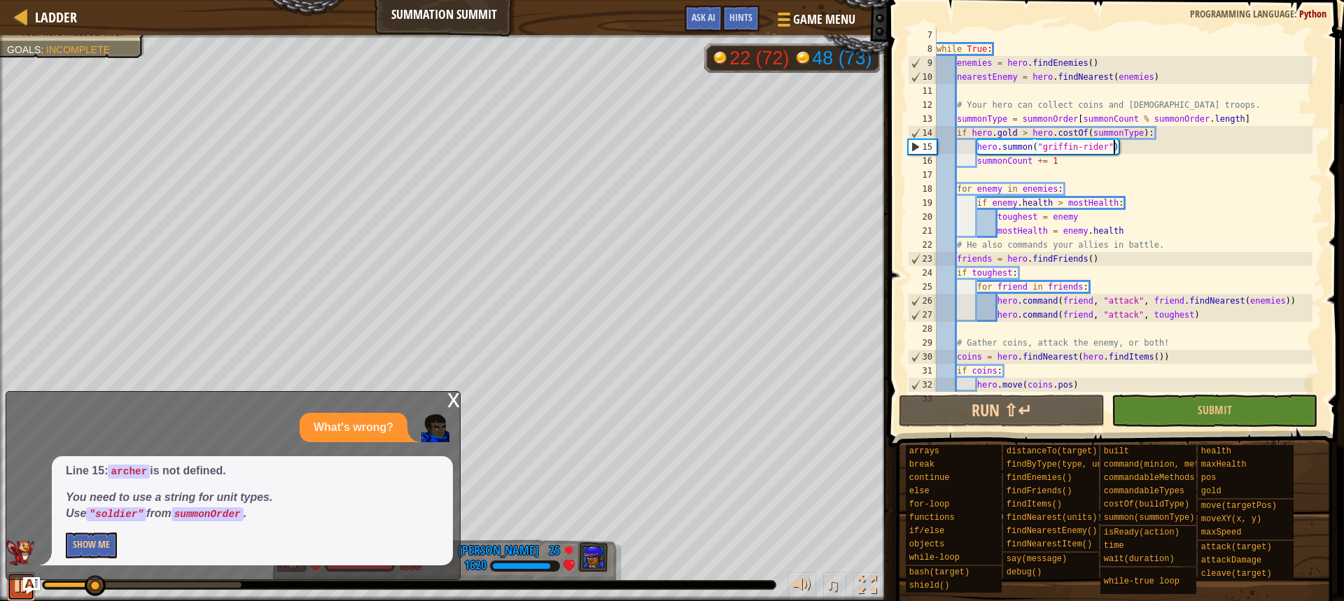
click at [13, 599] on button at bounding box center [21, 587] width 28 height 29
drag, startPoint x: 1122, startPoint y: 146, endPoint x: 977, endPoint y: 146, distance: 144.9
click at [977, 146] on div "while True : enemies = hero . findEnemies ( ) nearestEnemy = hero . findNearest…" at bounding box center [1123, 224] width 379 height 392
click at [1164, 128] on div "while True : enemies = hero . findEnemies ( ) nearestEnemy = hero . findNearest…" at bounding box center [1123, 224] width 379 height 392
type textarea "if [DOMAIN_NAME] > hero.costOf(summonType):"
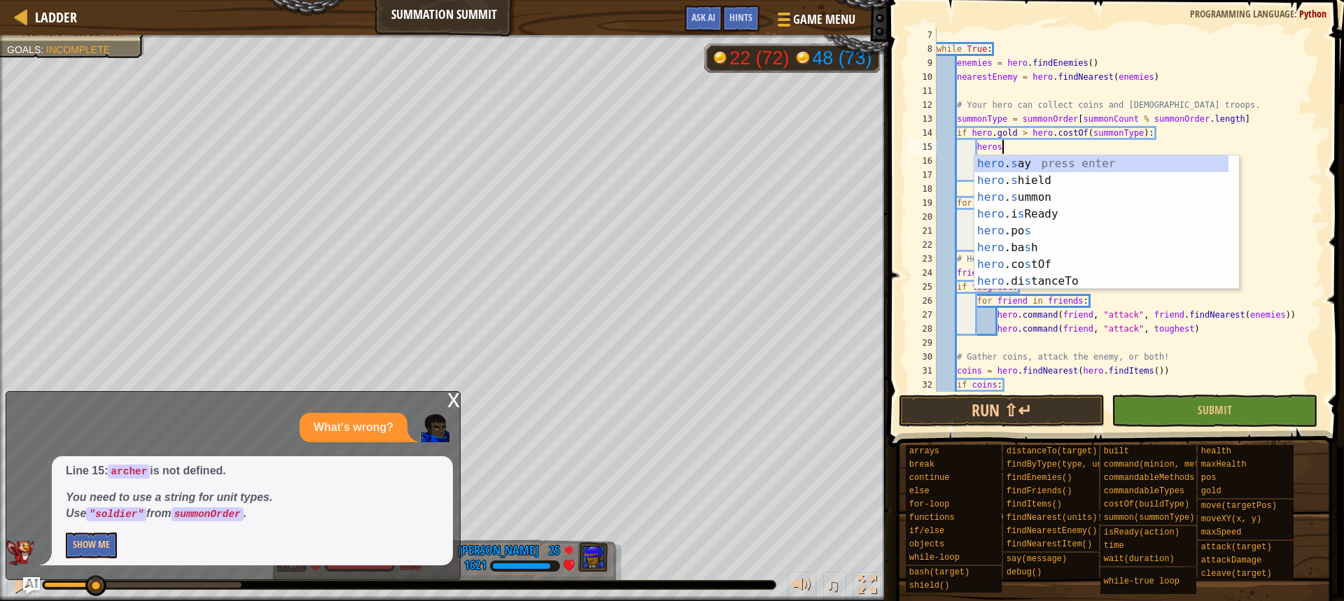
scroll to position [6, 5]
click at [1120, 197] on div "hero . s ay press enter hero . s hield press enter hero . s ummon press enter h…" at bounding box center [1102, 239] width 254 height 168
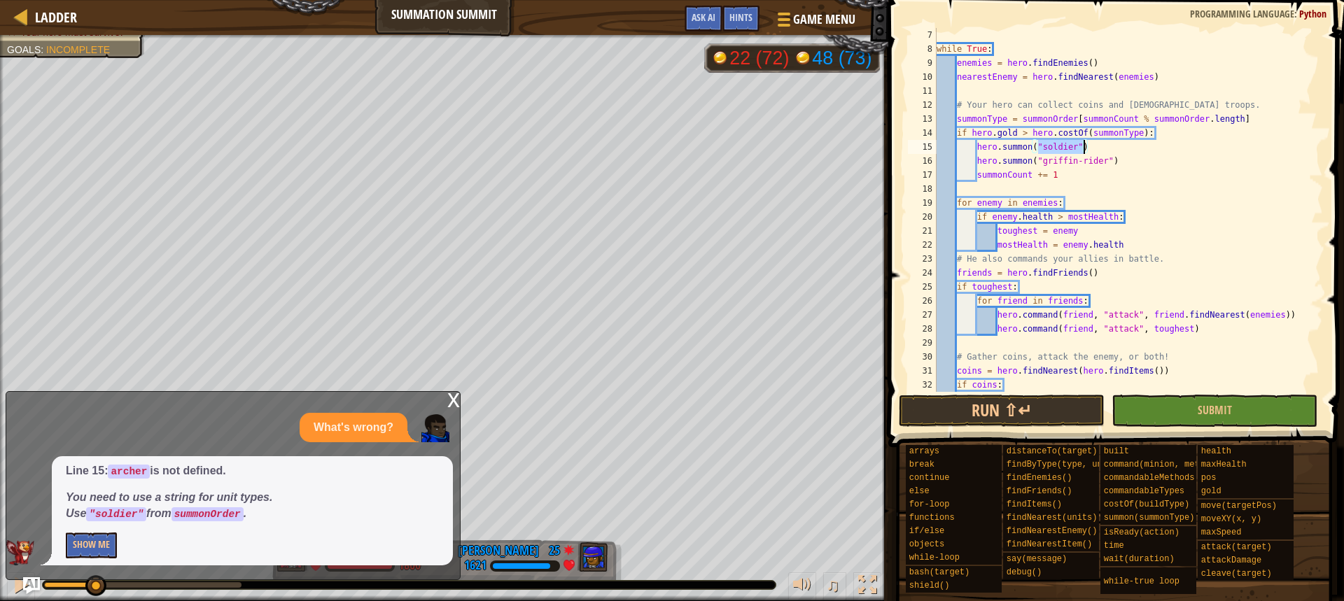
click at [1127, 99] on div "while True : enemies = hero . findEnemies ( ) nearestEnemy = hero . findNearest…" at bounding box center [1123, 224] width 379 height 392
type textarea "# Your hero can collect coins and [DEMOGRAPHIC_DATA] troops."
click at [1121, 88] on div "while True : enemies = hero . findEnemies ( ) nearestEnemy = hero . findNearest…" at bounding box center [1123, 224] width 379 height 392
click at [952, 414] on button "Run ⇧↵" at bounding box center [1002, 411] width 206 height 32
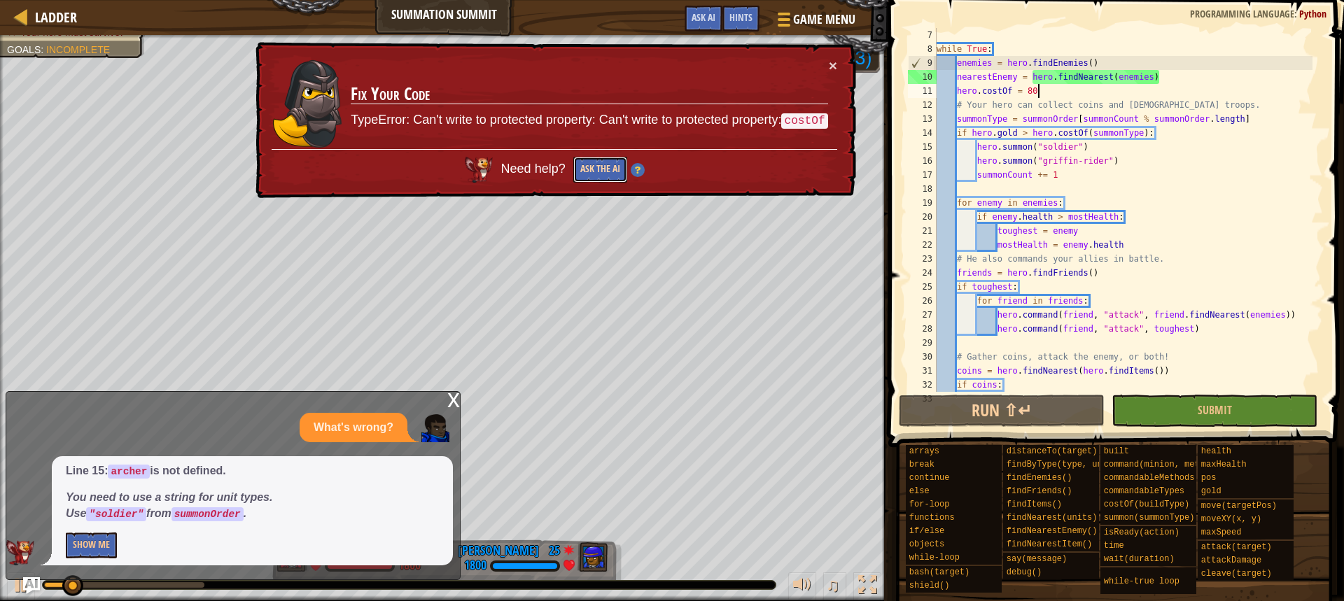
click at [606, 168] on button "Ask the AI" at bounding box center [600, 170] width 54 height 26
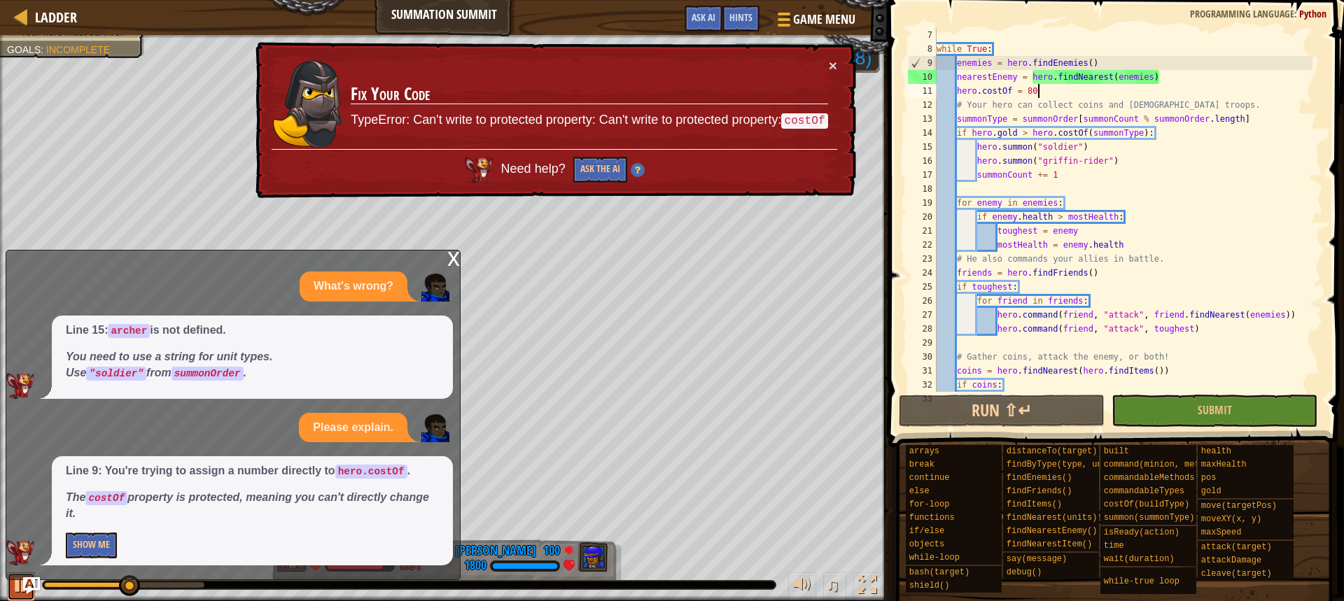
click at [9, 588] on button at bounding box center [21, 587] width 28 height 29
click at [101, 547] on button "Show Me" at bounding box center [91, 546] width 51 height 26
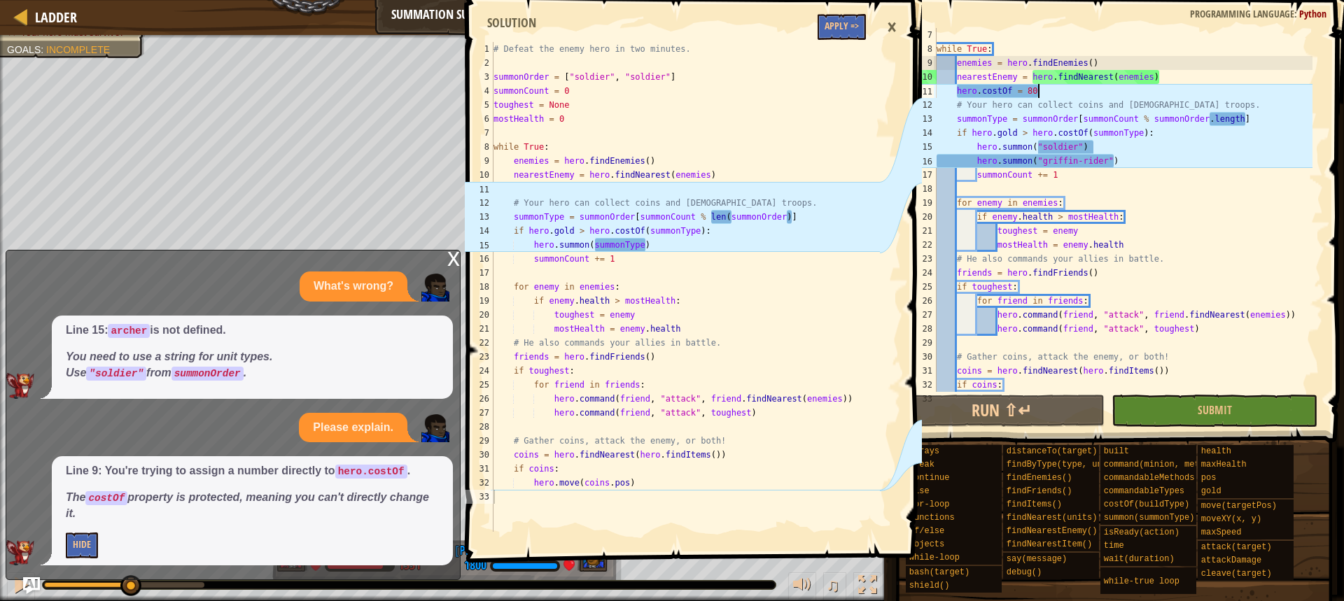
scroll to position [42, 0]
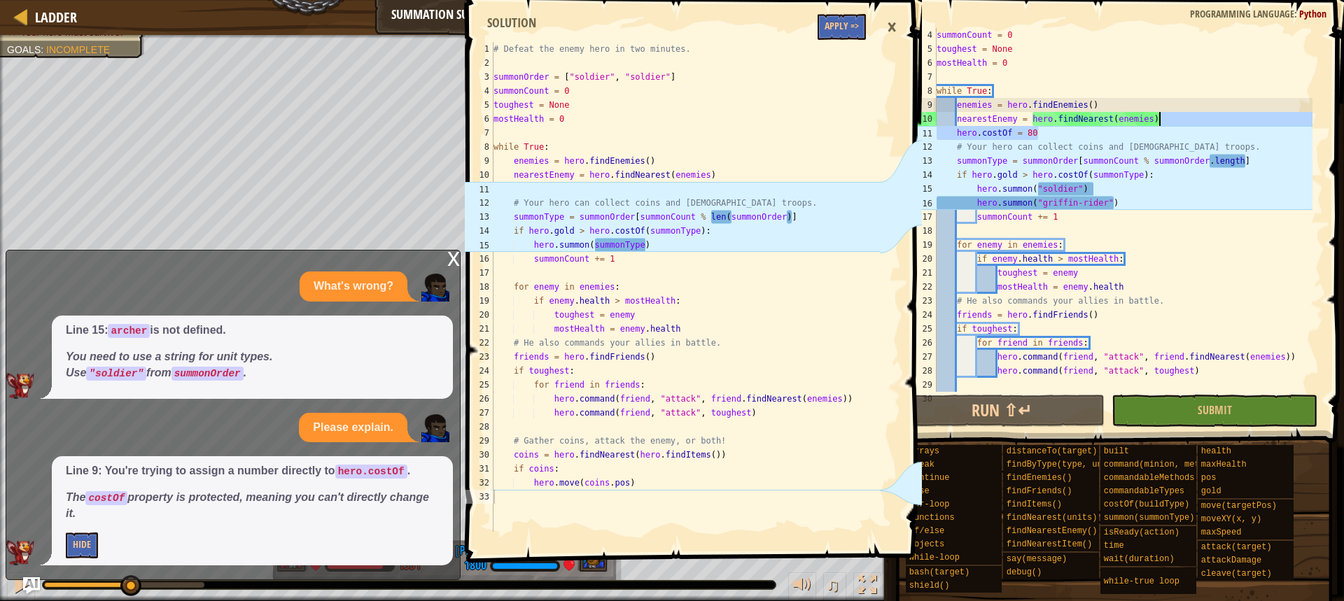
drag, startPoint x: 1045, startPoint y: 136, endPoint x: 1166, endPoint y: 121, distance: 122.0
click at [1166, 121] on div "summonCount = 0 toughest = None mostHealth = 0 while True : enemies = hero . fi…" at bounding box center [1123, 224] width 379 height 392
type textarea "nearestEnemy = hero.findNearest(enemies)"
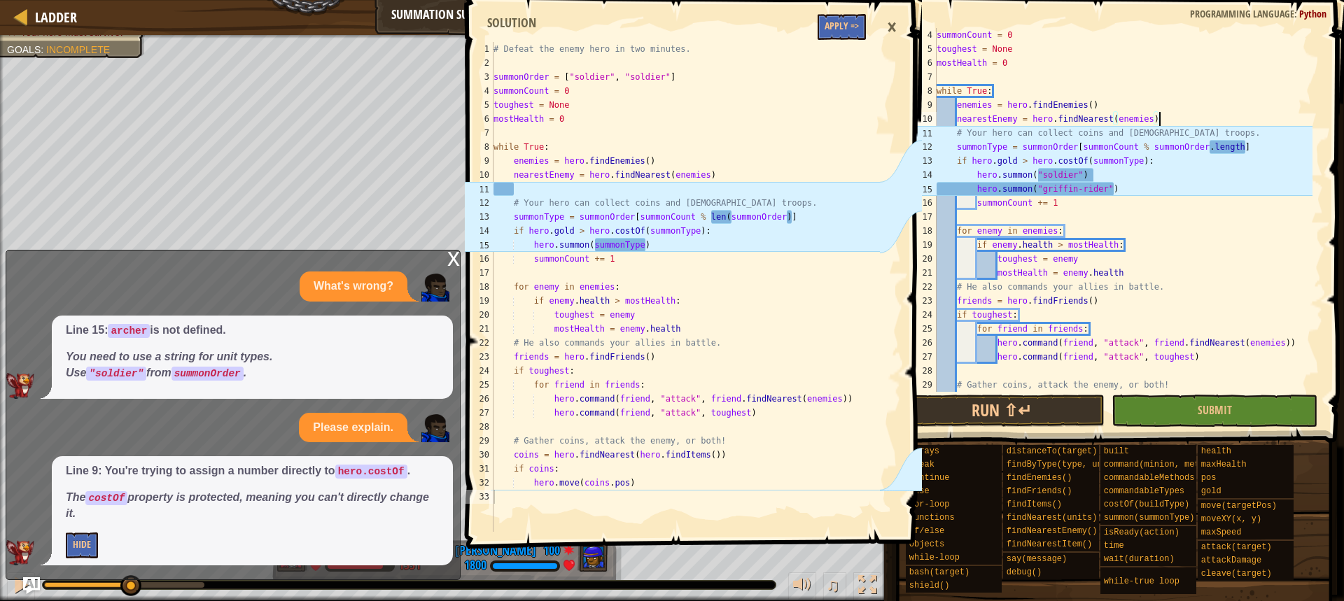
scroll to position [6, 1]
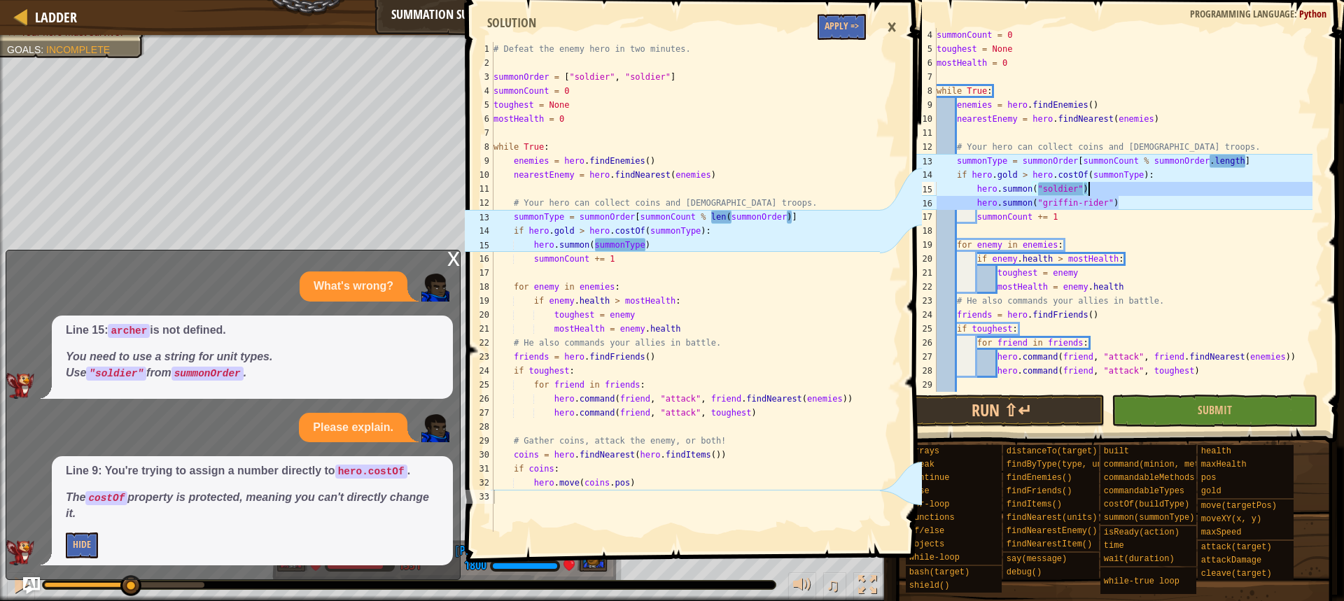
drag, startPoint x: 1125, startPoint y: 201, endPoint x: 1092, endPoint y: 191, distance: 34.3
click at [1092, 191] on div "summonCount = 0 toughest = None mostHealth = 0 while True : enemies = hero . fi…" at bounding box center [1123, 224] width 379 height 392
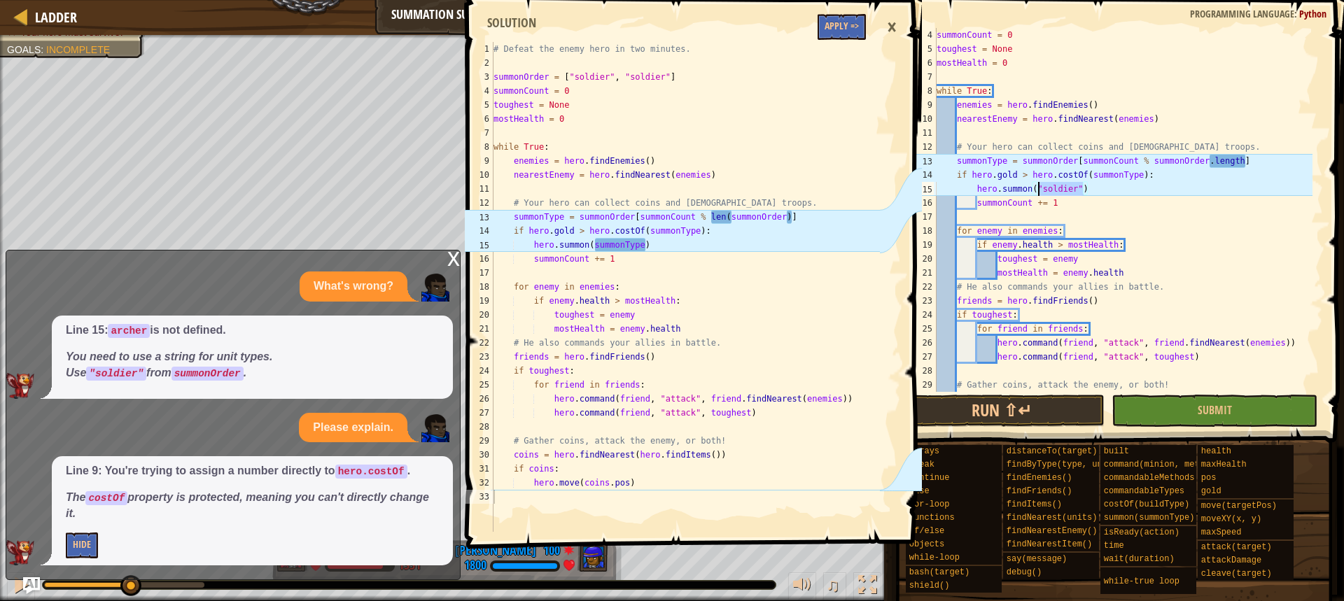
drag, startPoint x: 1082, startPoint y: 186, endPoint x: 1037, endPoint y: 187, distance: 44.8
click at [1037, 187] on div "summonCount = 0 toughest = None mostHealth = 0 while True : enemies = hero . fi…" at bounding box center [1123, 224] width 379 height 392
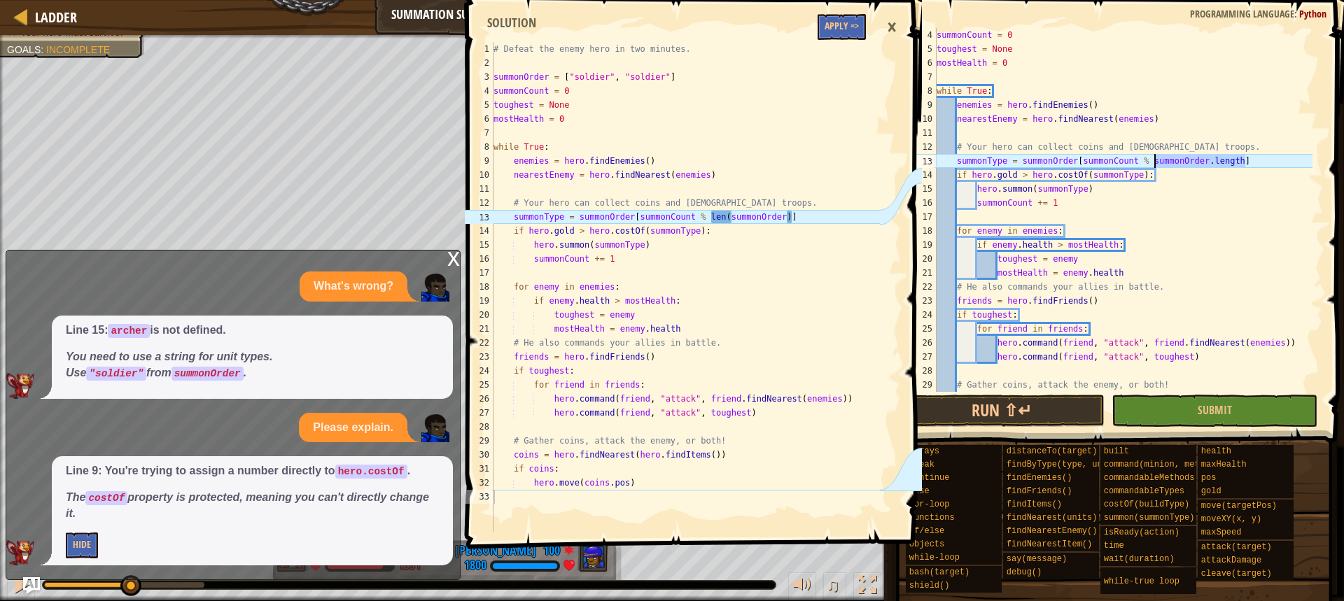
drag, startPoint x: 1246, startPoint y: 160, endPoint x: 1156, endPoint y: 160, distance: 90.3
click at [1156, 160] on div "summonCount = 0 toughest = None mostHealth = 0 while True : enemies = hero . fi…" at bounding box center [1123, 224] width 379 height 392
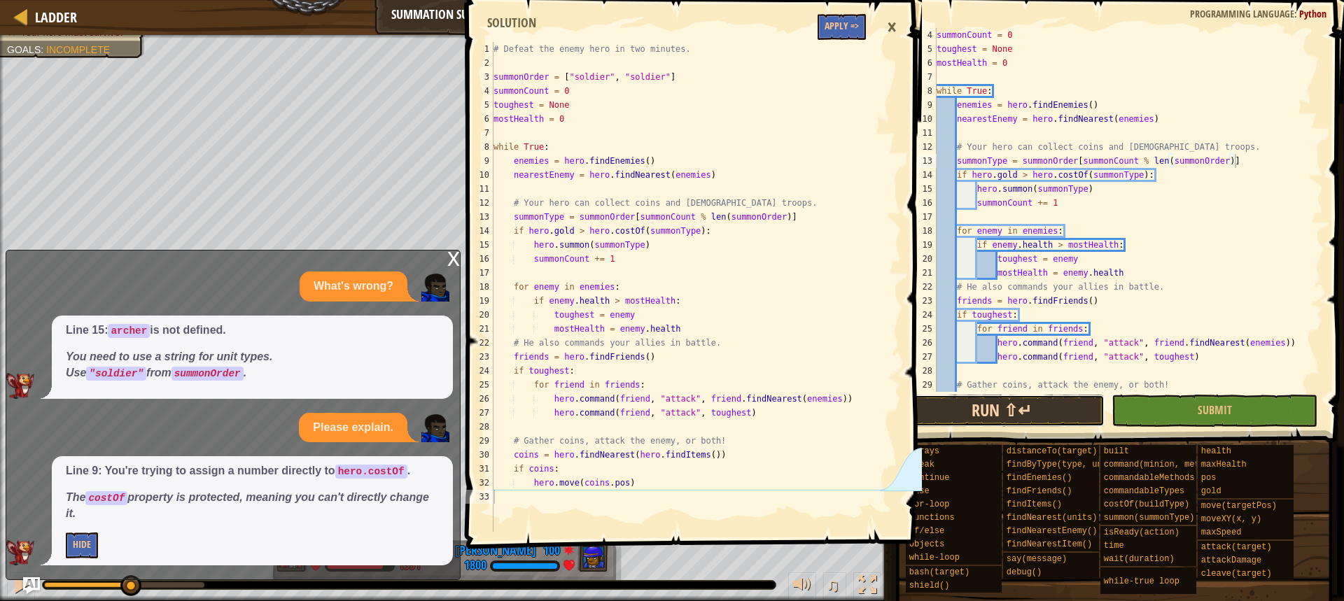
click at [1020, 417] on button "Run ⇧↵" at bounding box center [1002, 411] width 206 height 32
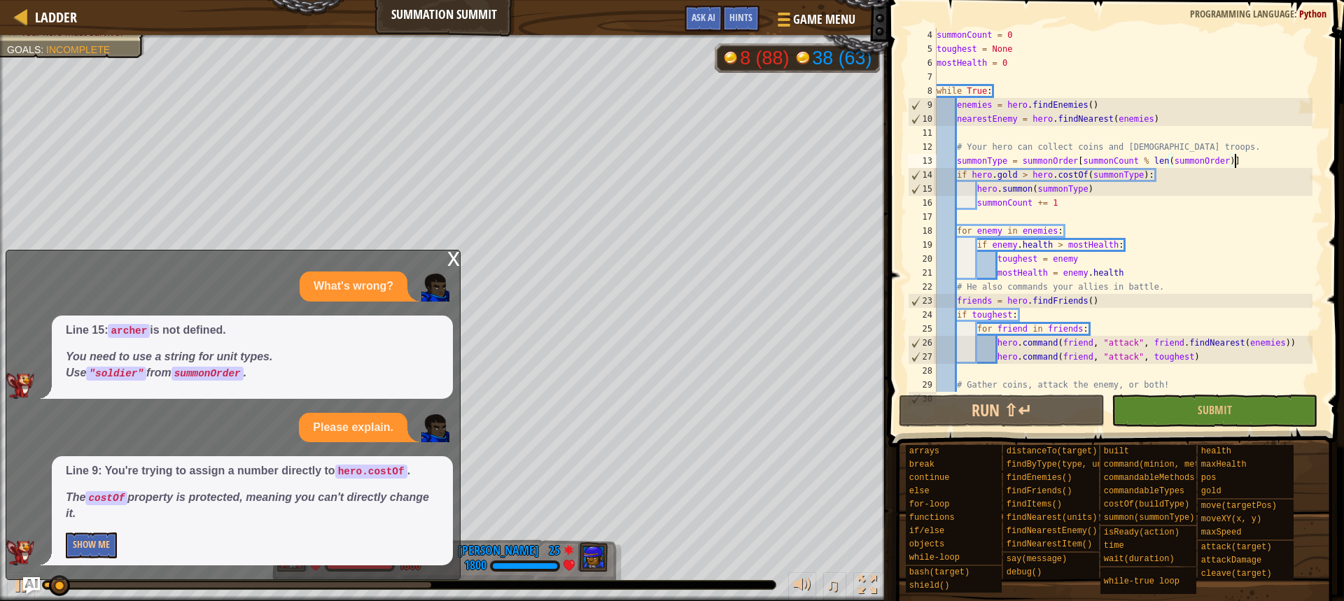
click at [449, 251] on div "x" at bounding box center [453, 258] width 13 height 14
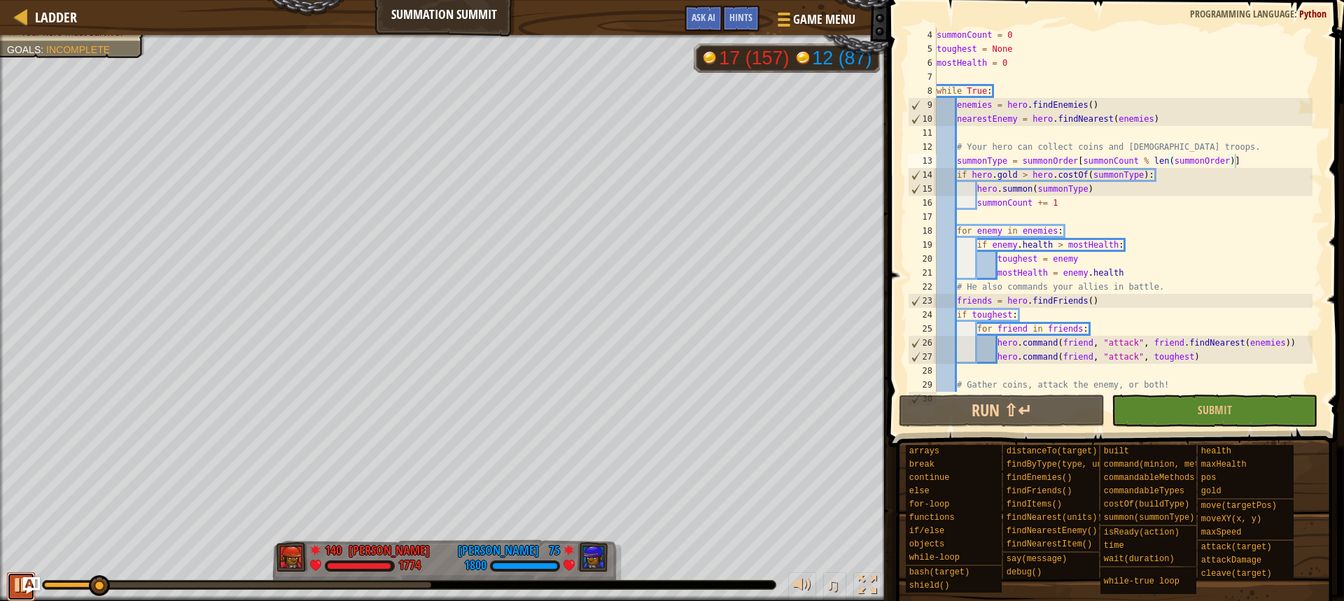
click at [14, 587] on div at bounding box center [21, 585] width 18 height 18
click at [1093, 187] on div "summonCount = 0 toughest = None mostHealth = 0 while True : enemies = hero . fi…" at bounding box center [1123, 224] width 379 height 392
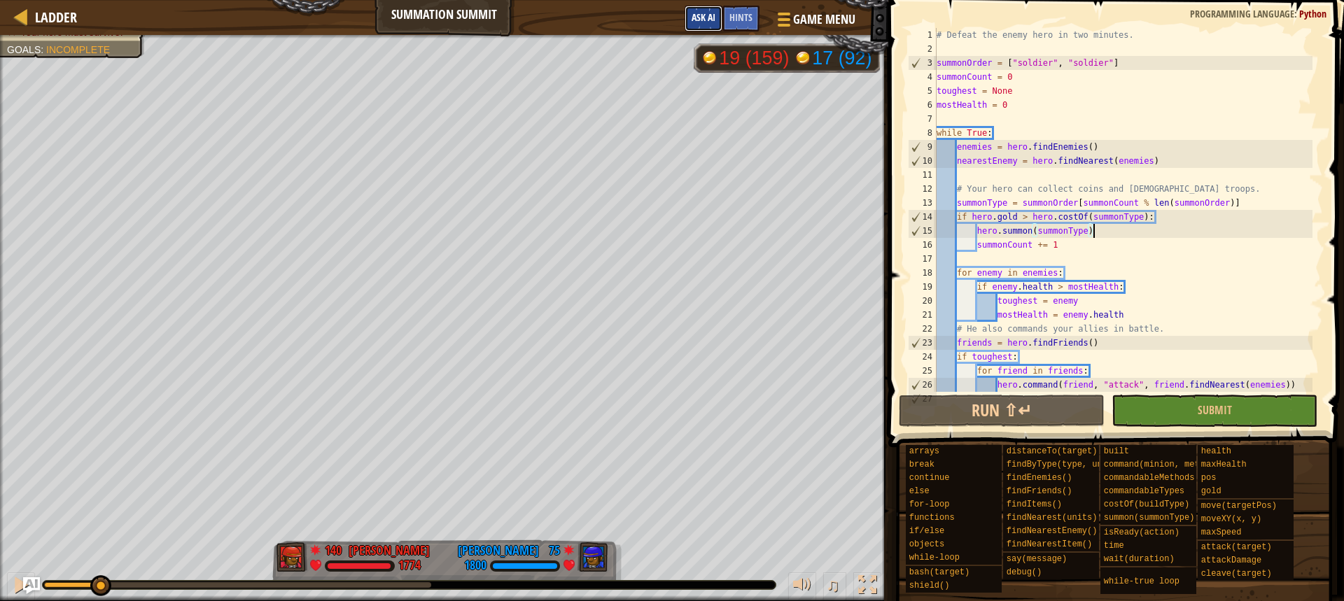
click at [708, 11] on button "Ask AI" at bounding box center [704, 19] width 38 height 26
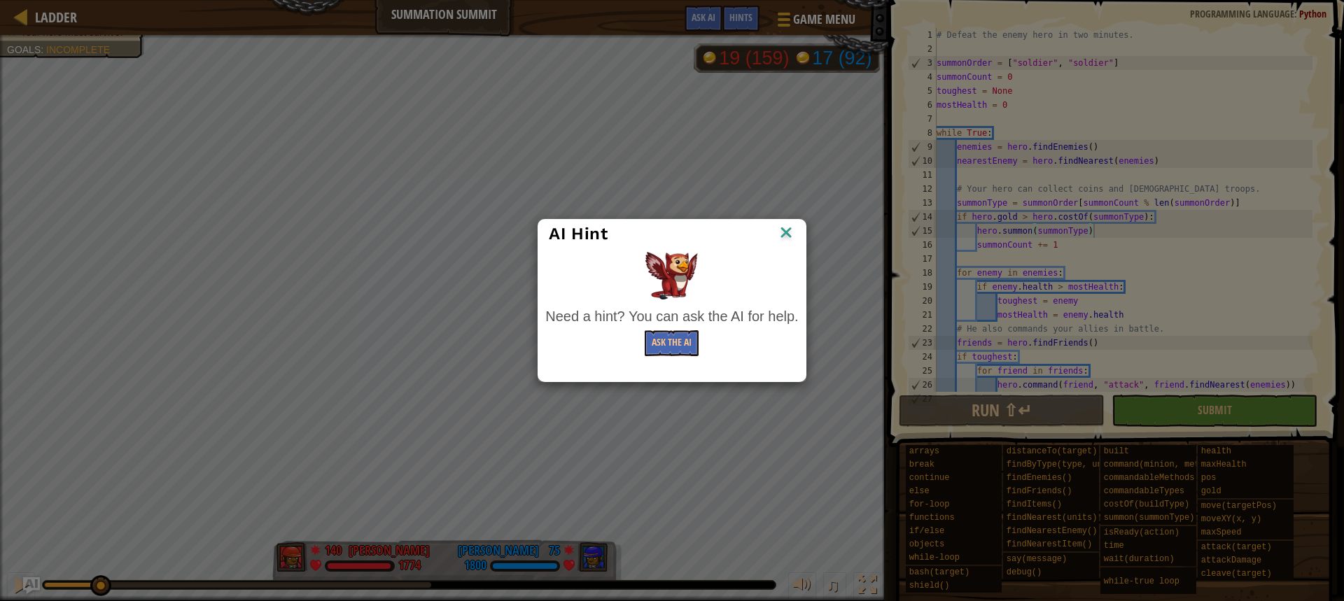
click at [783, 230] on img at bounding box center [786, 233] width 18 height 21
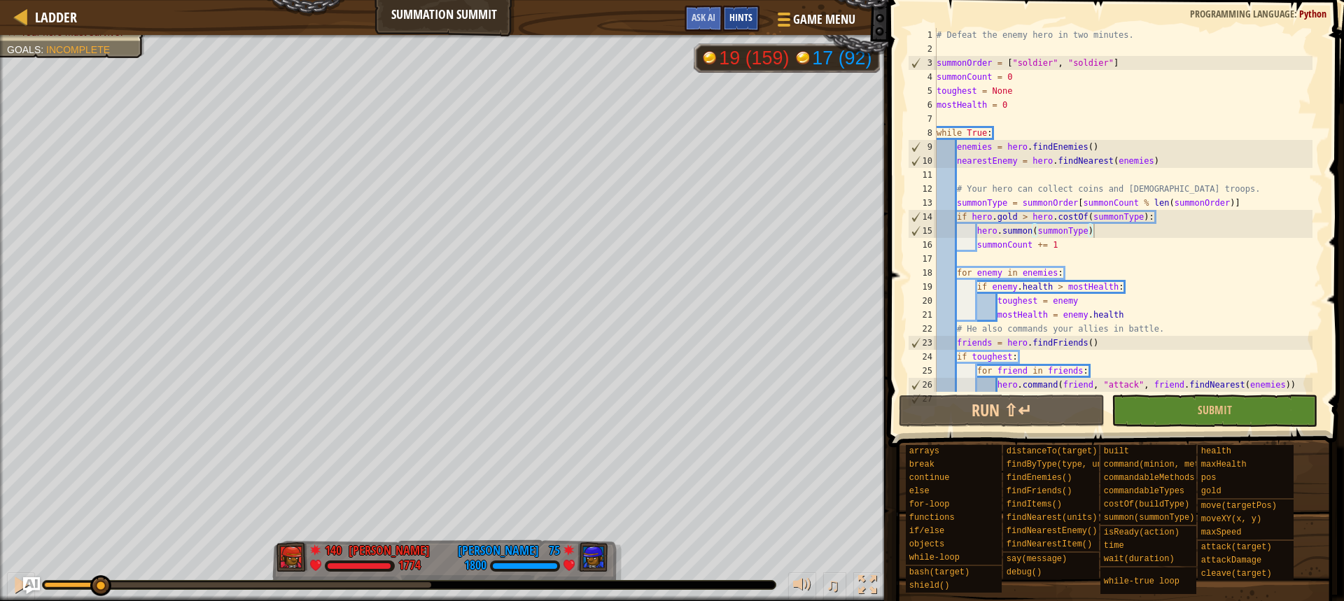
click at [740, 28] on div "Hints" at bounding box center [741, 19] width 37 height 26
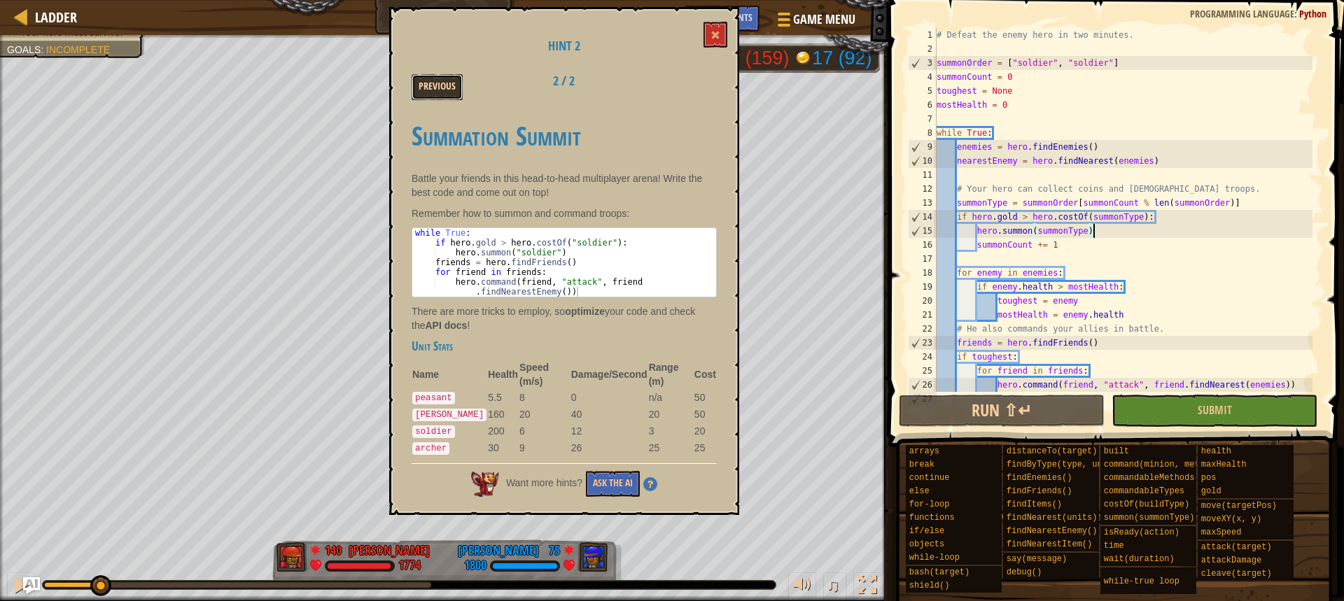
click at [430, 84] on button "Previous" at bounding box center [437, 87] width 51 height 26
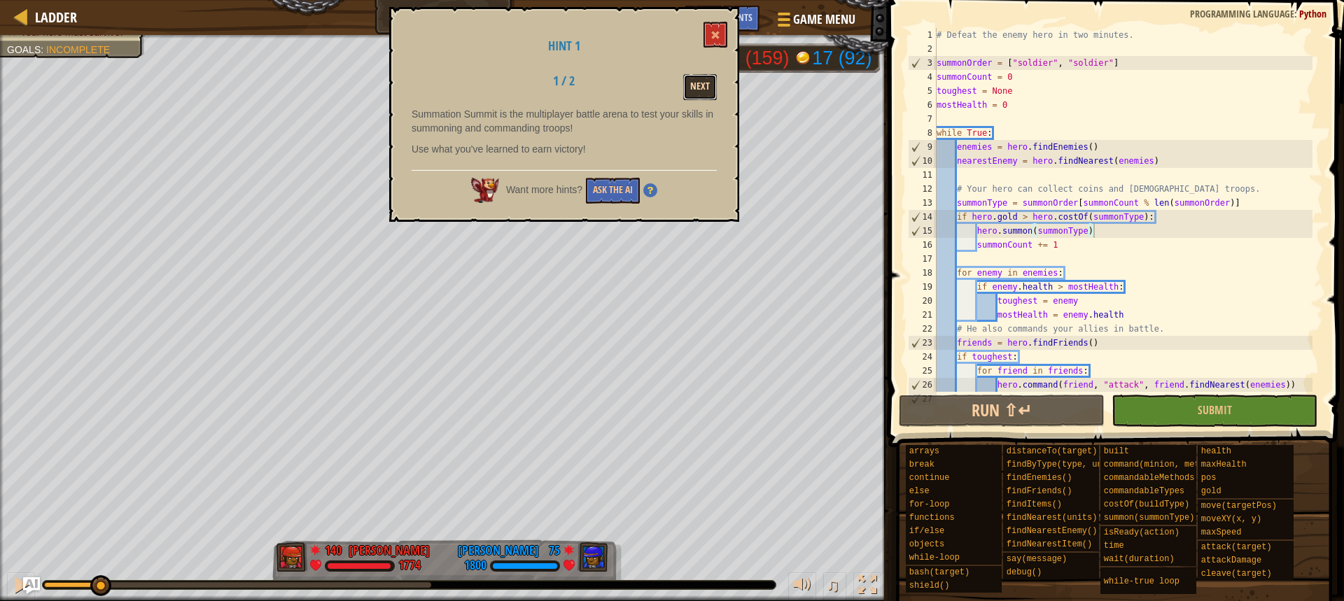
click at [697, 79] on button "Next" at bounding box center [700, 87] width 34 height 26
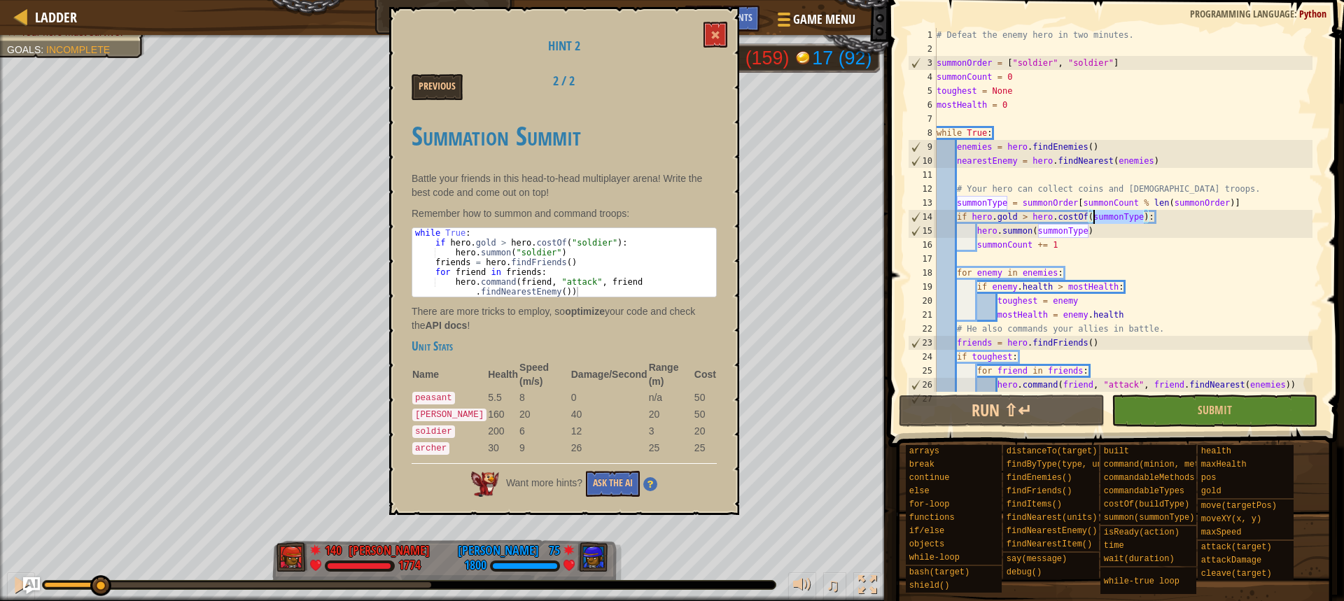
drag, startPoint x: 1144, startPoint y: 218, endPoint x: 1094, endPoint y: 217, distance: 49.7
click at [1094, 217] on div "# Defeat the enemy hero in two minutes. summonOrder = [ "soldier" , "soldier" ]…" at bounding box center [1123, 224] width 379 height 392
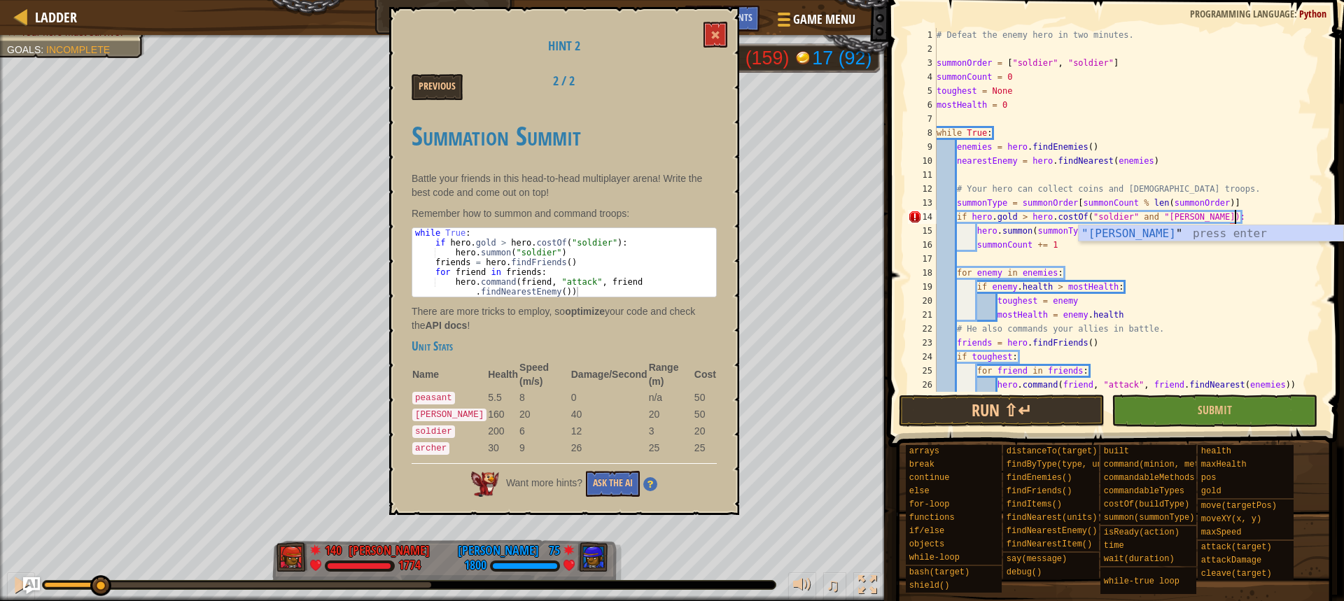
scroll to position [6, 25]
click at [1072, 237] on div "# Defeat the enemy hero in two minutes. summonOrder = [ "soldier" , "soldier" ]…" at bounding box center [1123, 224] width 379 height 392
drag, startPoint x: 1089, startPoint y: 232, endPoint x: 1039, endPoint y: 227, distance: 50.6
click at [1039, 227] on div "# Defeat the enemy hero in two minutes. summonOrder = [ "soldier" , "soldier" ]…" at bounding box center [1123, 224] width 379 height 392
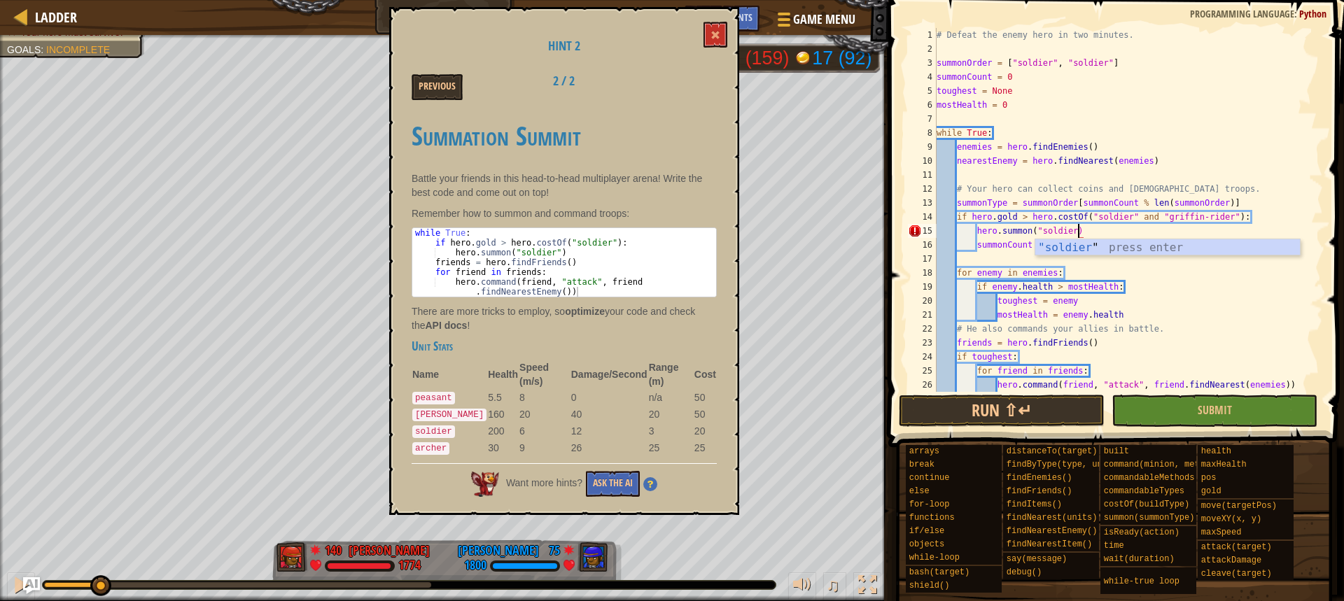
type textarea "hero.summon("soldier")"
click at [1099, 232] on div "# Defeat the enemy hero in two minutes. summonOrder = [ "soldier" , "soldier" ]…" at bounding box center [1123, 224] width 379 height 392
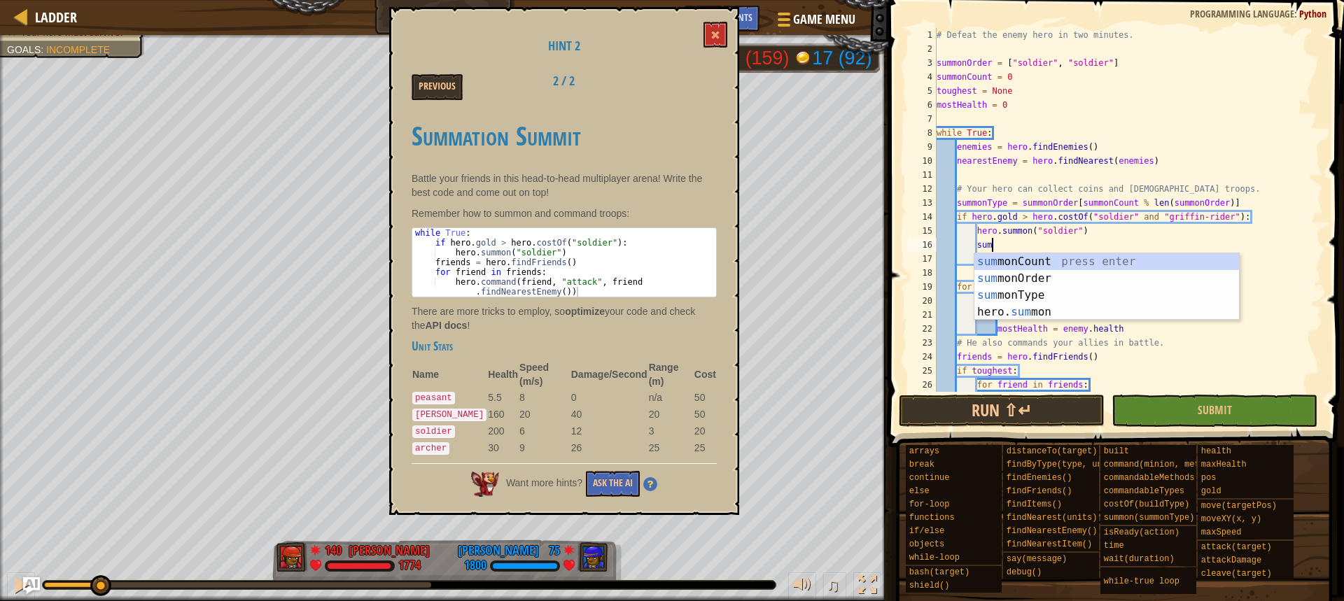
scroll to position [6, 4]
click at [1034, 307] on div "sum monCount press enter sum monOrder press enter sum monType press enter hero.…" at bounding box center [1107, 303] width 265 height 101
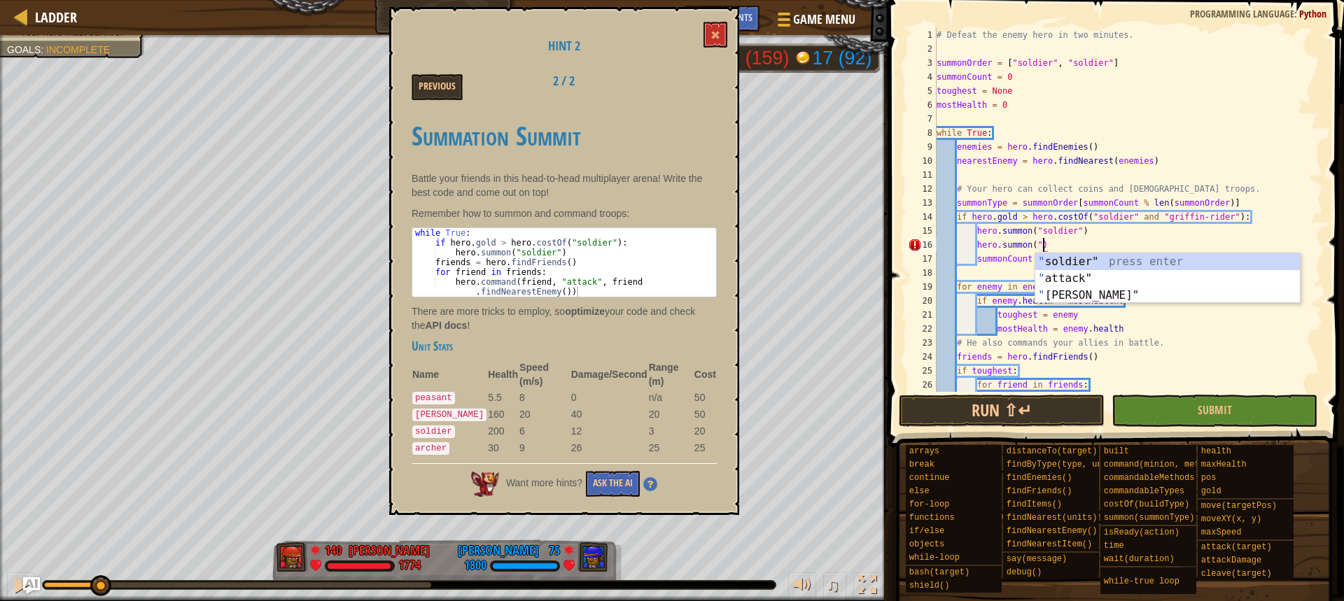
scroll to position [6, 9]
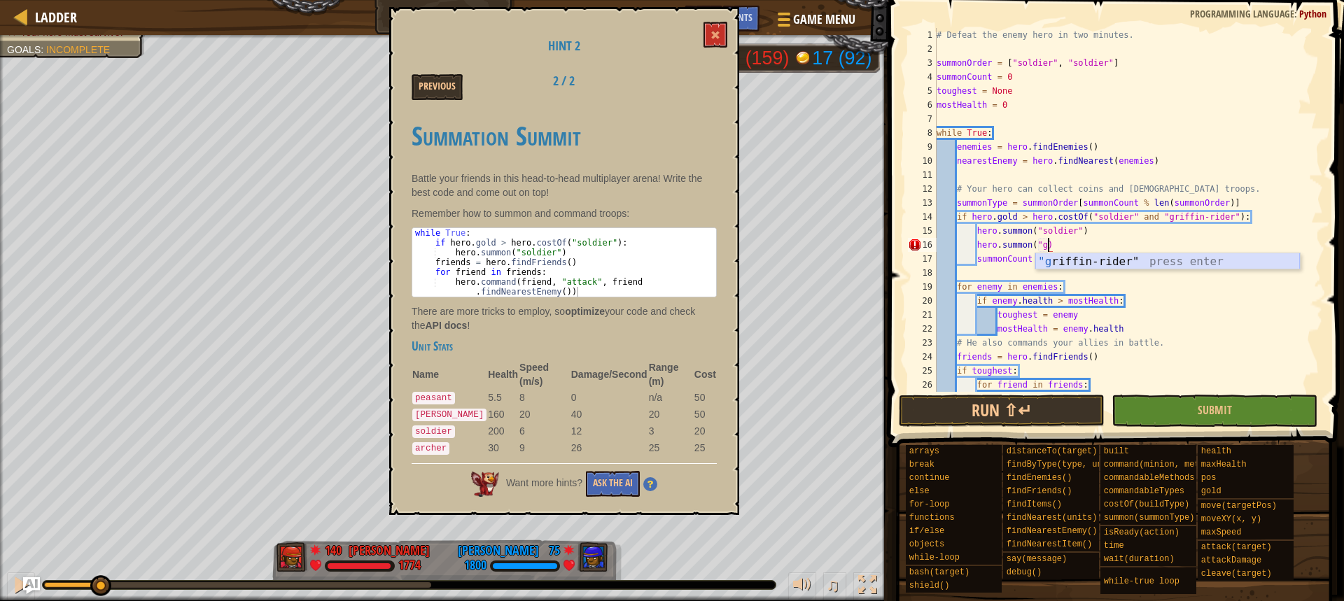
click at [1096, 258] on div ""g riffin-rider" press enter" at bounding box center [1168, 278] width 265 height 50
type textarea "hero.summon("griffin-rider")"
click at [1067, 403] on button "Run ⇧↵" at bounding box center [1002, 411] width 206 height 32
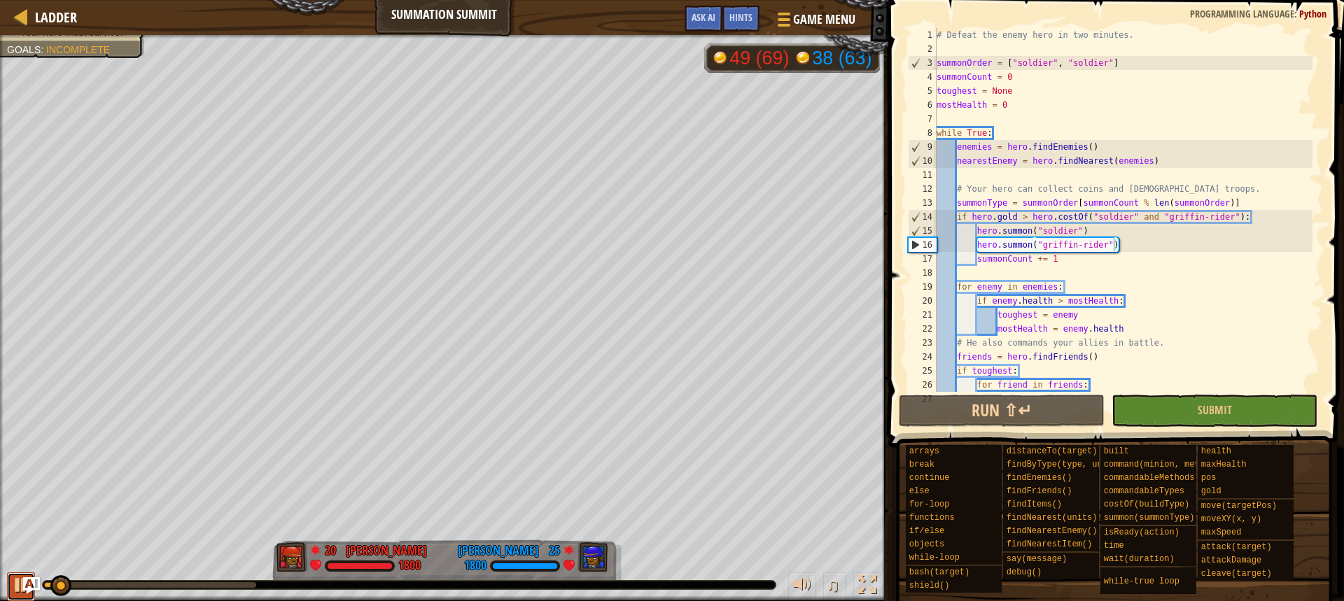
click at [15, 584] on div at bounding box center [21, 585] width 18 height 18
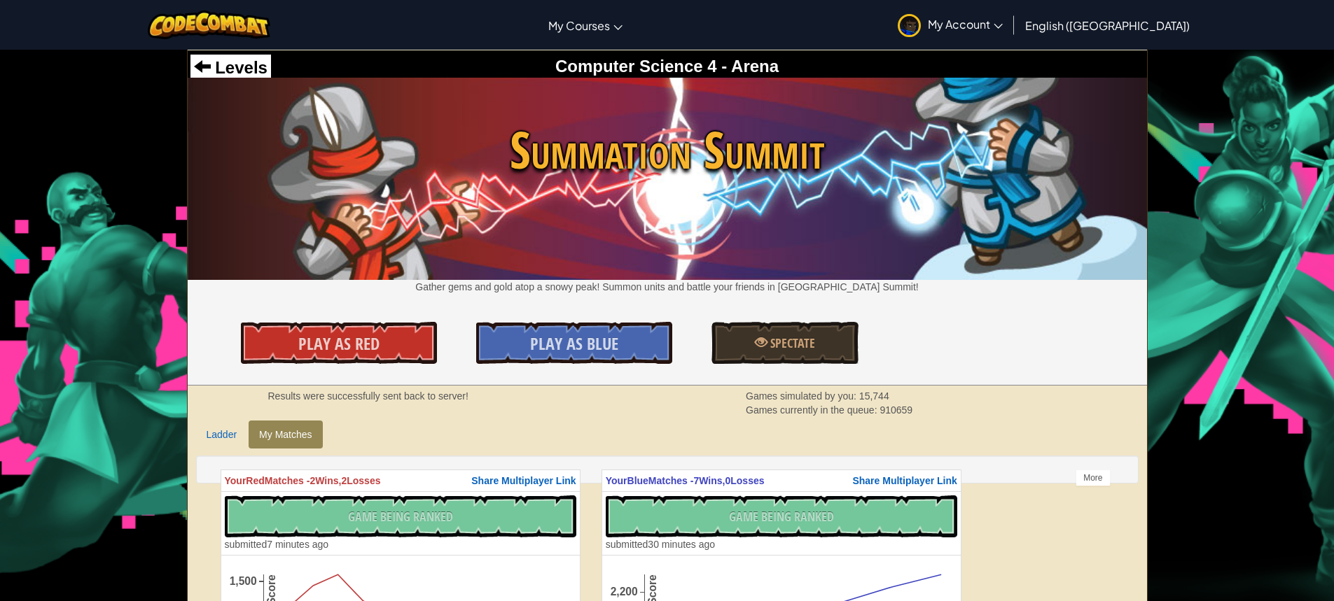
scroll to position [280, 0]
